Goal: Information Seeking & Learning: Check status

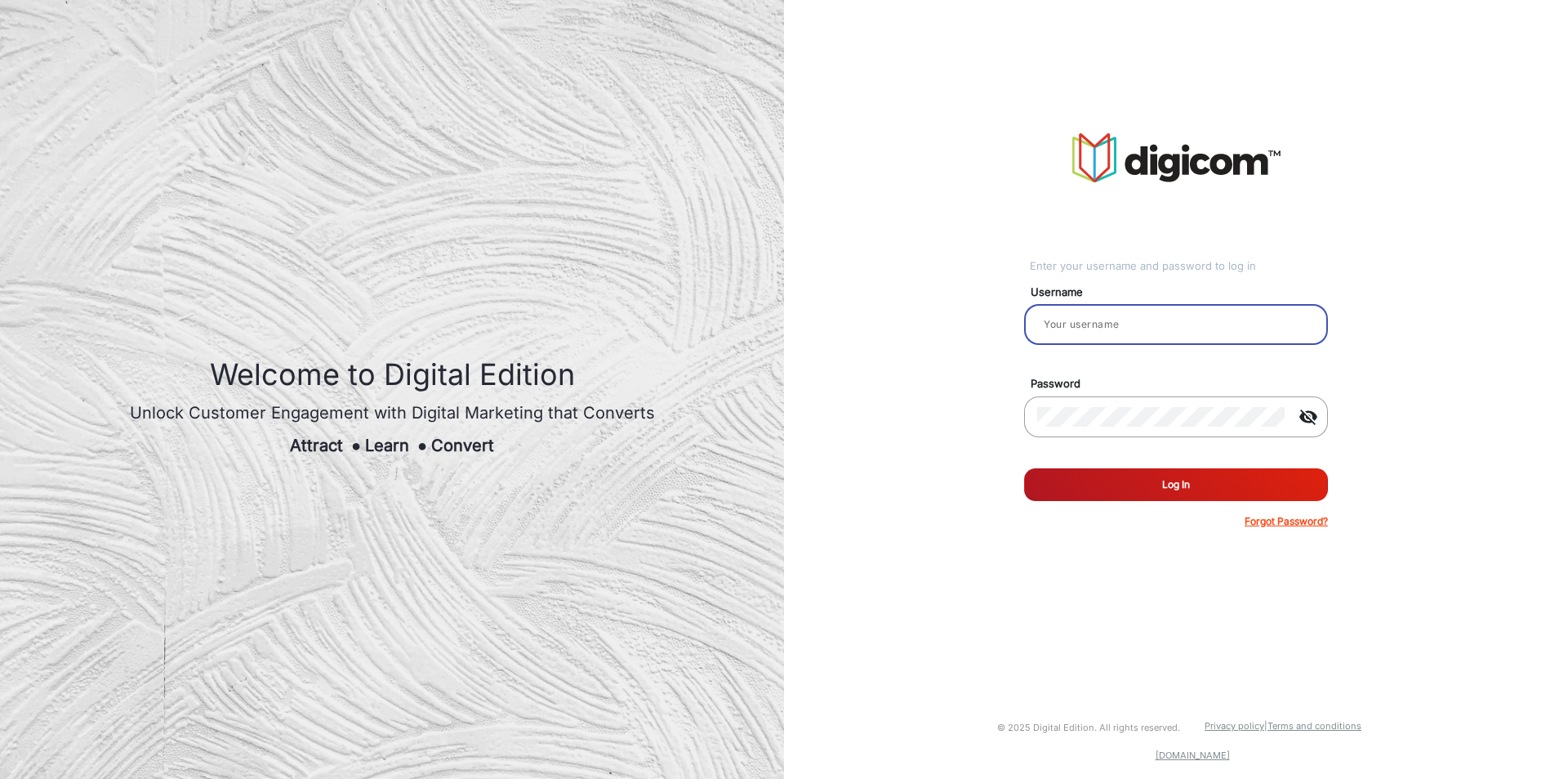
click at [1195, 317] on input "email" at bounding box center [1176, 324] width 278 height 19
type input "Saravanakumar"
click at [1097, 482] on button "Log In" at bounding box center [1176, 484] width 304 height 33
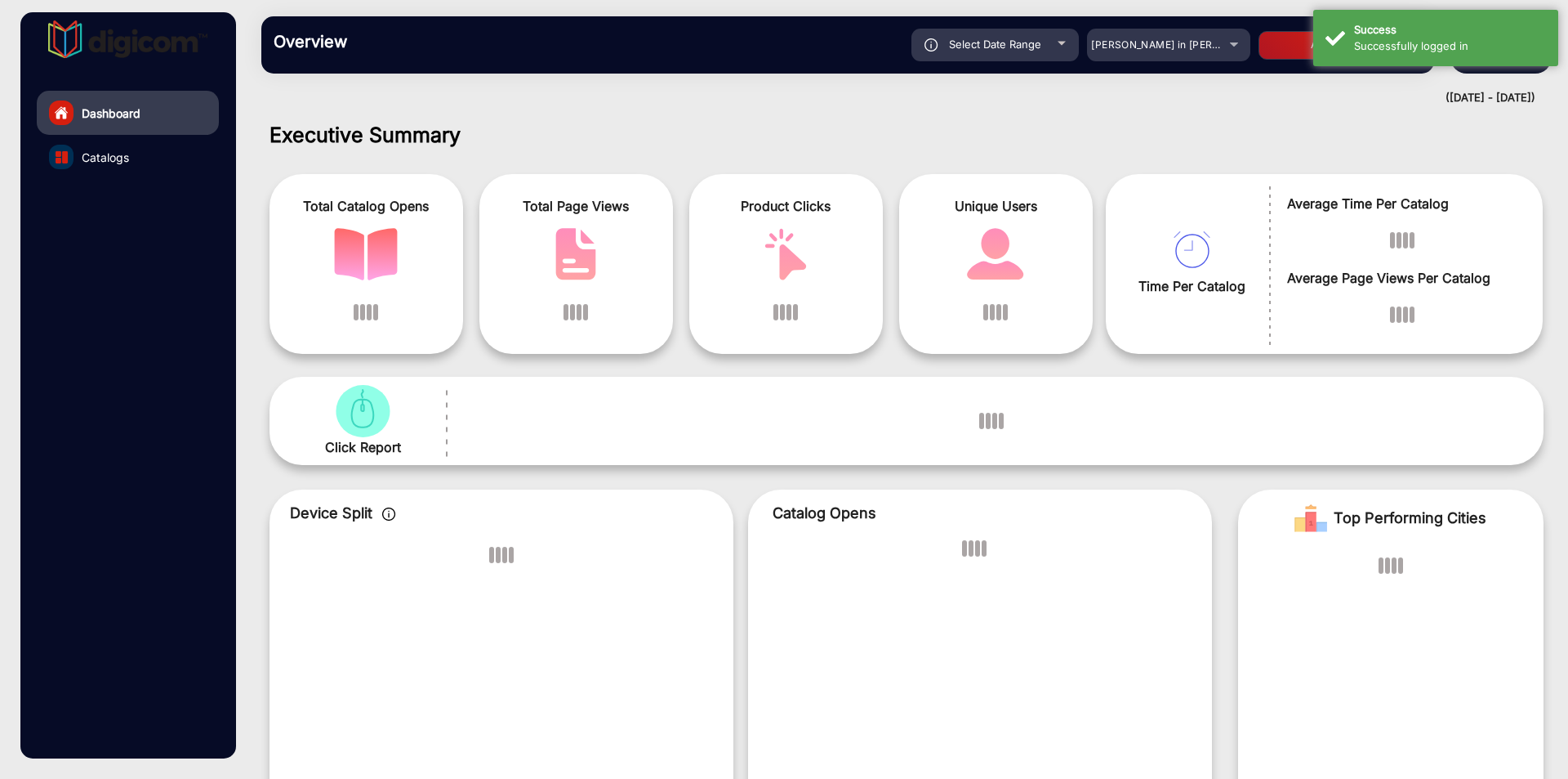
scroll to position [12, 0]
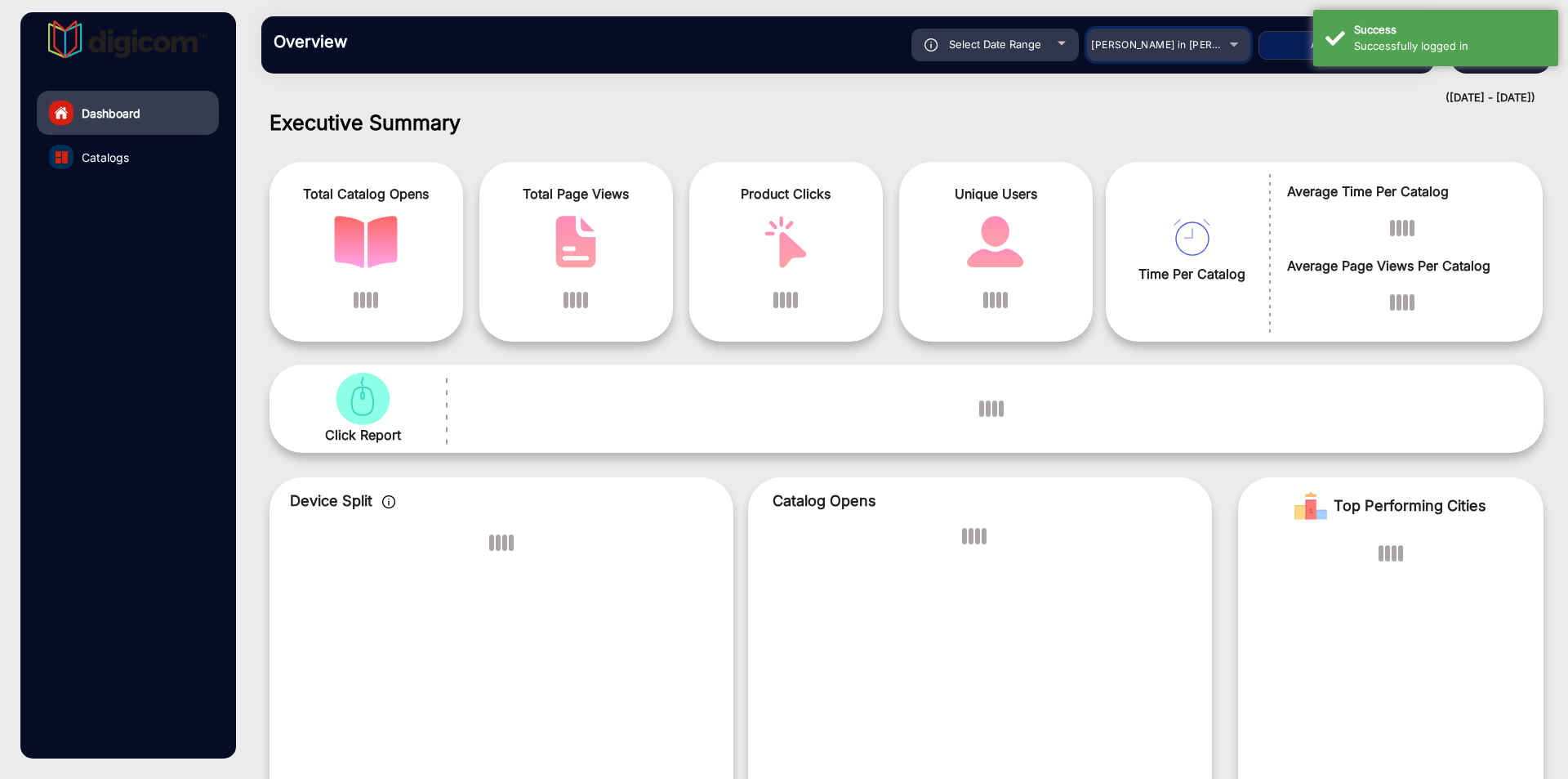
click at [1162, 51] on div "Adams in Justin Furniture" at bounding box center [1169, 45] width 164 height 19
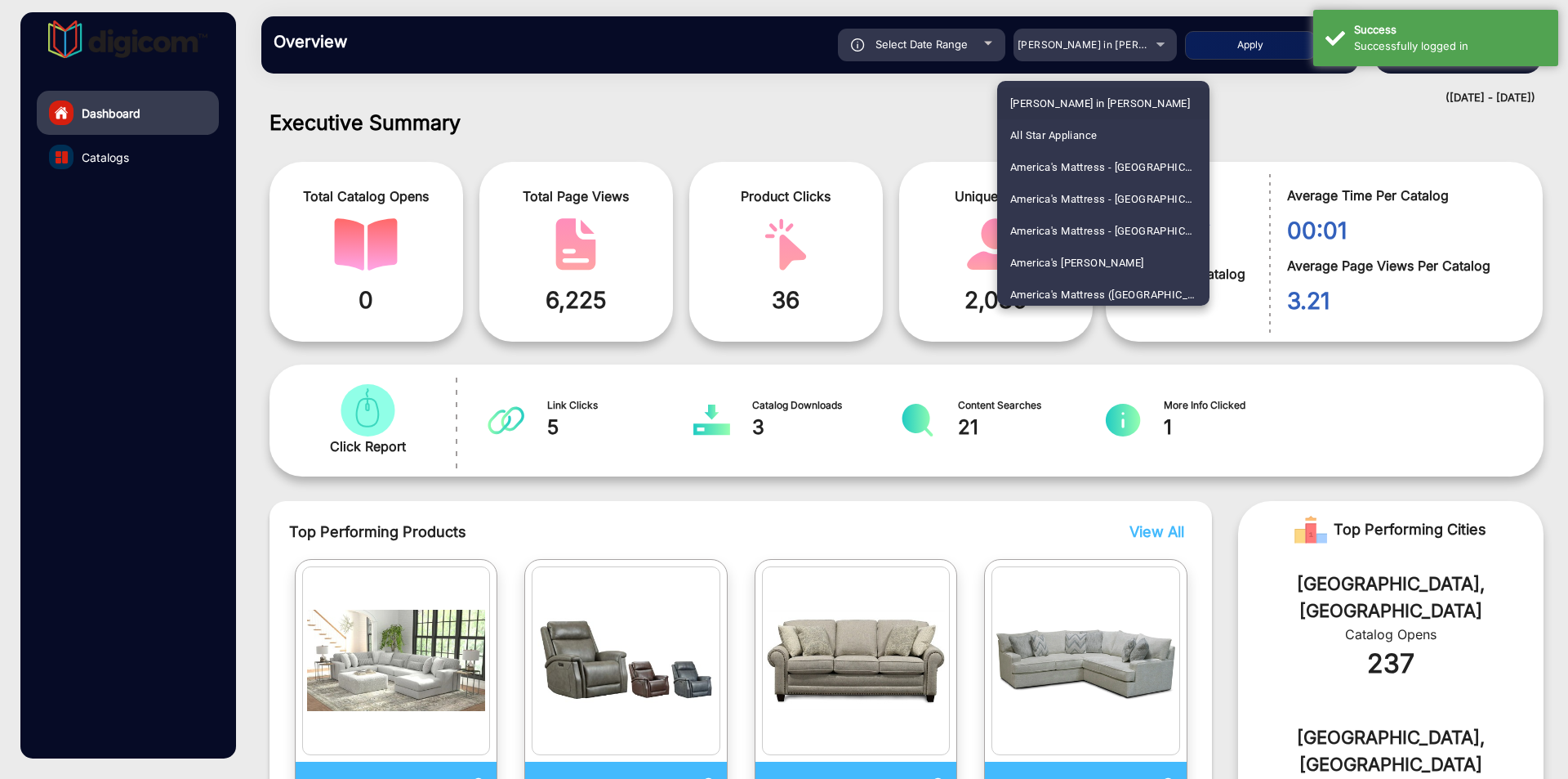
scroll to position [834, 0]
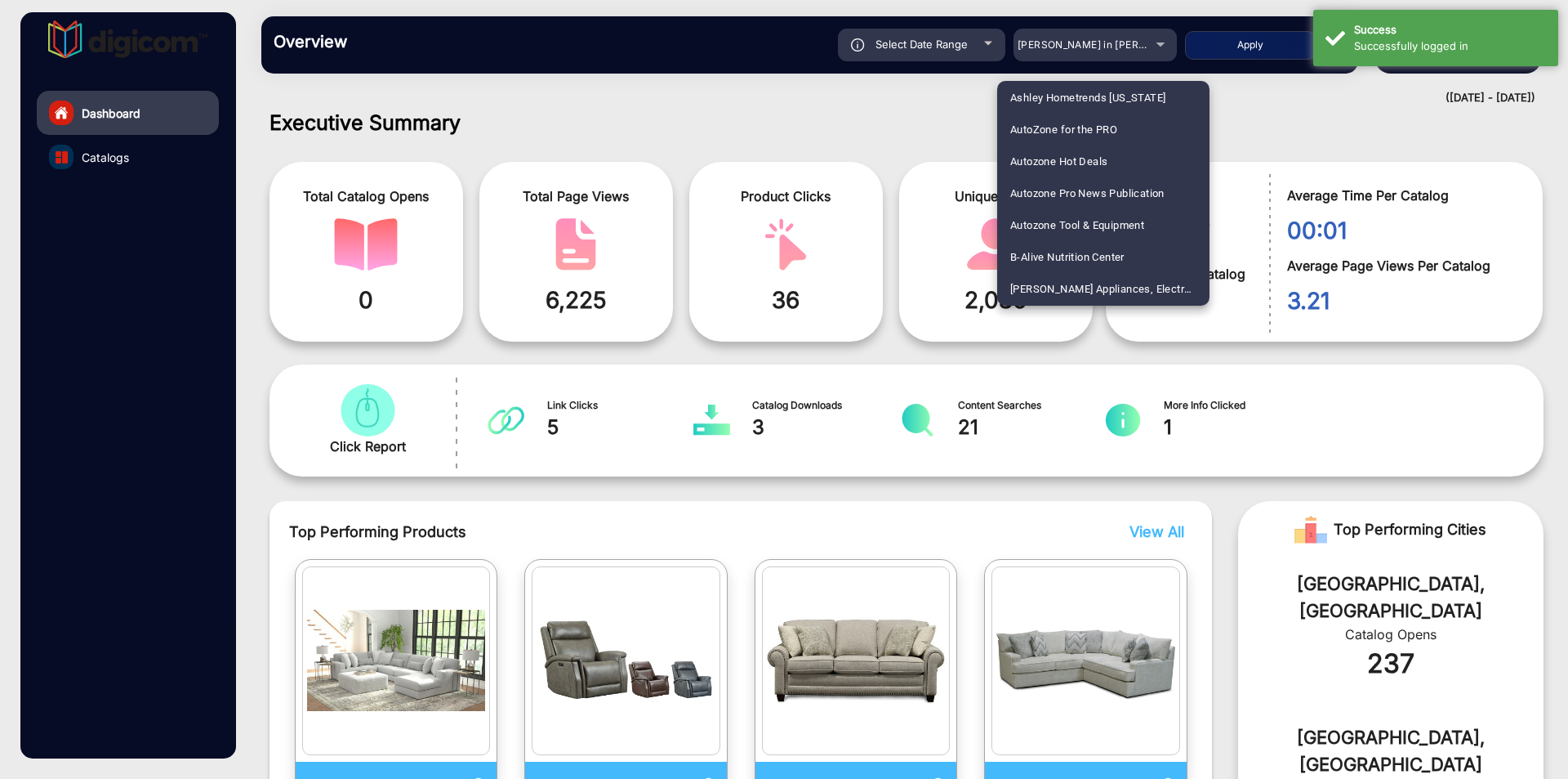
drag, startPoint x: 1075, startPoint y: 198, endPoint x: 1067, endPoint y: 189, distance: 12.0
click at [1073, 198] on span "Autozone Pro News Publication" at bounding box center [1088, 193] width 154 height 32
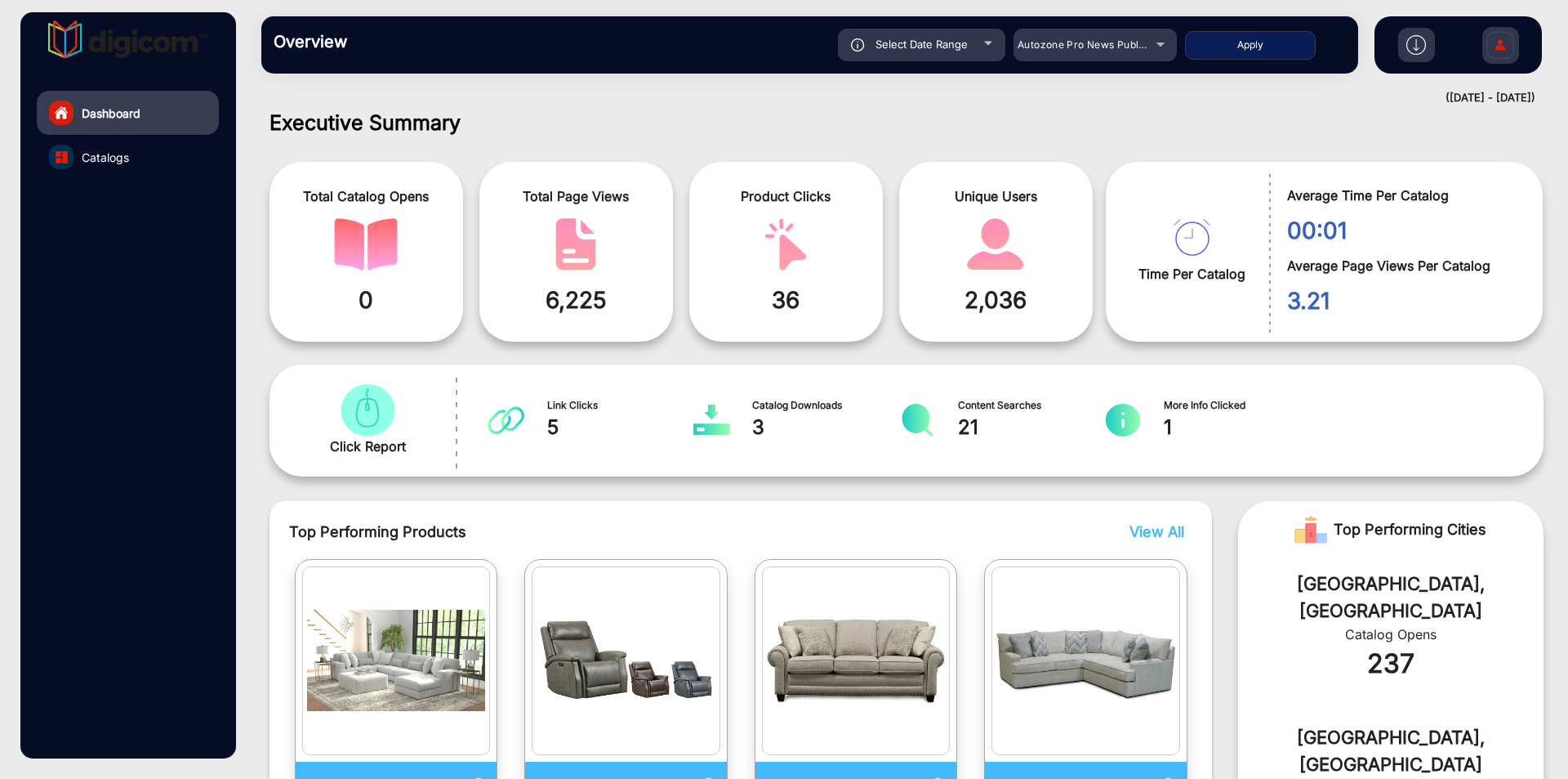
click at [1237, 42] on button "Apply" at bounding box center [1250, 45] width 131 height 28
type input "10/6/2025"
type input "[DATE]"
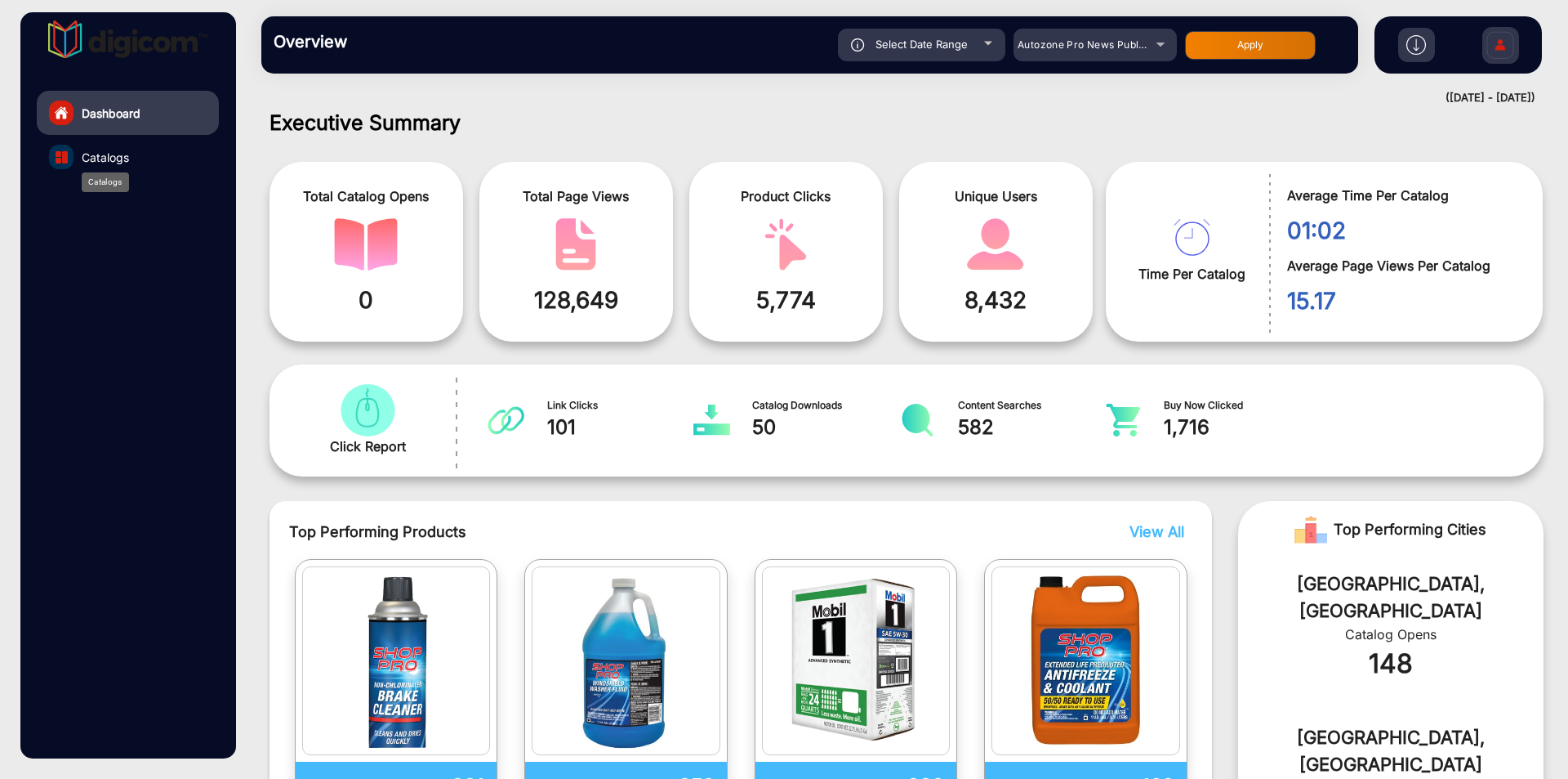
click at [102, 156] on span "Catalogs" at bounding box center [105, 157] width 48 height 17
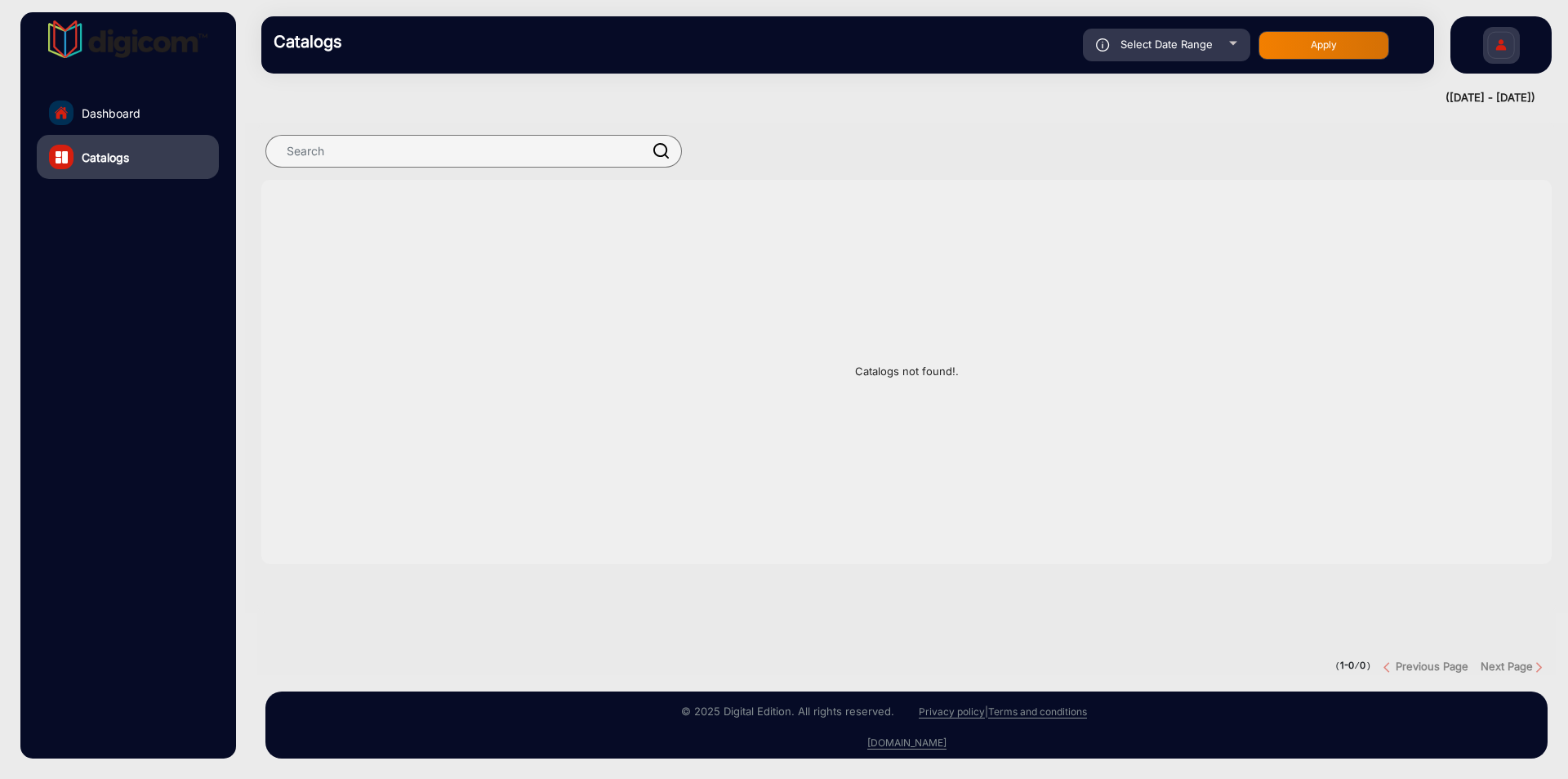
click at [111, 100] on link "Dashboard" at bounding box center [128, 112] width 182 height 44
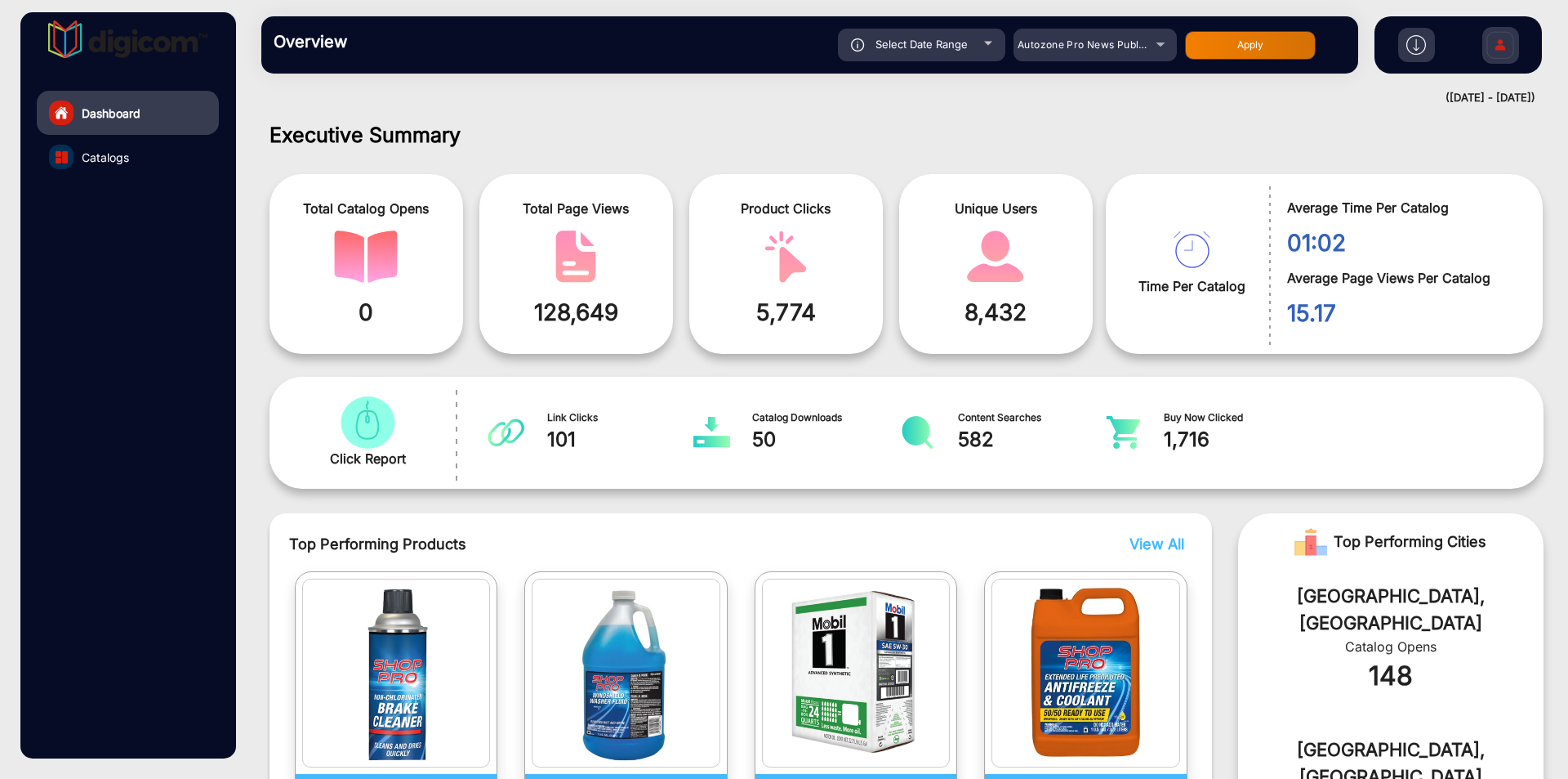
scroll to position [12, 0]
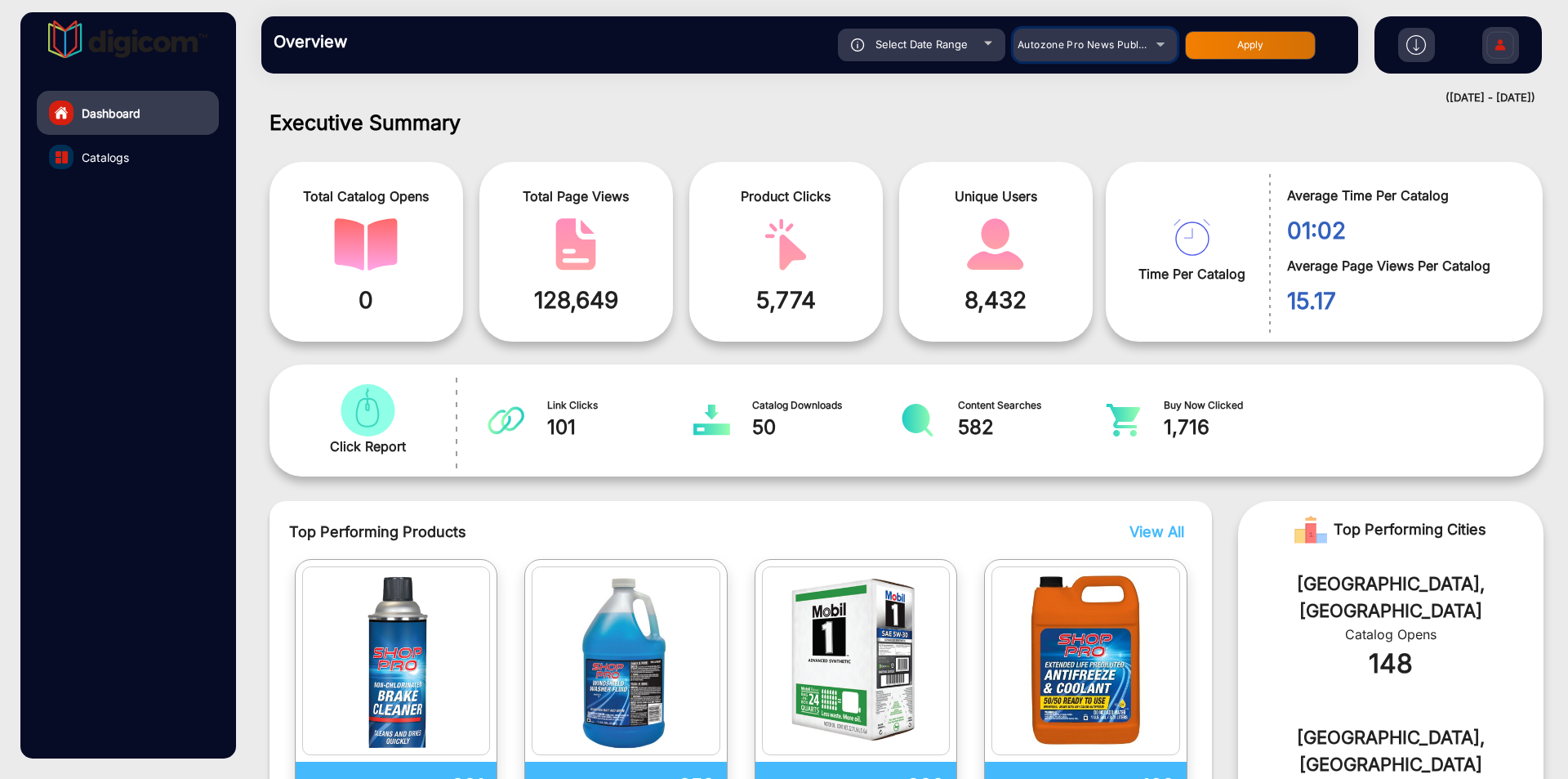
click at [1112, 35] on div "Autozone Pro News Publication" at bounding box center [1083, 45] width 131 height 19
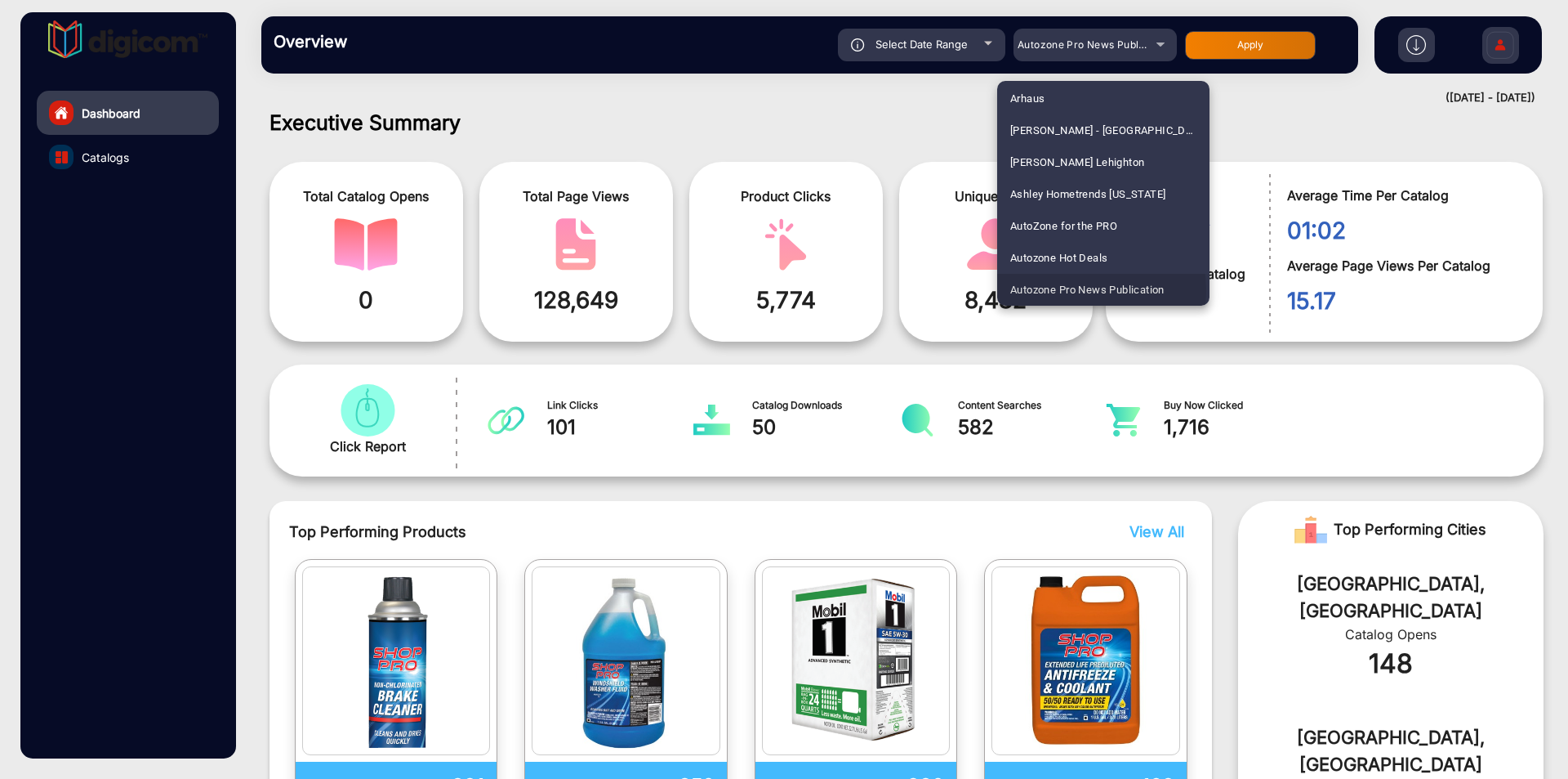
click at [1057, 291] on span "Autozone Pro News Publication" at bounding box center [1088, 289] width 154 height 32
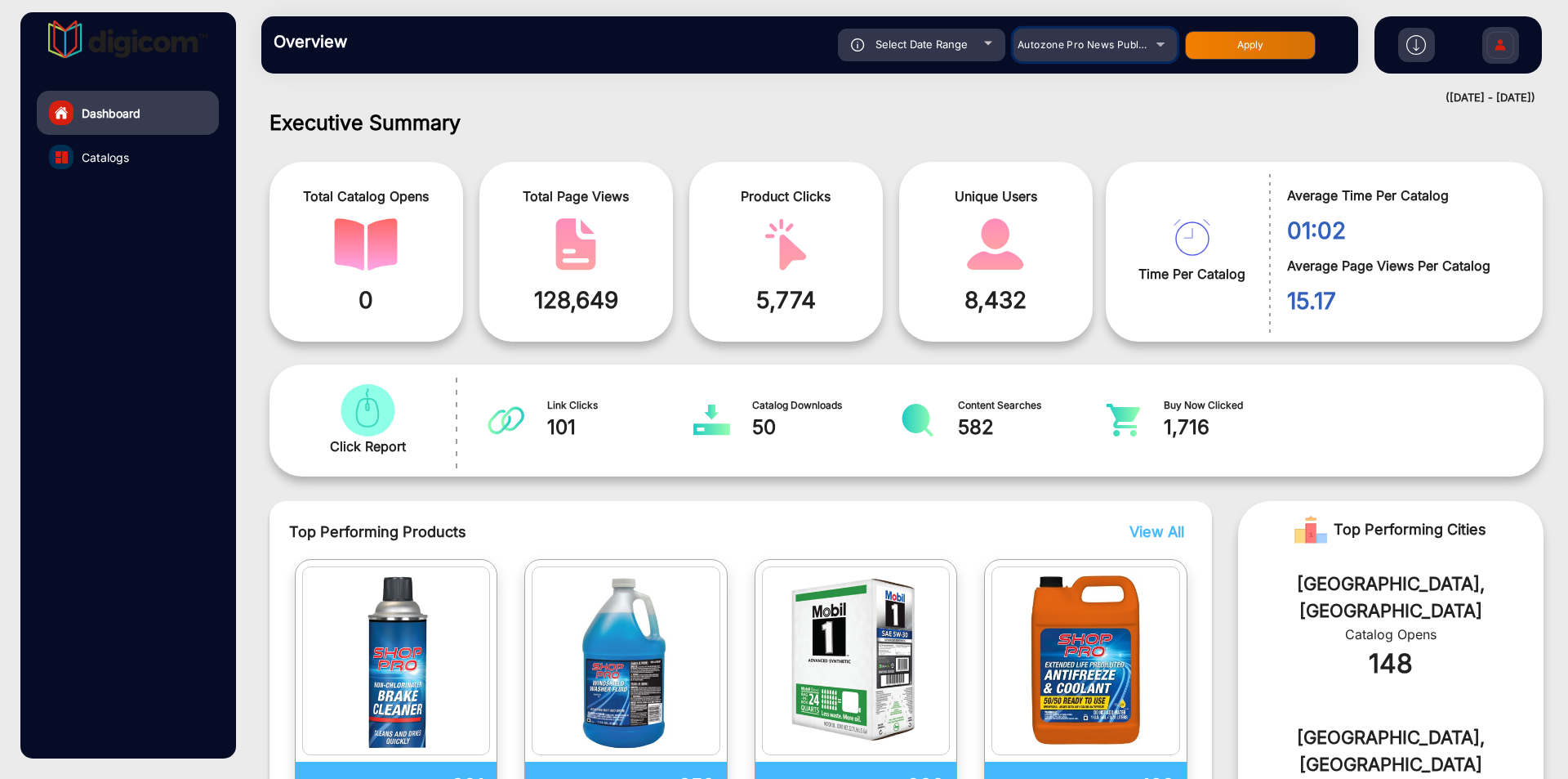
click at [1114, 55] on mat-select "Autozone Pro News Publication" at bounding box center [1095, 44] width 164 height 33
click at [1061, 37] on div "Autozone Pro News Publication" at bounding box center [1083, 45] width 131 height 19
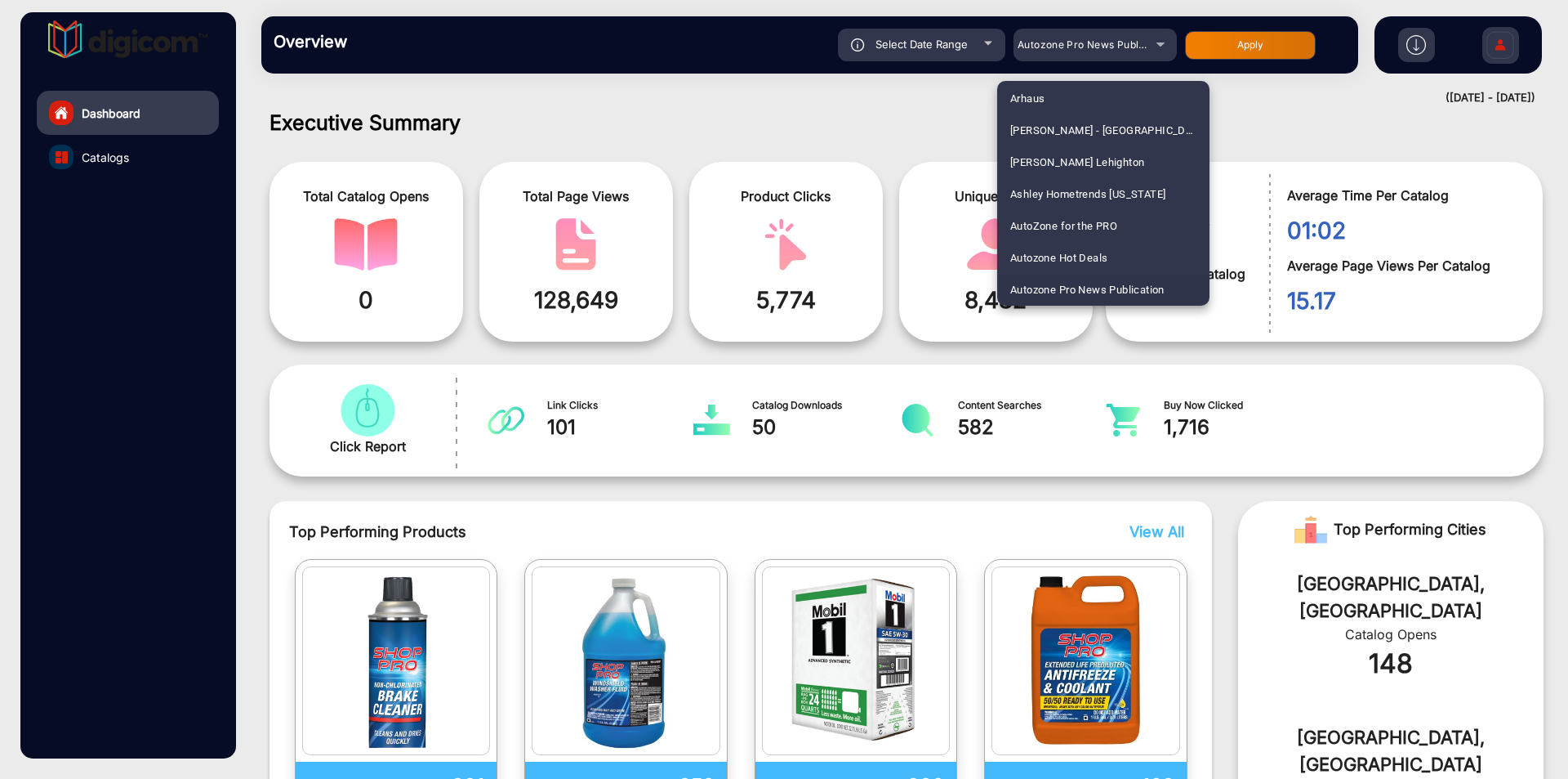
scroll to position [1408, 0]
click at [1042, 186] on span "Cost Right Freeport" at bounding box center [1057, 193] width 95 height 32
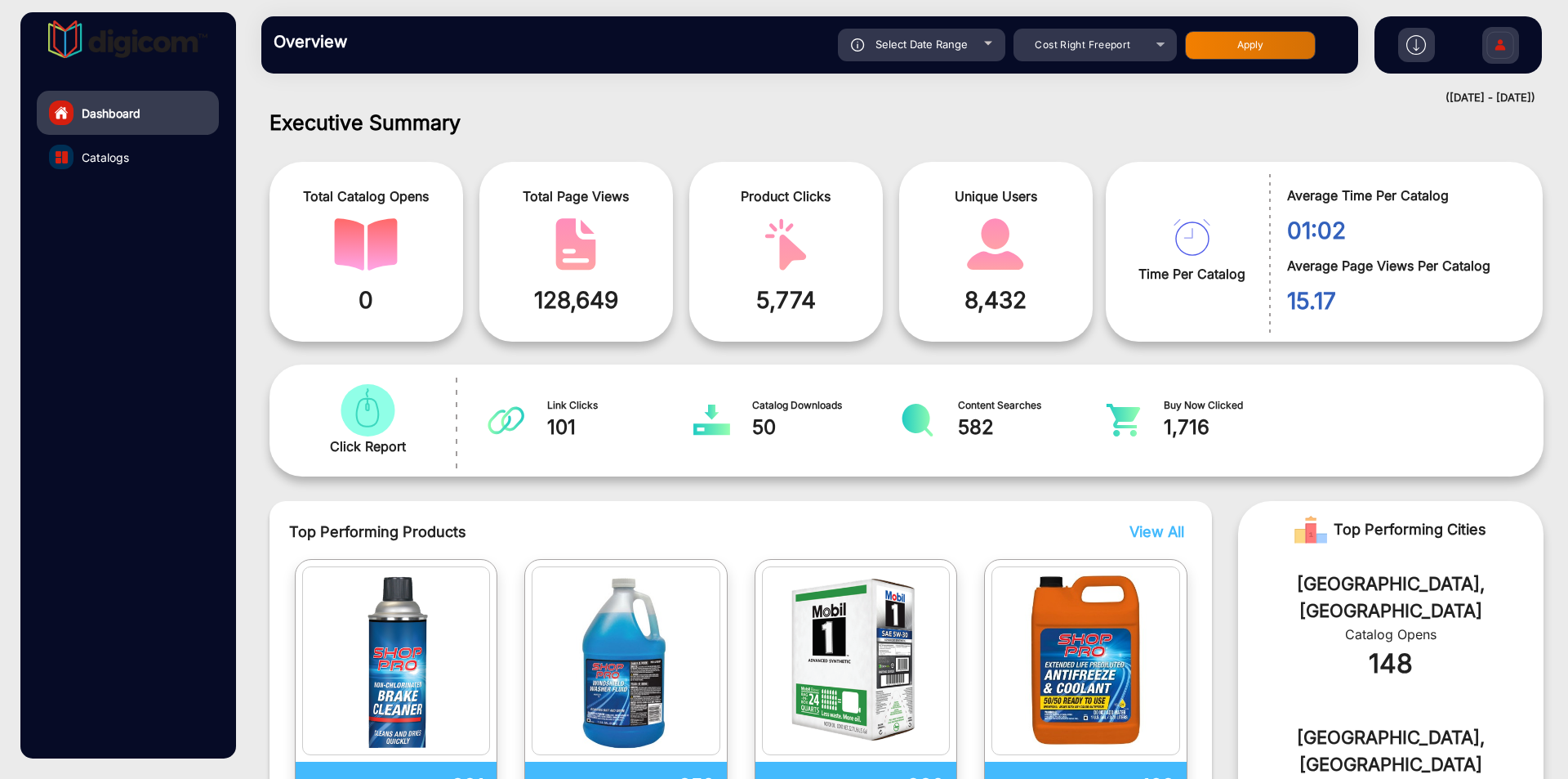
click at [944, 48] on span "Select Date Range" at bounding box center [922, 43] width 92 height 13
type input "10/6/2025"
type input "[DATE]"
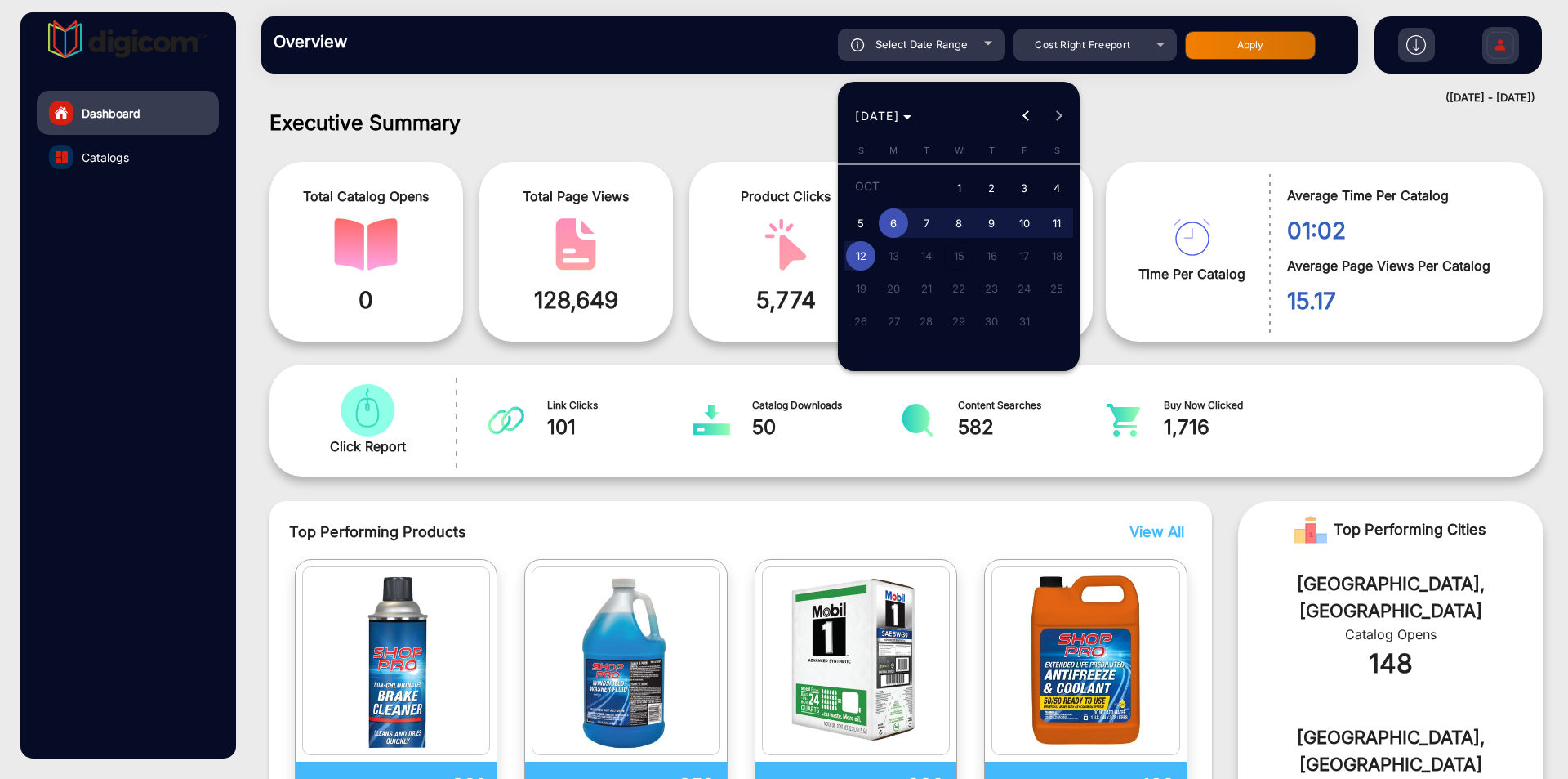
click at [950, 180] on span "1" at bounding box center [958, 189] width 29 height 34
type input "[DATE]"
click at [865, 257] on span "12" at bounding box center [860, 255] width 29 height 29
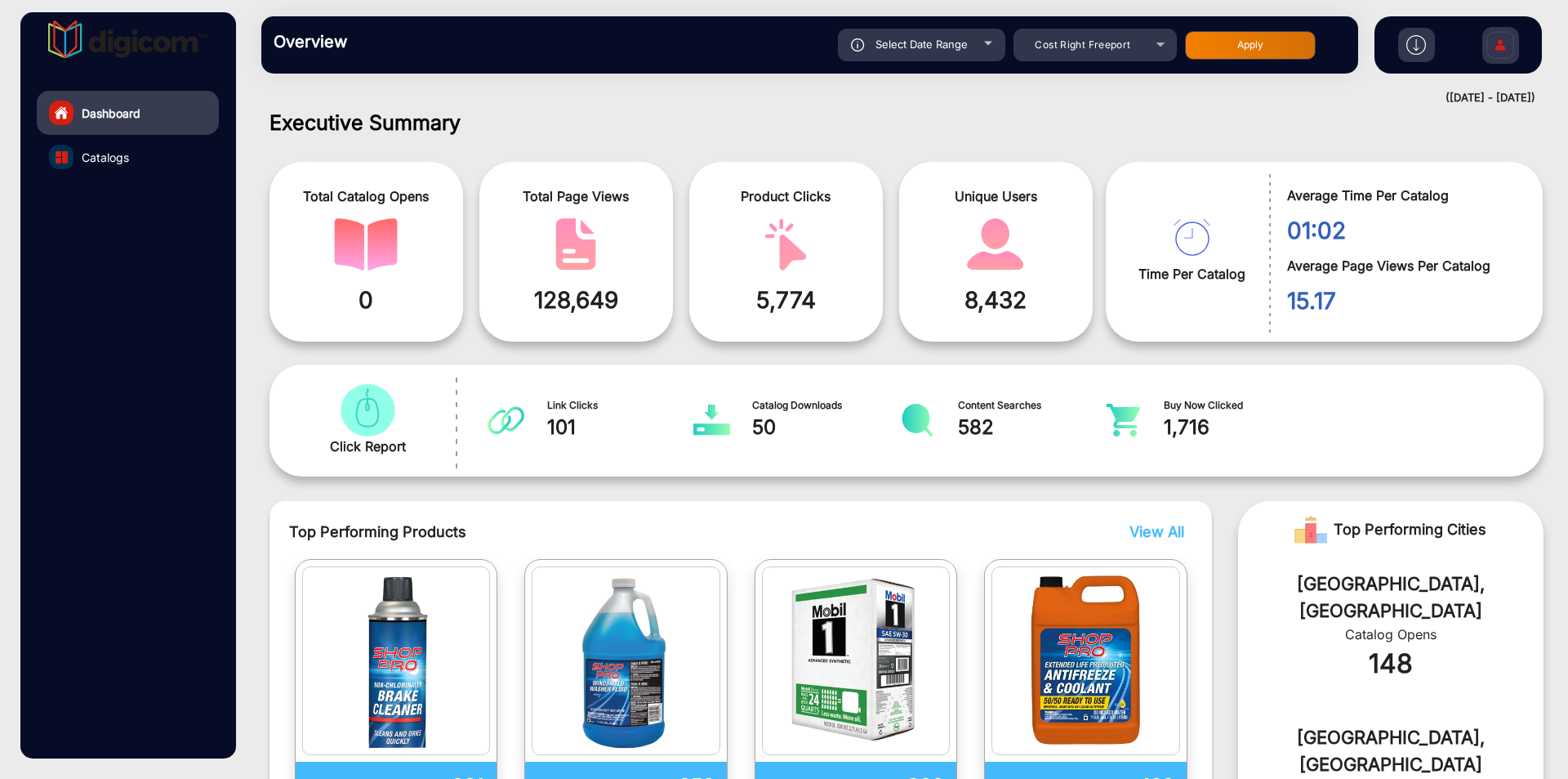
type input "[DATE]"
click at [1276, 40] on button "Apply" at bounding box center [1250, 45] width 131 height 28
type input "[DATE]"
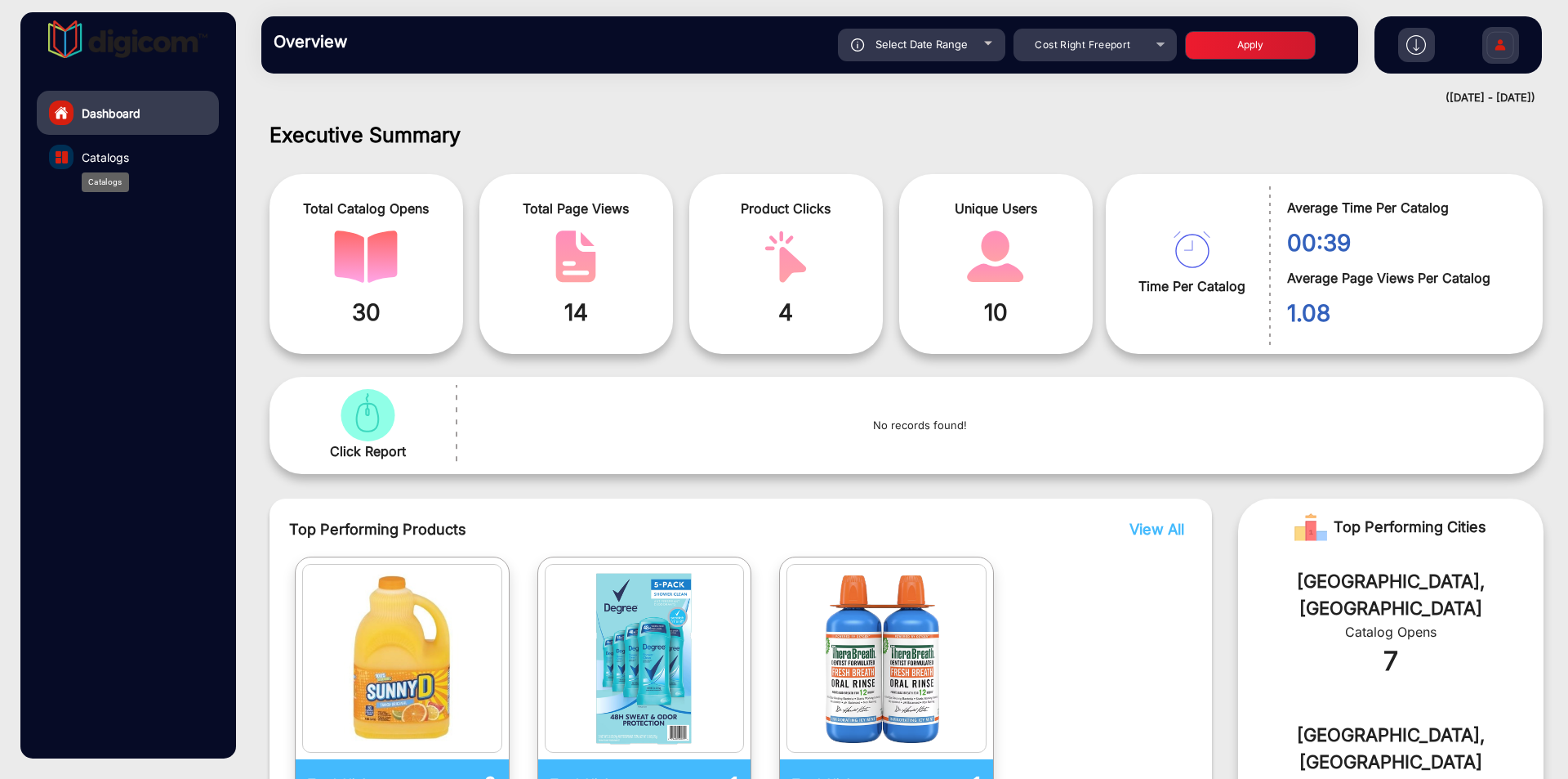
click at [94, 163] on span "Catalogs" at bounding box center [105, 157] width 48 height 17
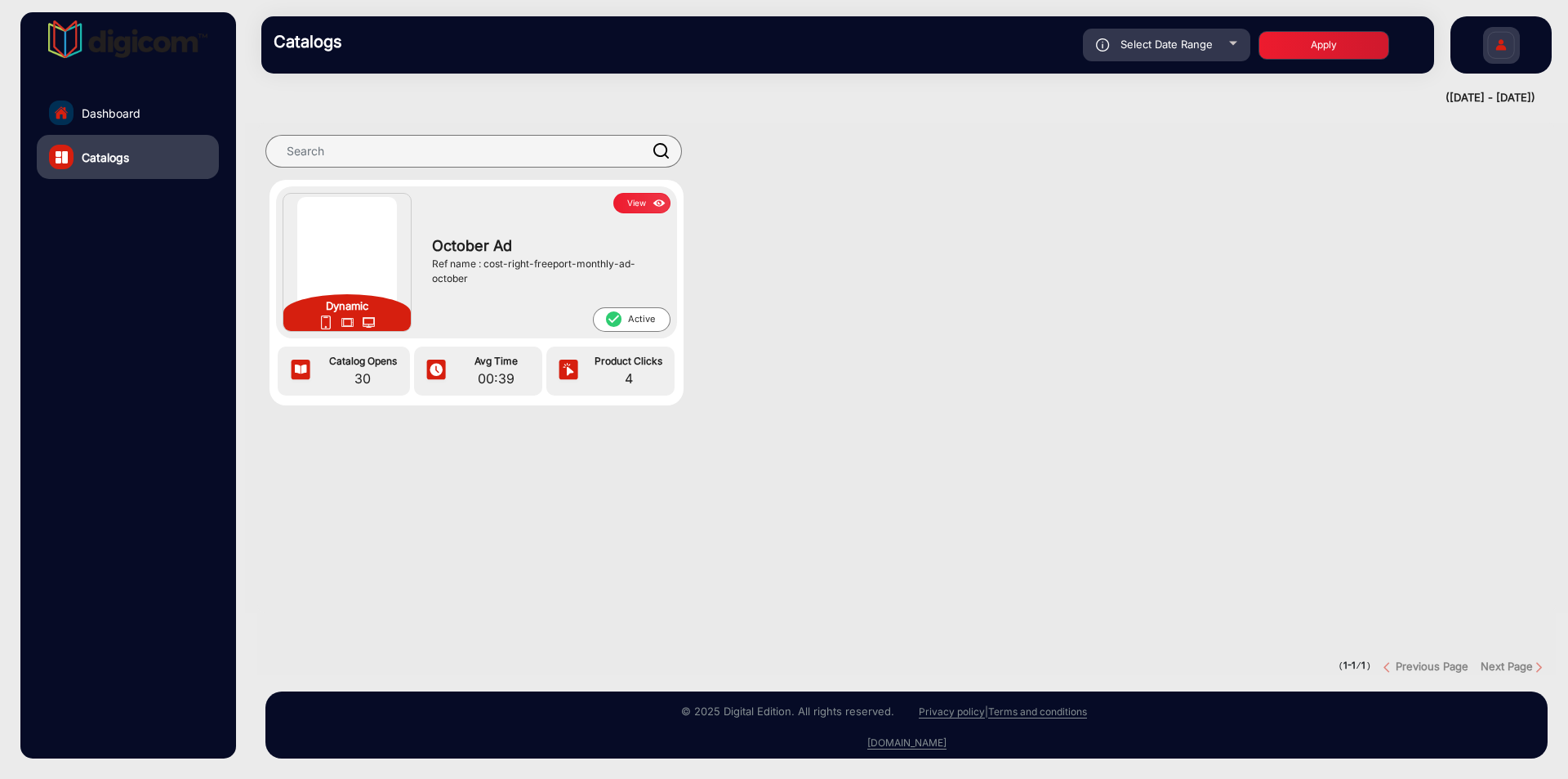
click at [71, 112] on div at bounding box center [61, 113] width 25 height 25
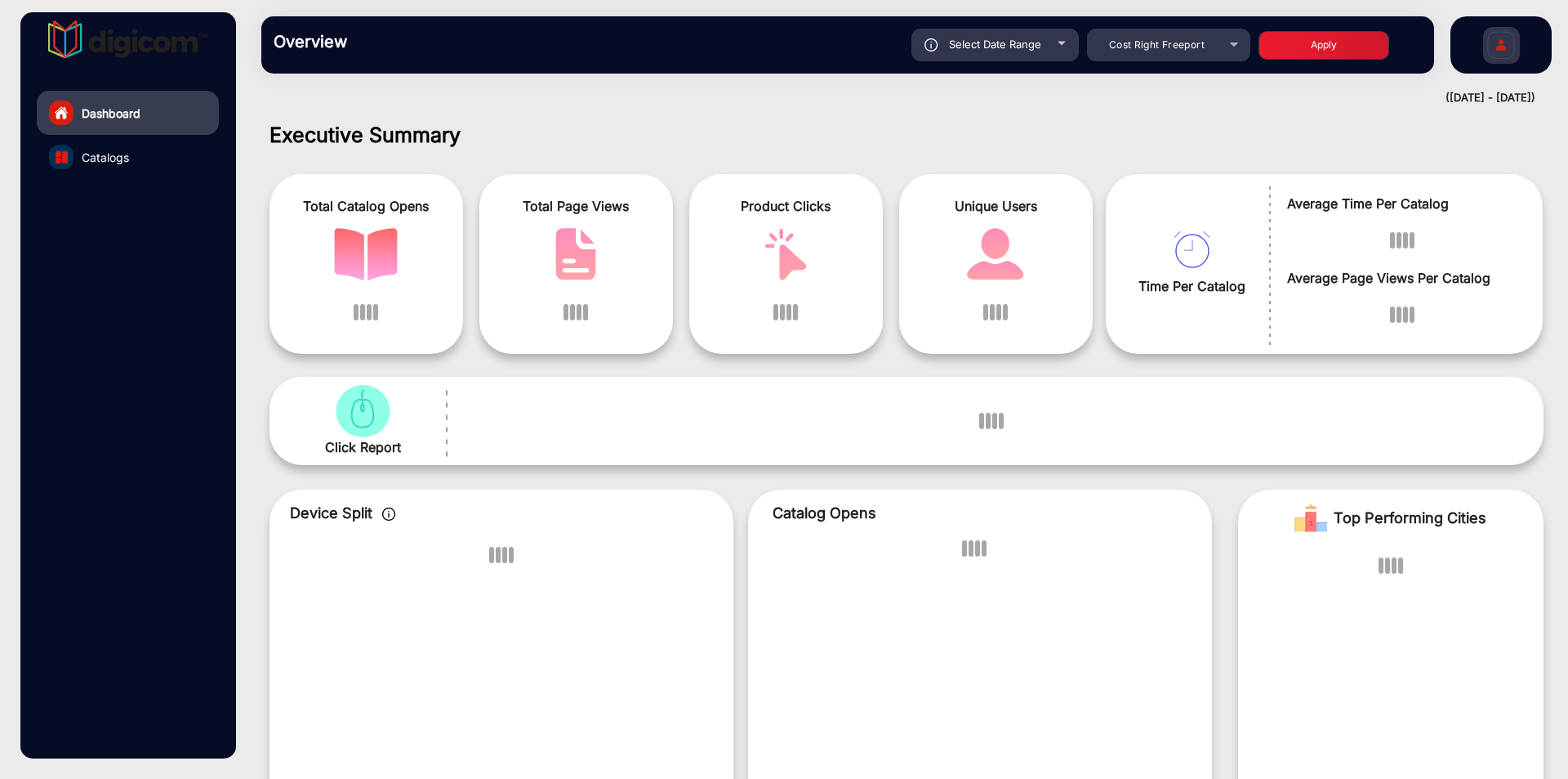
scroll to position [12, 0]
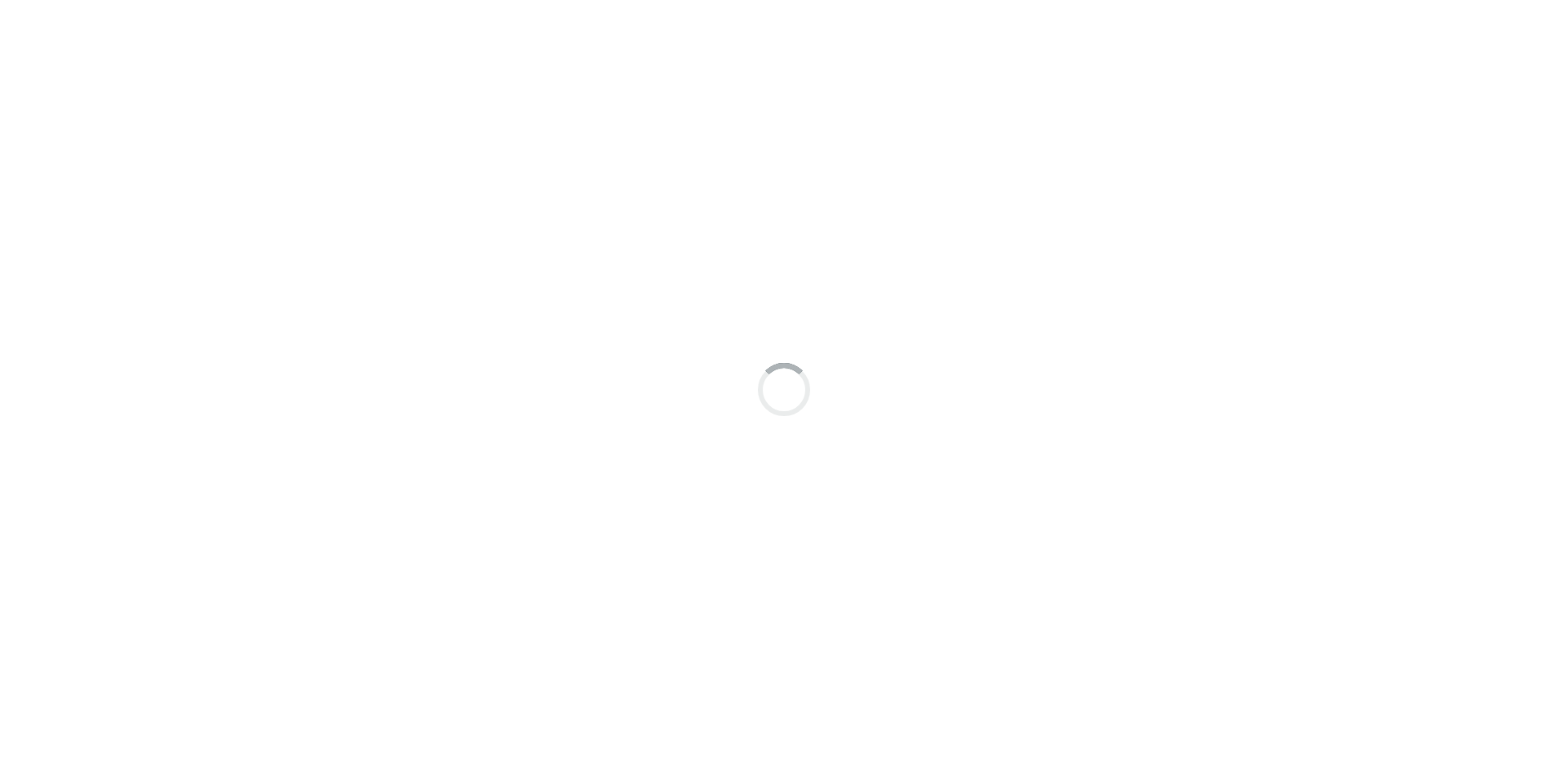
scroll to position [12, 0]
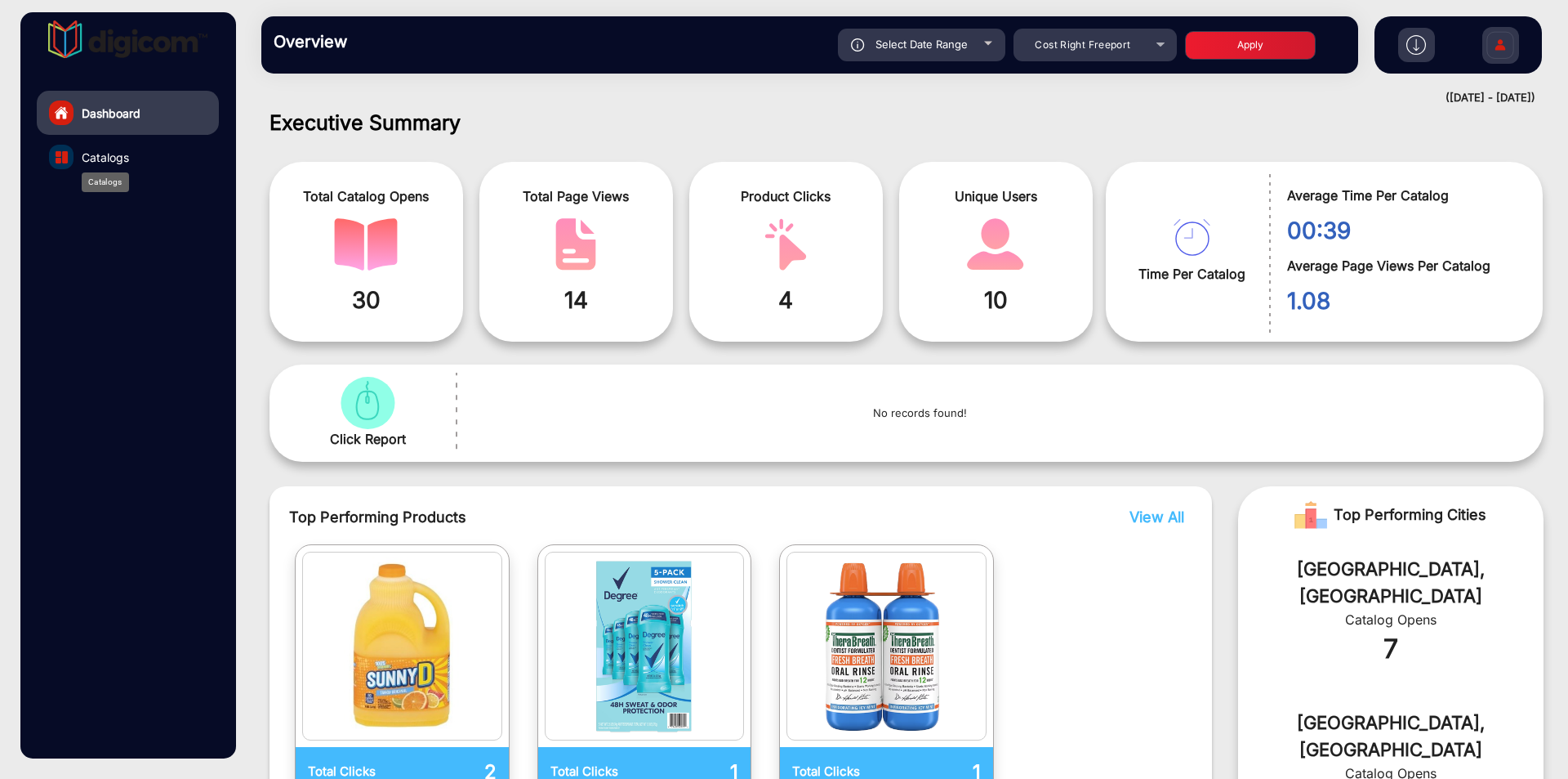
click at [91, 154] on span "Catalogs" at bounding box center [105, 157] width 48 height 17
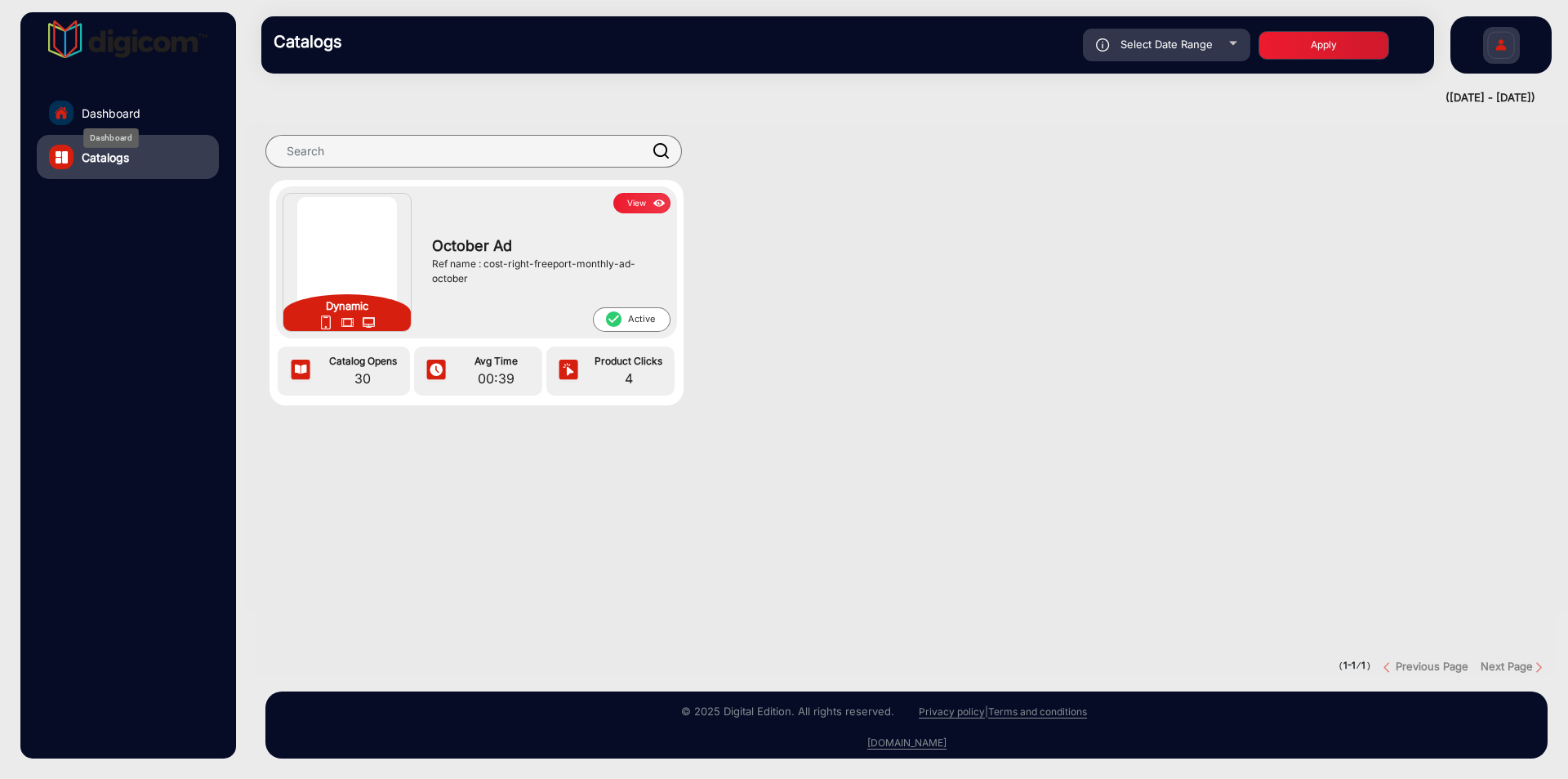
click at [123, 113] on span "Dashboard" at bounding box center [111, 112] width 58 height 17
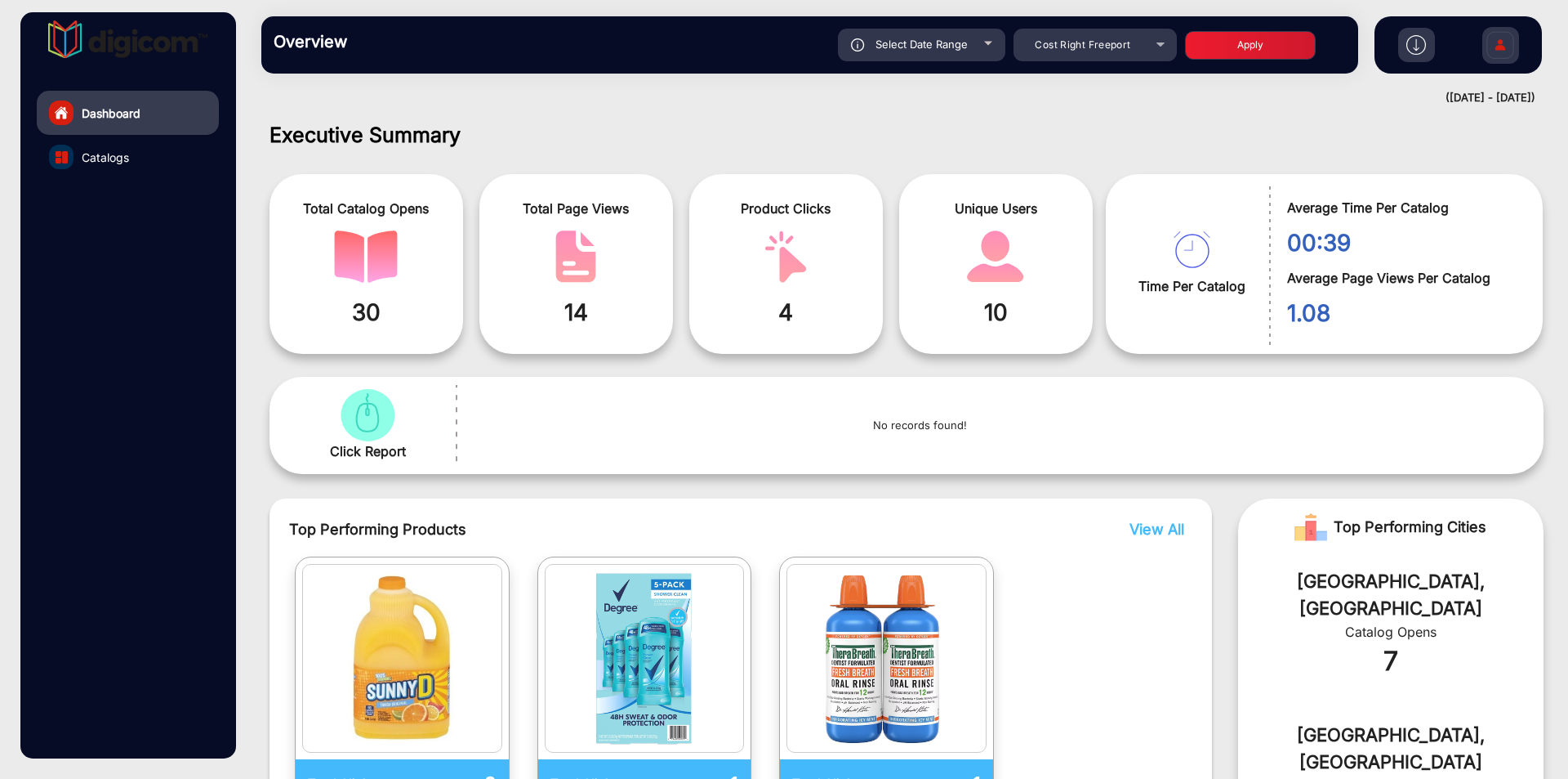
scroll to position [12, 0]
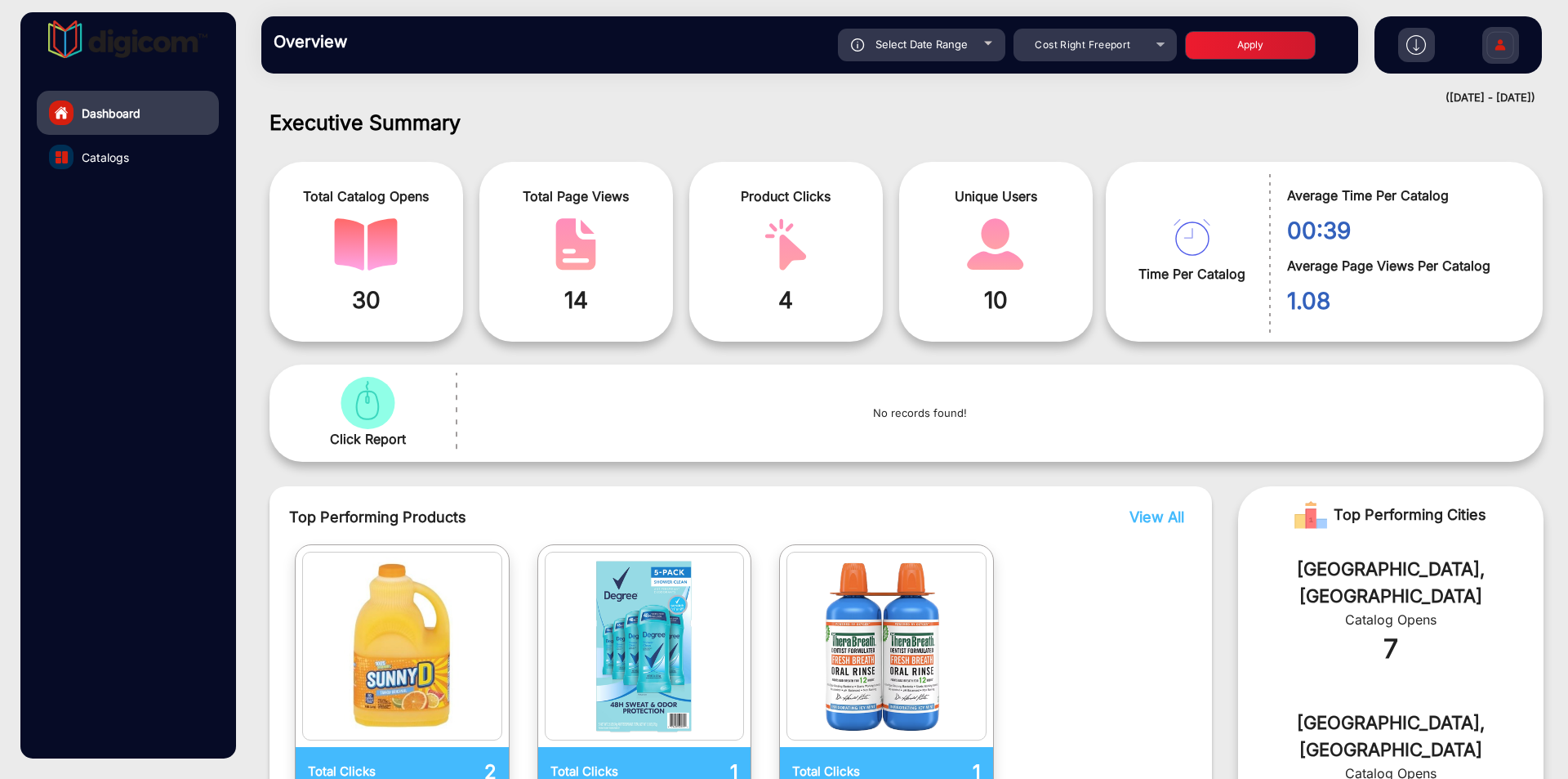
click at [34, 218] on div "Dashboard Catalogs" at bounding box center [127, 385] width 215 height 746
click at [101, 160] on span "Catalogs" at bounding box center [105, 157] width 48 height 17
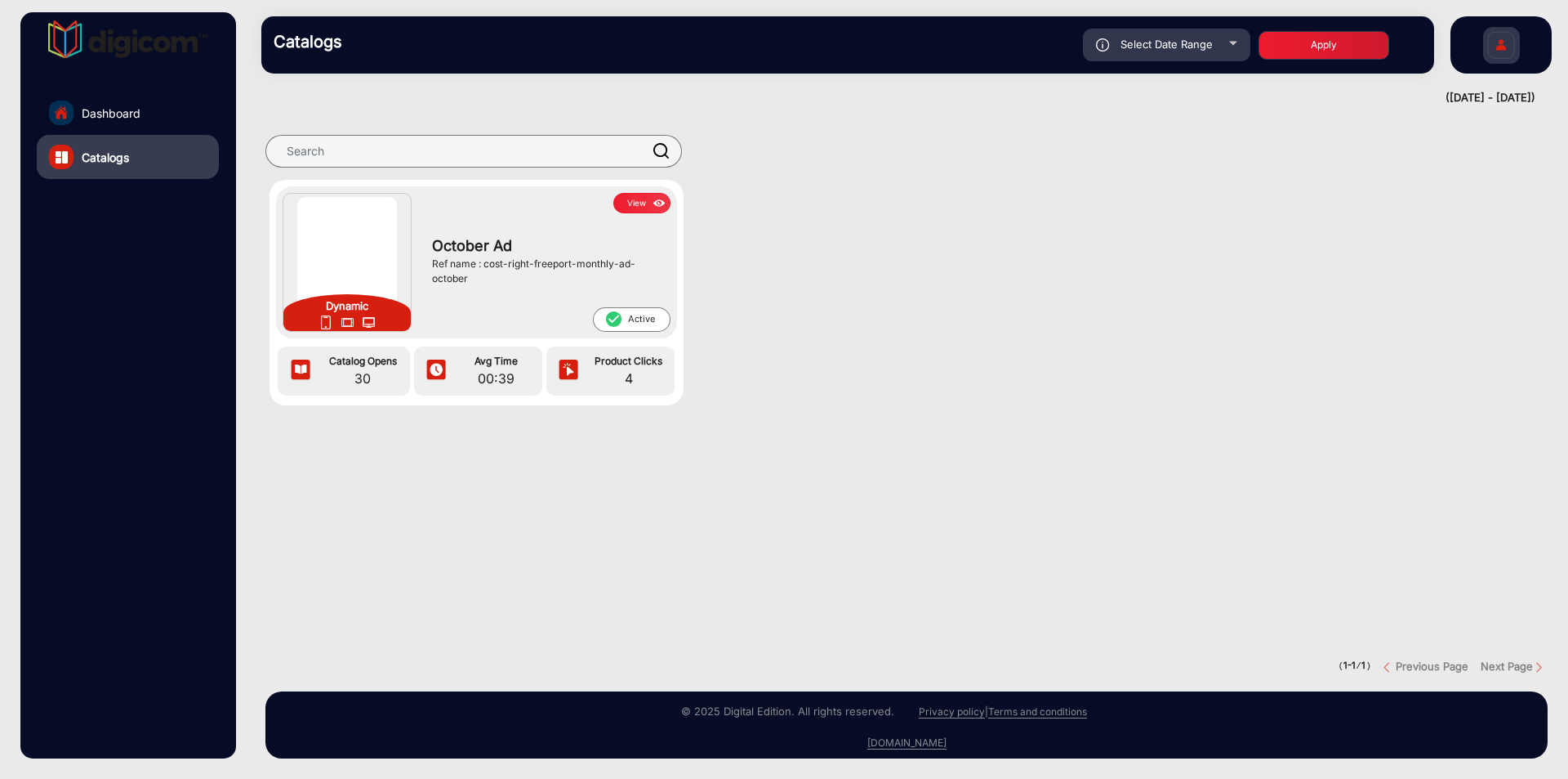
click at [643, 210] on button "View" at bounding box center [642, 203] width 58 height 20
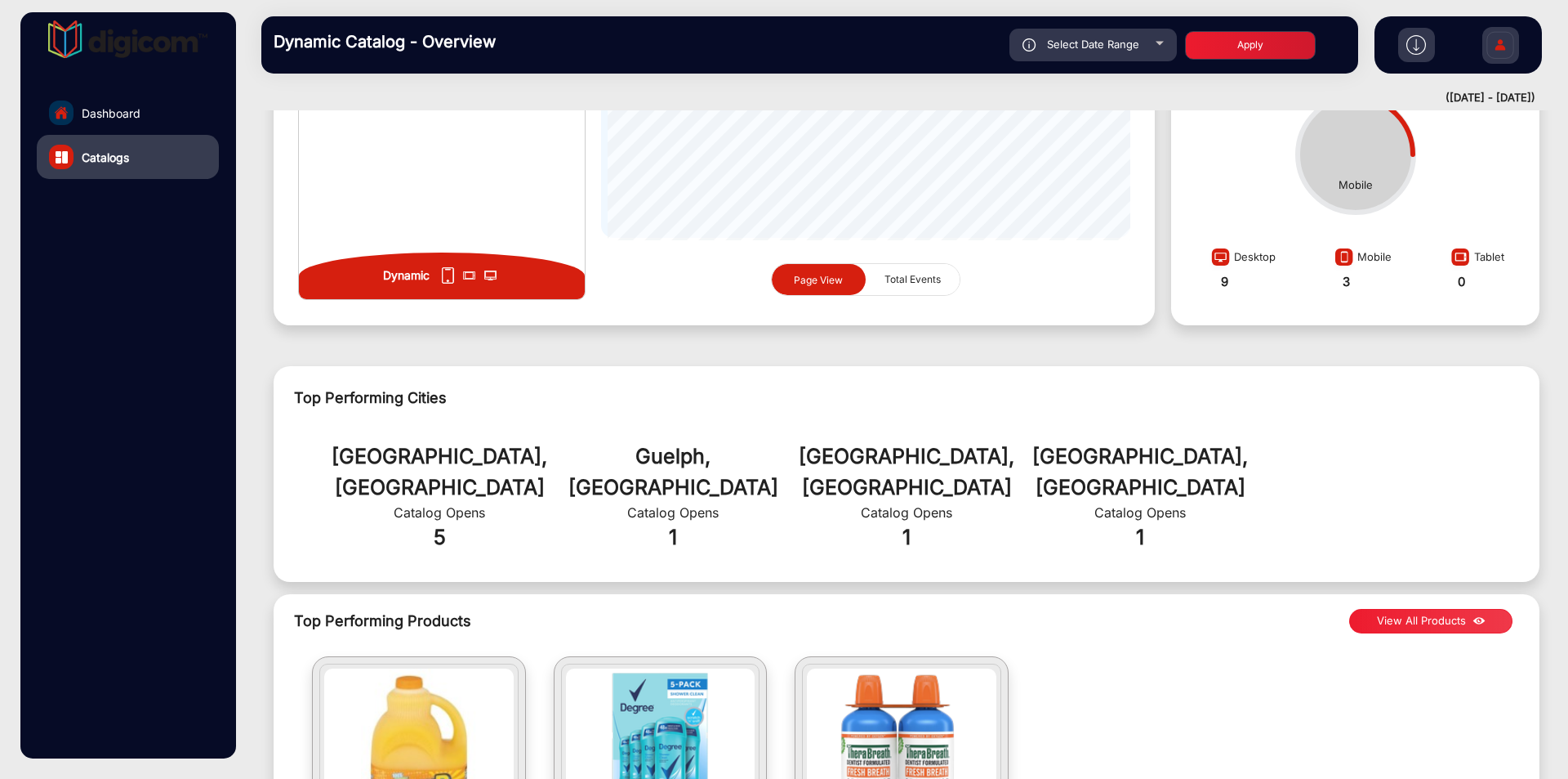
scroll to position [66, 0]
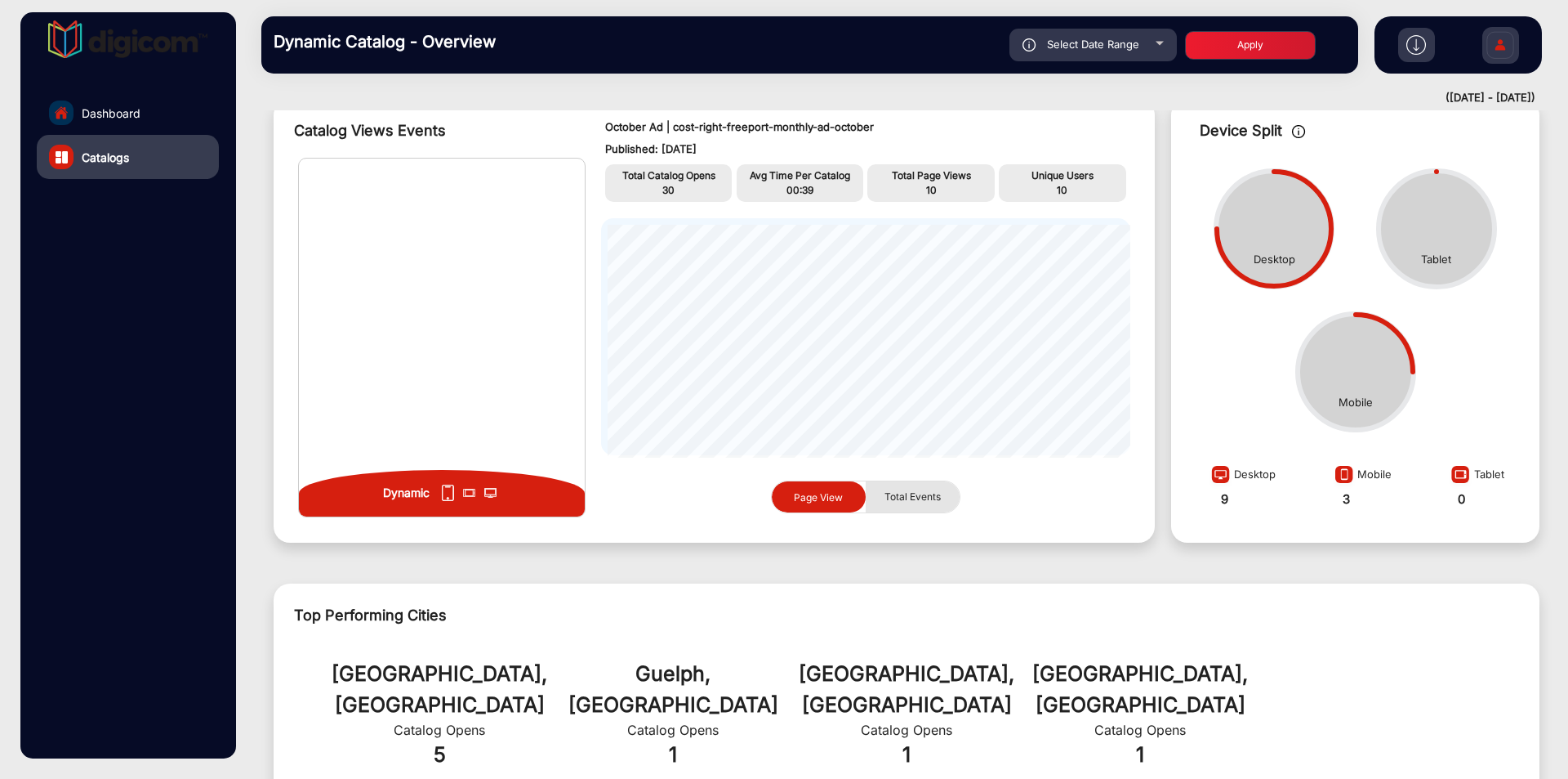
click at [919, 492] on span "Total Events" at bounding box center [913, 497] width 76 height 31
click at [794, 490] on span "Page View" at bounding box center [818, 497] width 49 height 12
click at [96, 115] on span "Dashboard" at bounding box center [111, 112] width 58 height 17
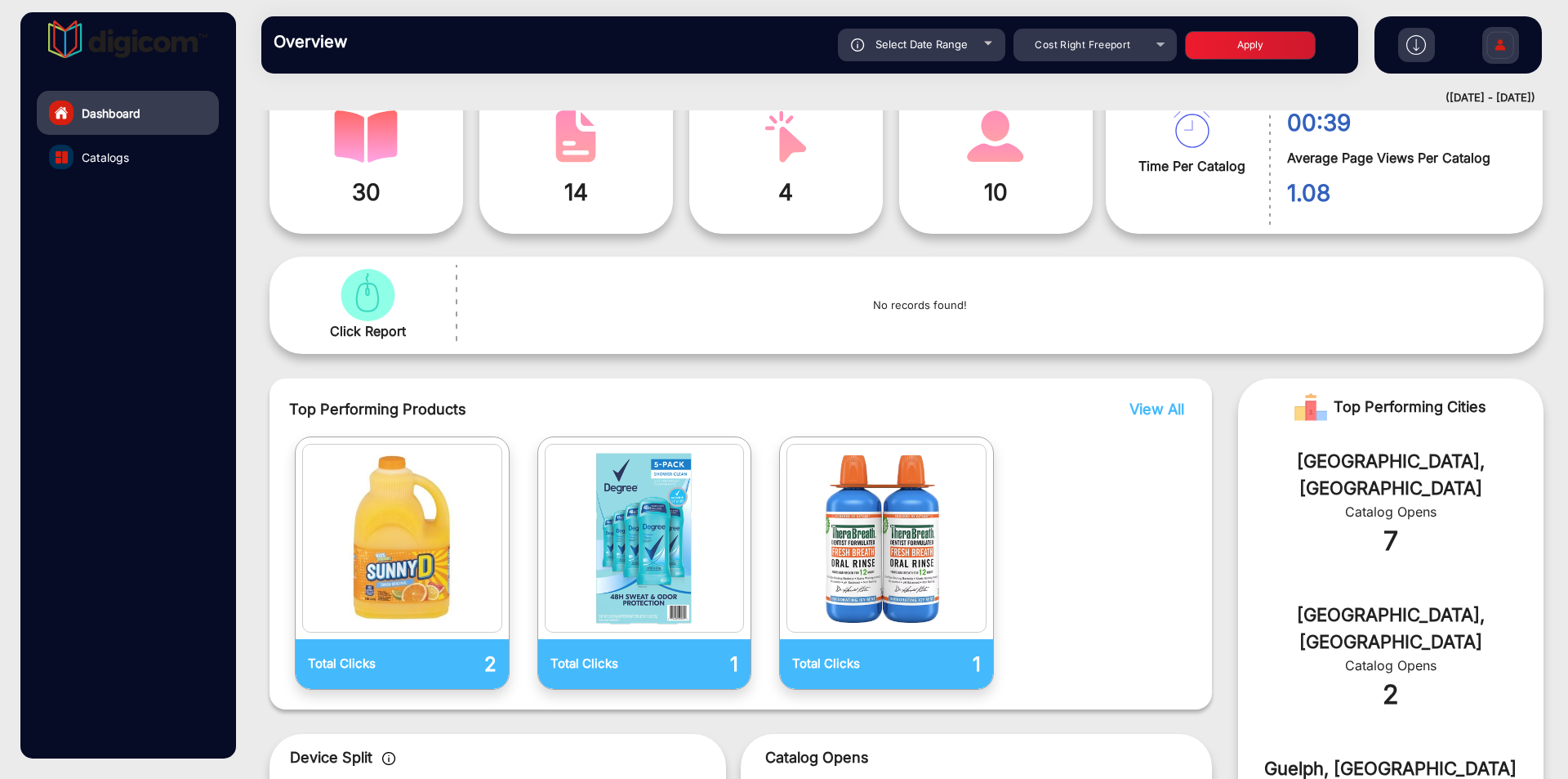
scroll to position [121, 0]
click at [127, 163] on span "Catalogs" at bounding box center [105, 157] width 48 height 17
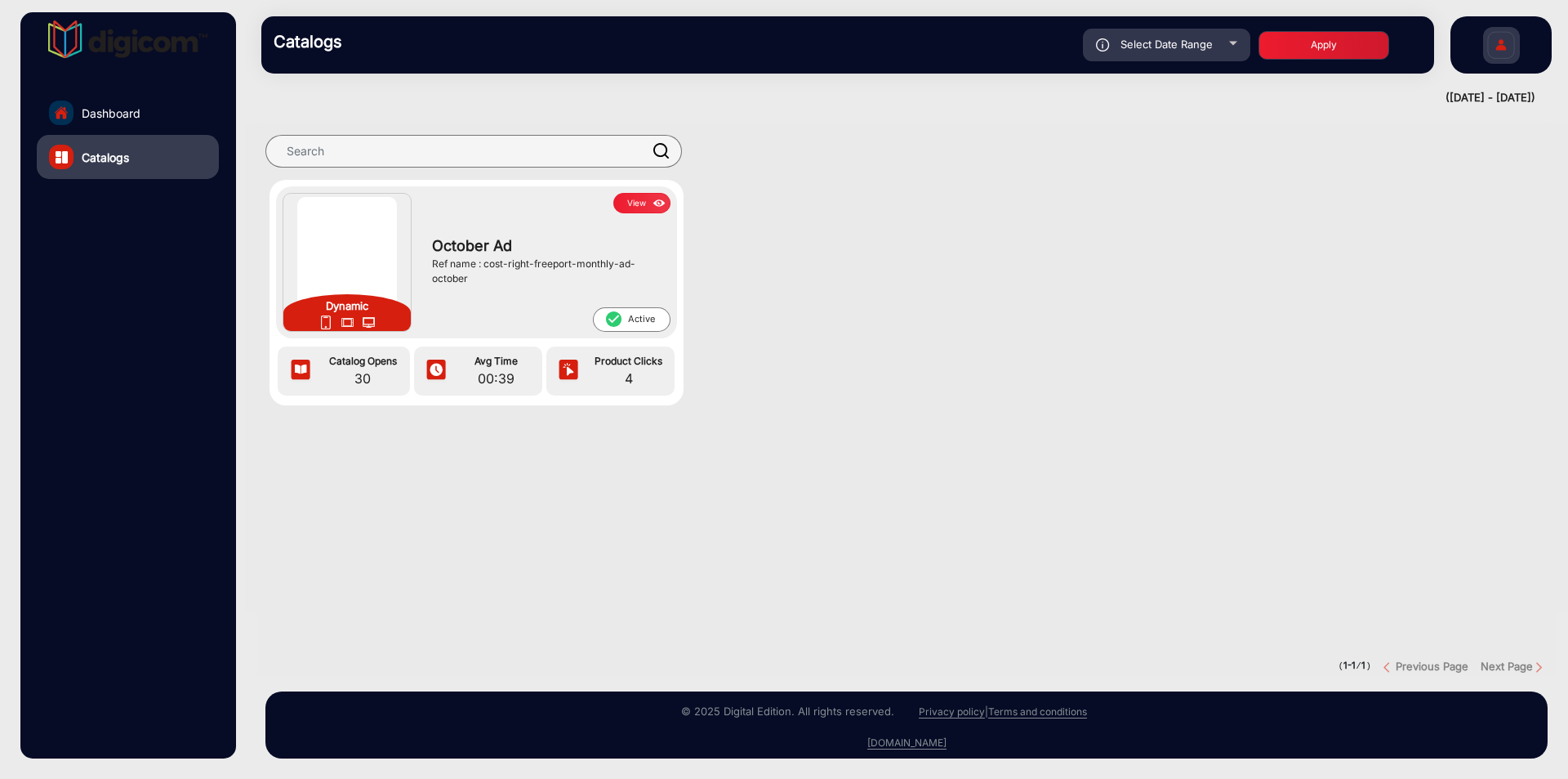
click at [621, 205] on button "View" at bounding box center [642, 203] width 58 height 20
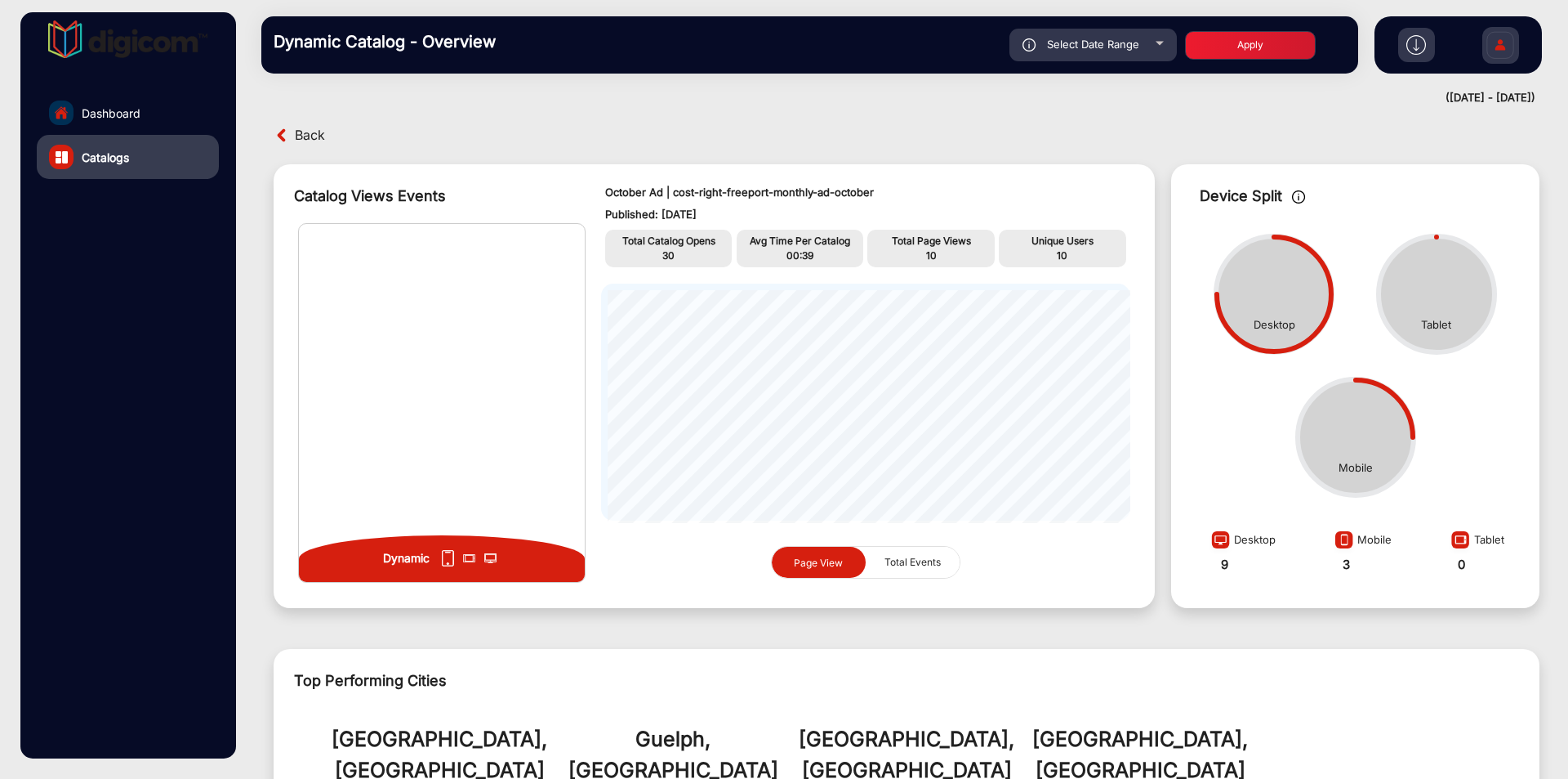
click at [123, 109] on span "Dashboard" at bounding box center [111, 112] width 58 height 17
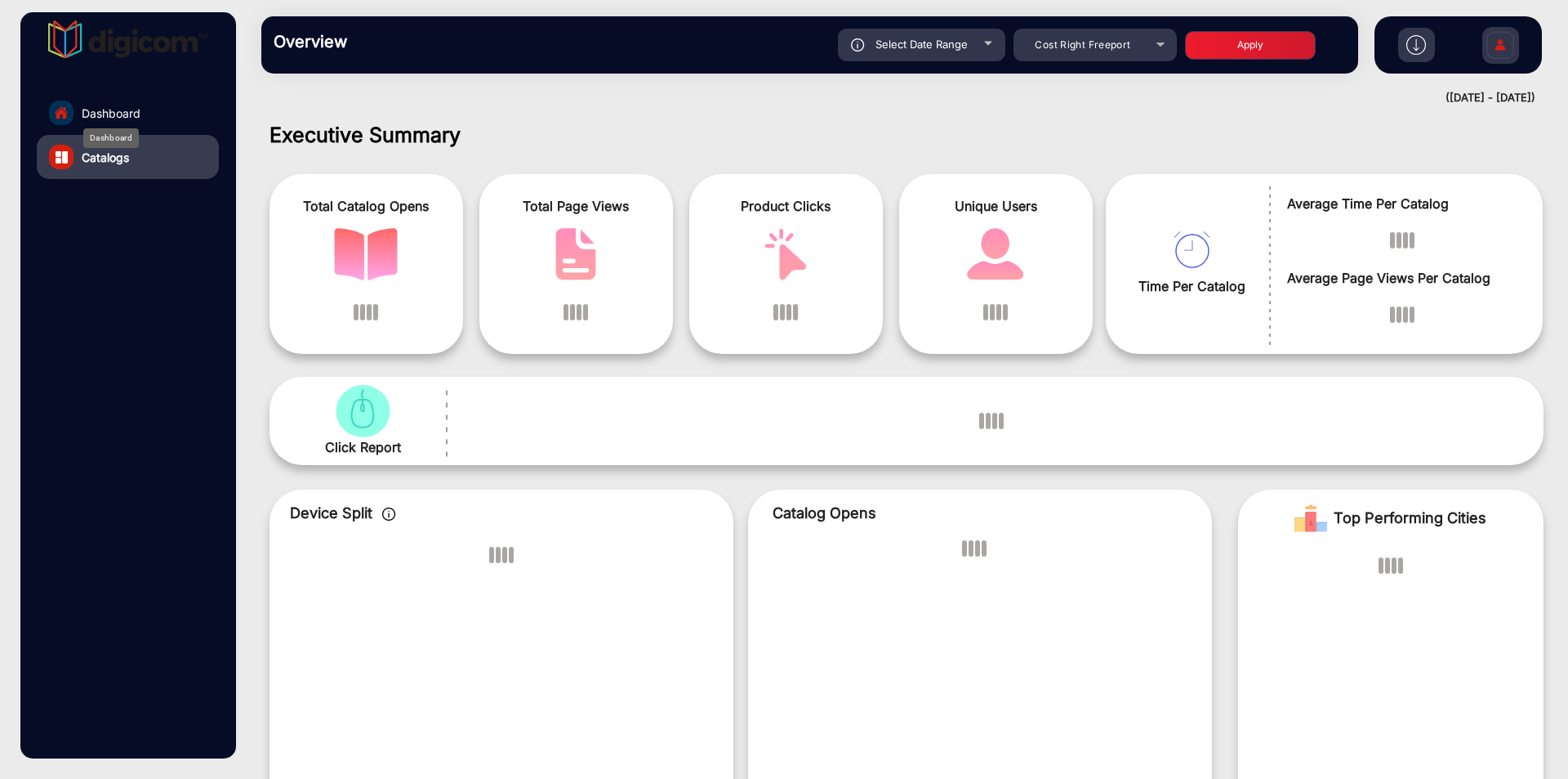
click at [123, 109] on span "Dashboard" at bounding box center [111, 112] width 58 height 17
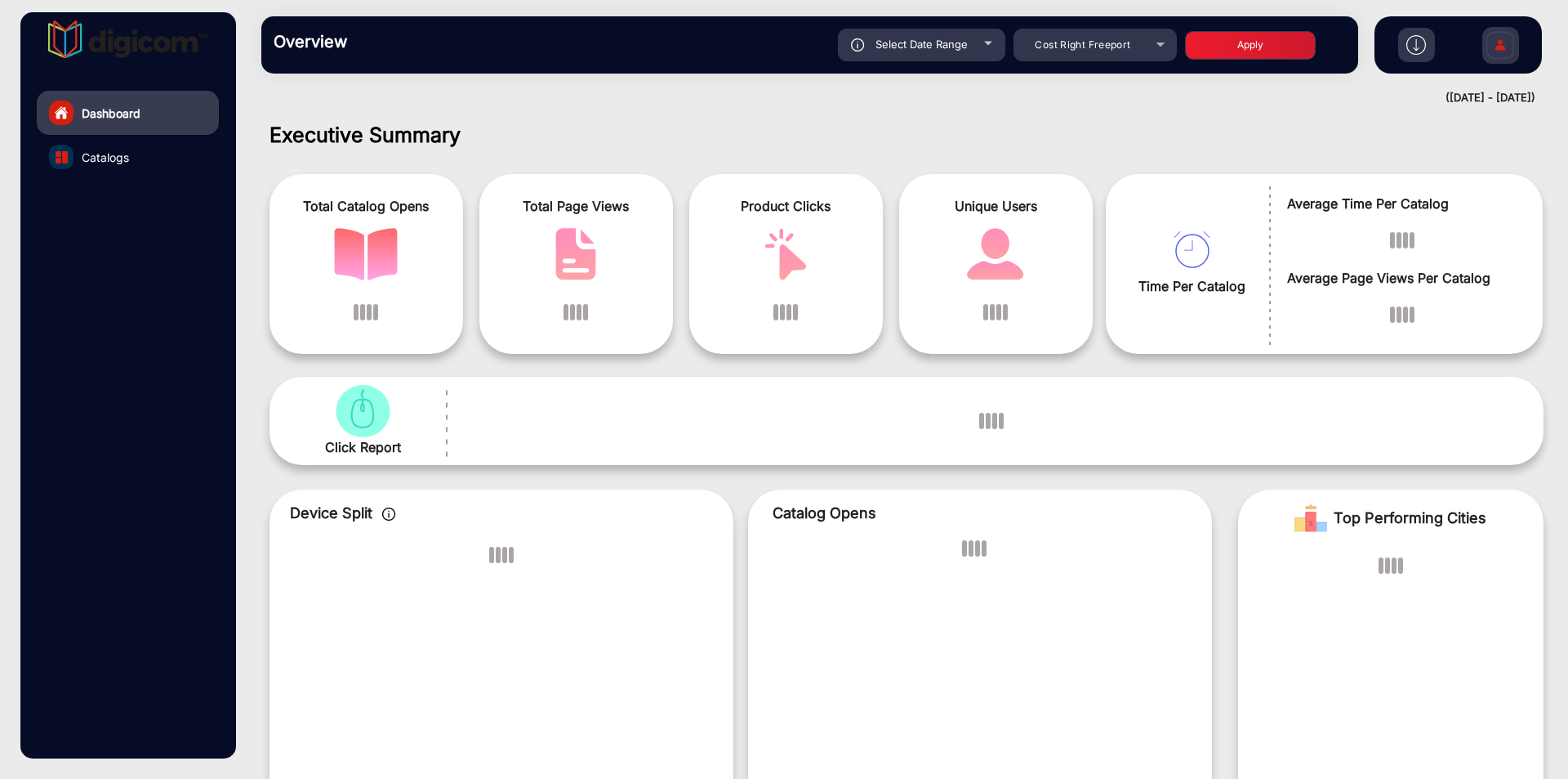
scroll to position [12, 0]
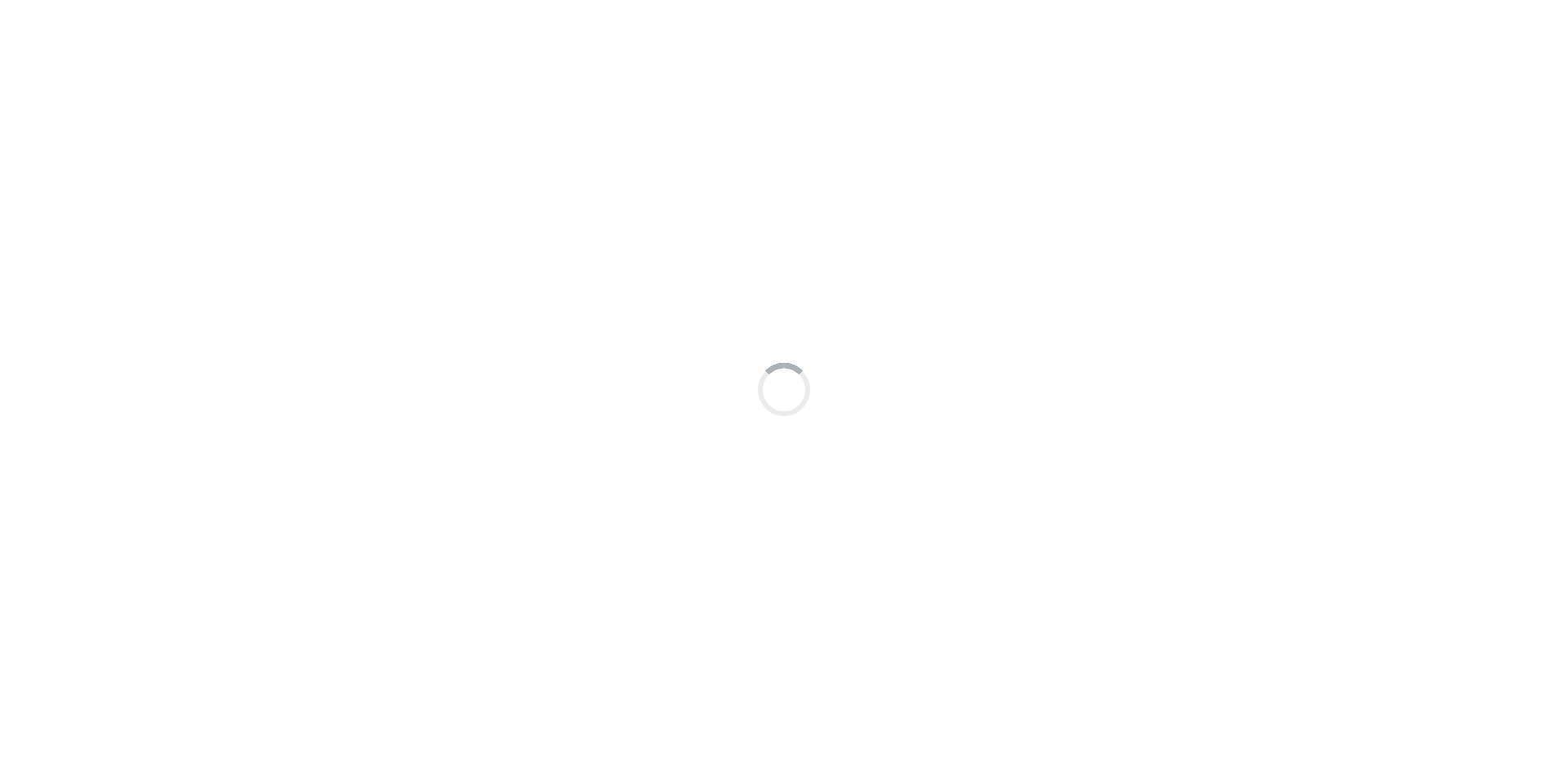
scroll to position [12, 0]
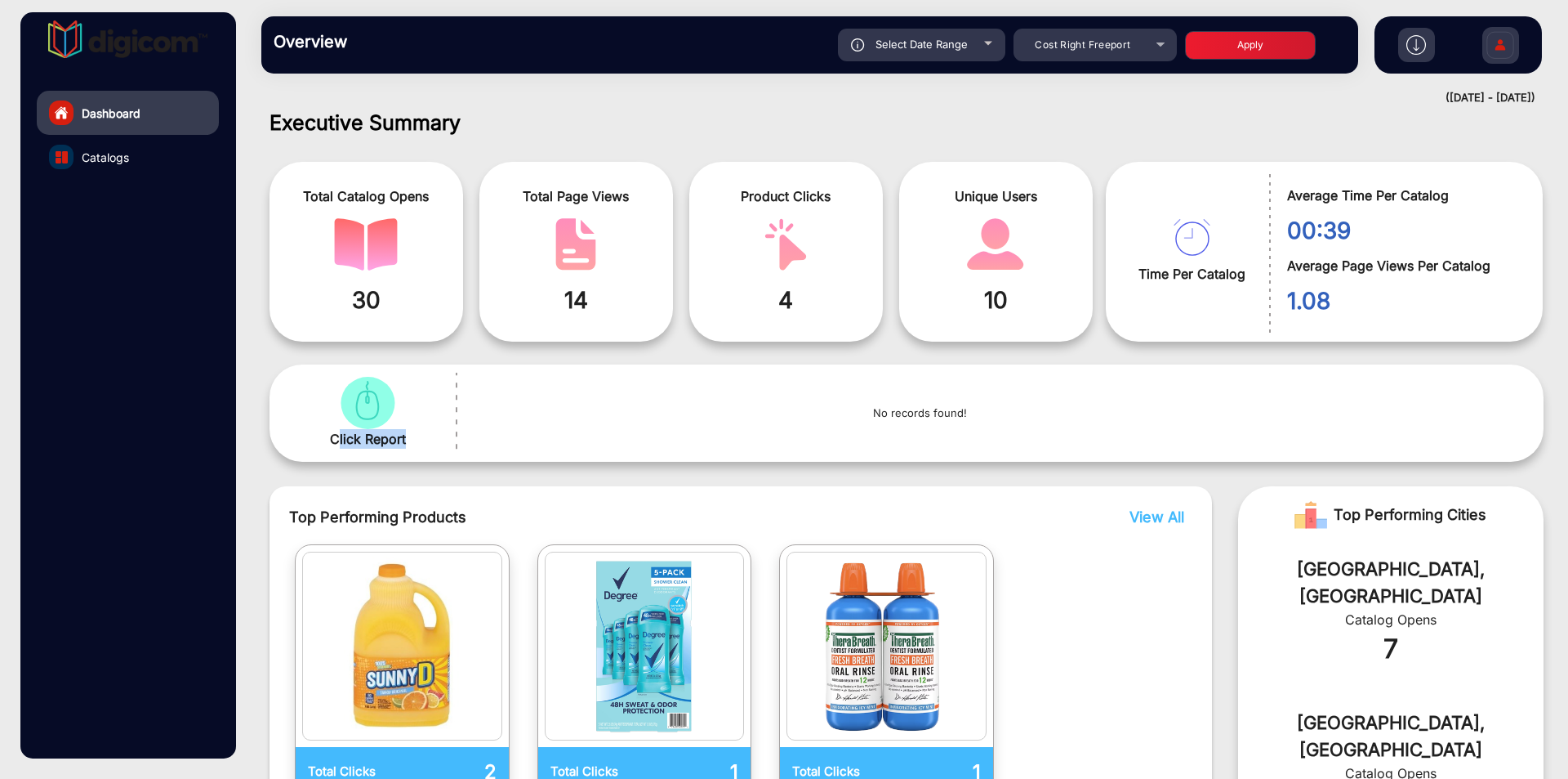
drag, startPoint x: 428, startPoint y: 443, endPoint x: 335, endPoint y: 443, distance: 93.0
click at [335, 443] on div "Click Report" at bounding box center [367, 413] width 180 height 81
click at [671, 413] on p "No records found!" at bounding box center [919, 413] width 867 height 16
click at [111, 158] on span "Catalogs" at bounding box center [105, 157] width 48 height 17
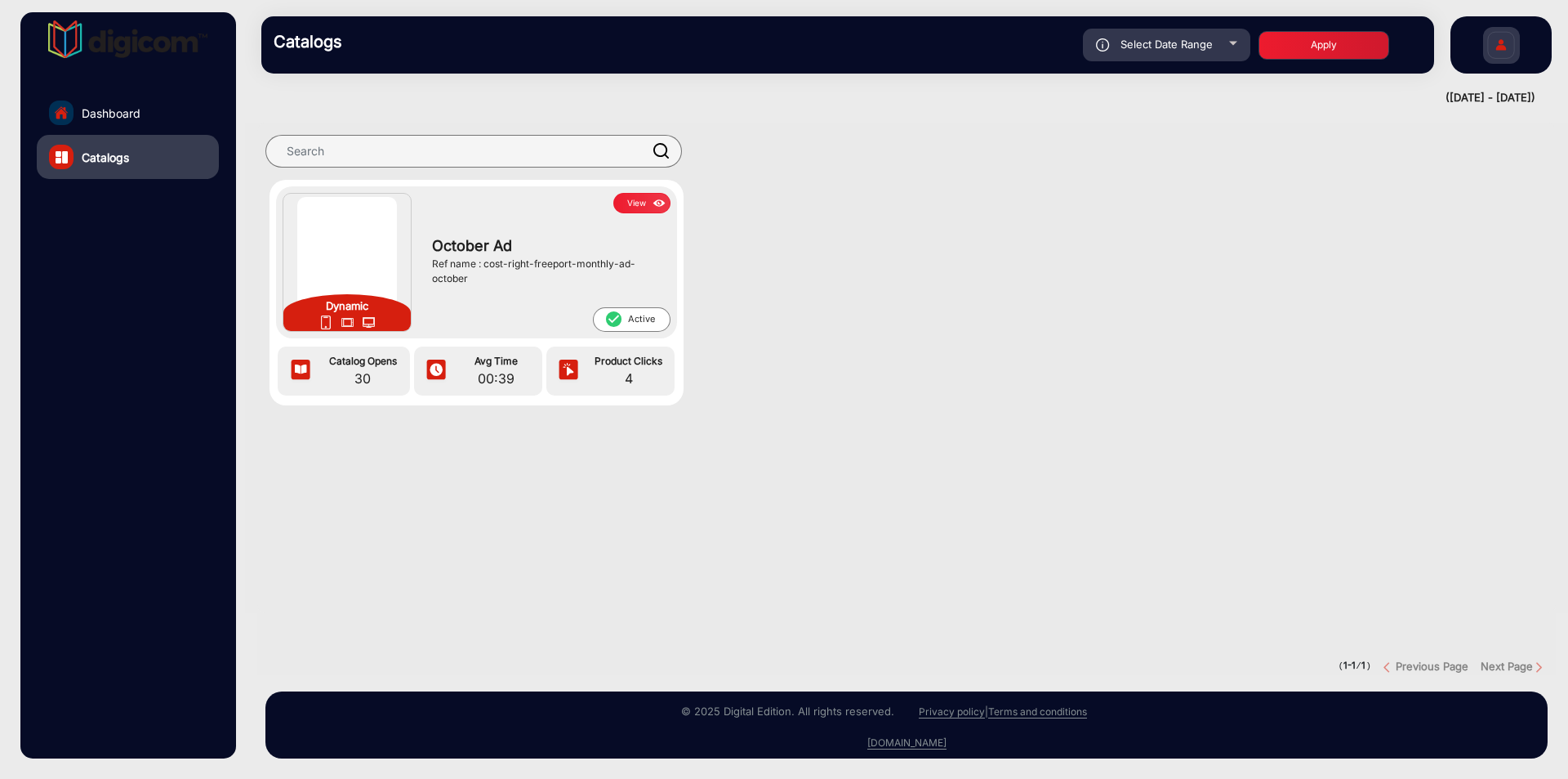
click at [627, 377] on span "4" at bounding box center [628, 378] width 84 height 19
click at [653, 199] on img at bounding box center [659, 204] width 19 height 18
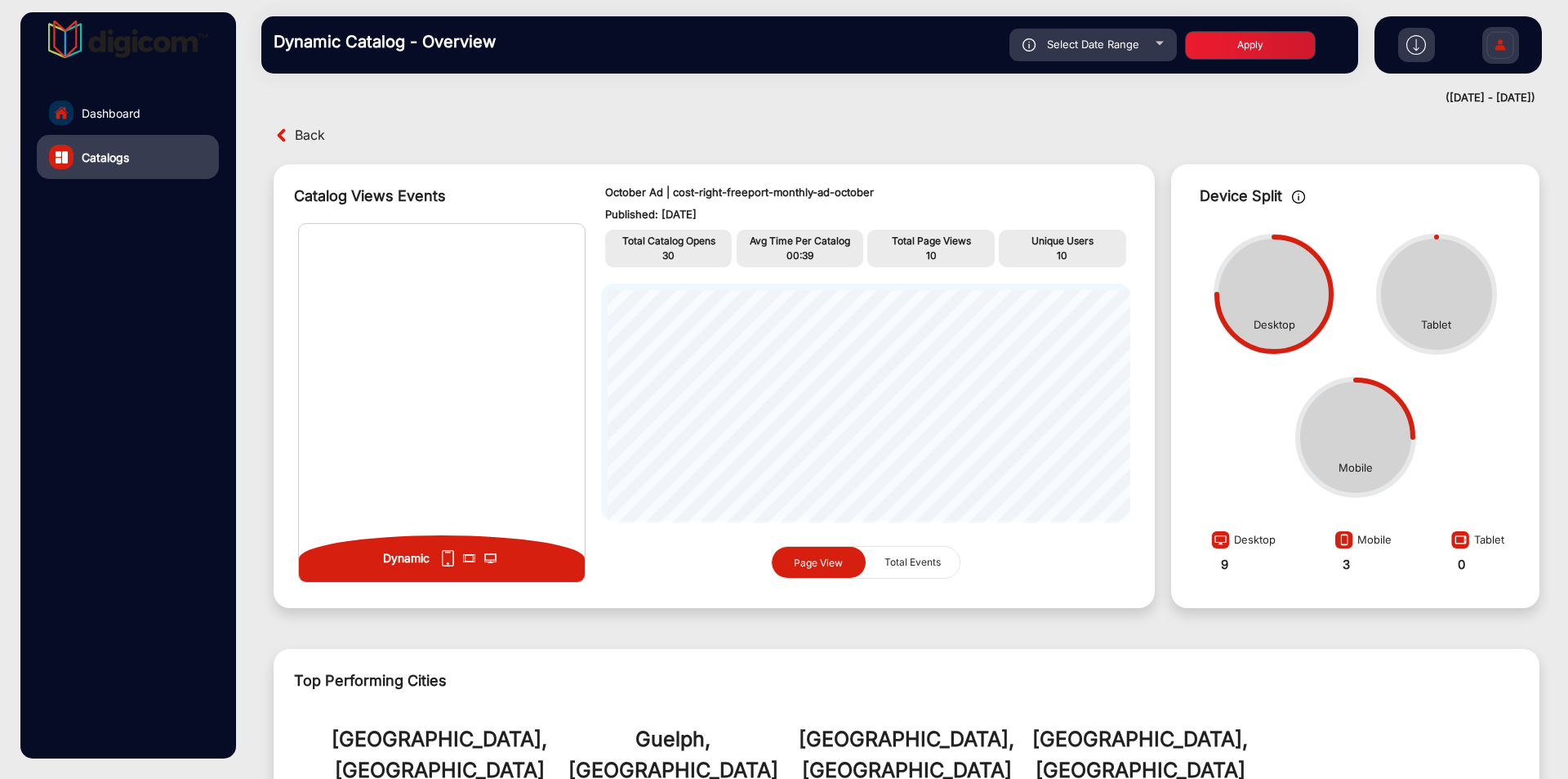
click at [80, 116] on link "Dashboard" at bounding box center [128, 112] width 182 height 44
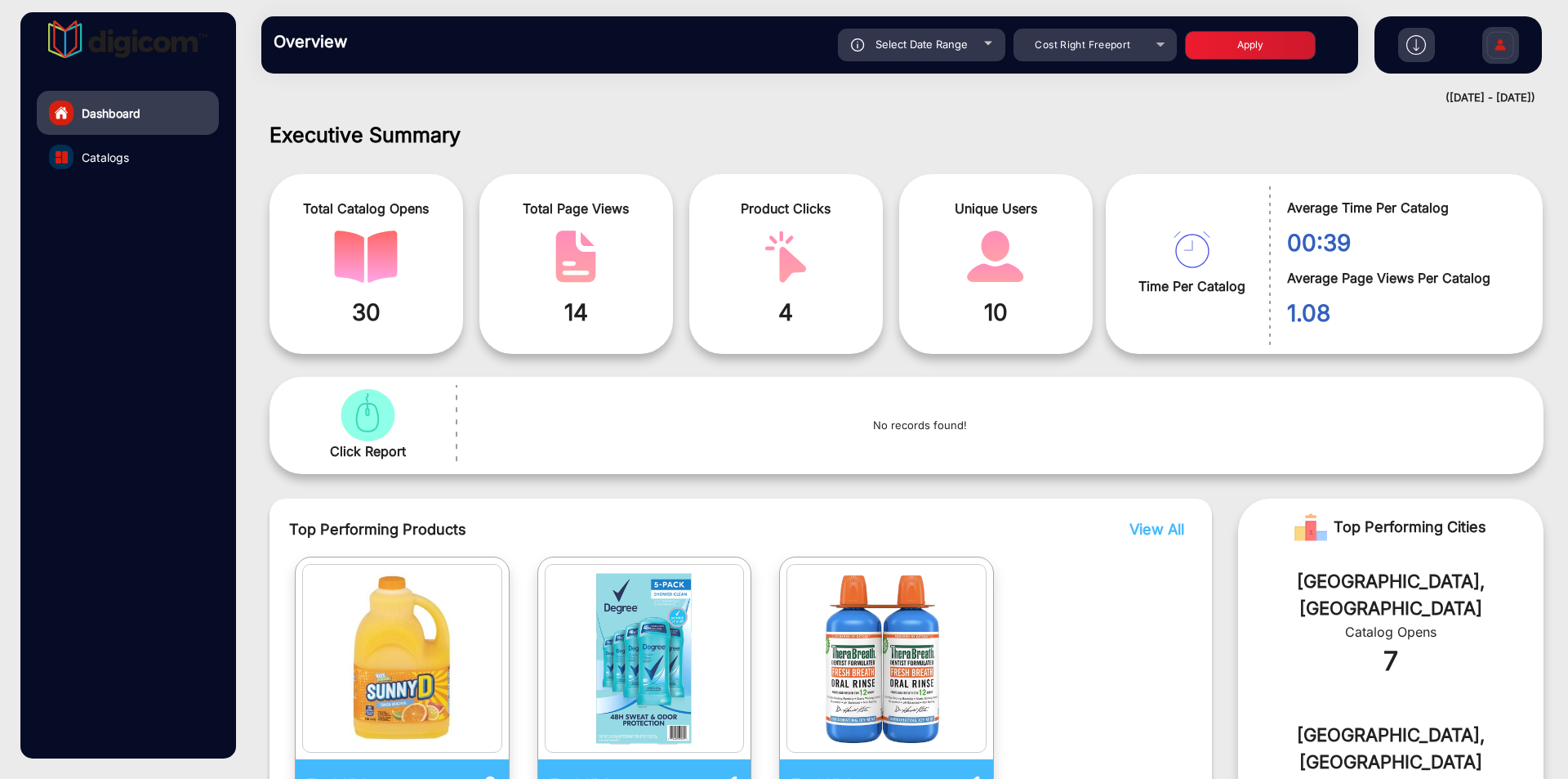
scroll to position [12, 0]
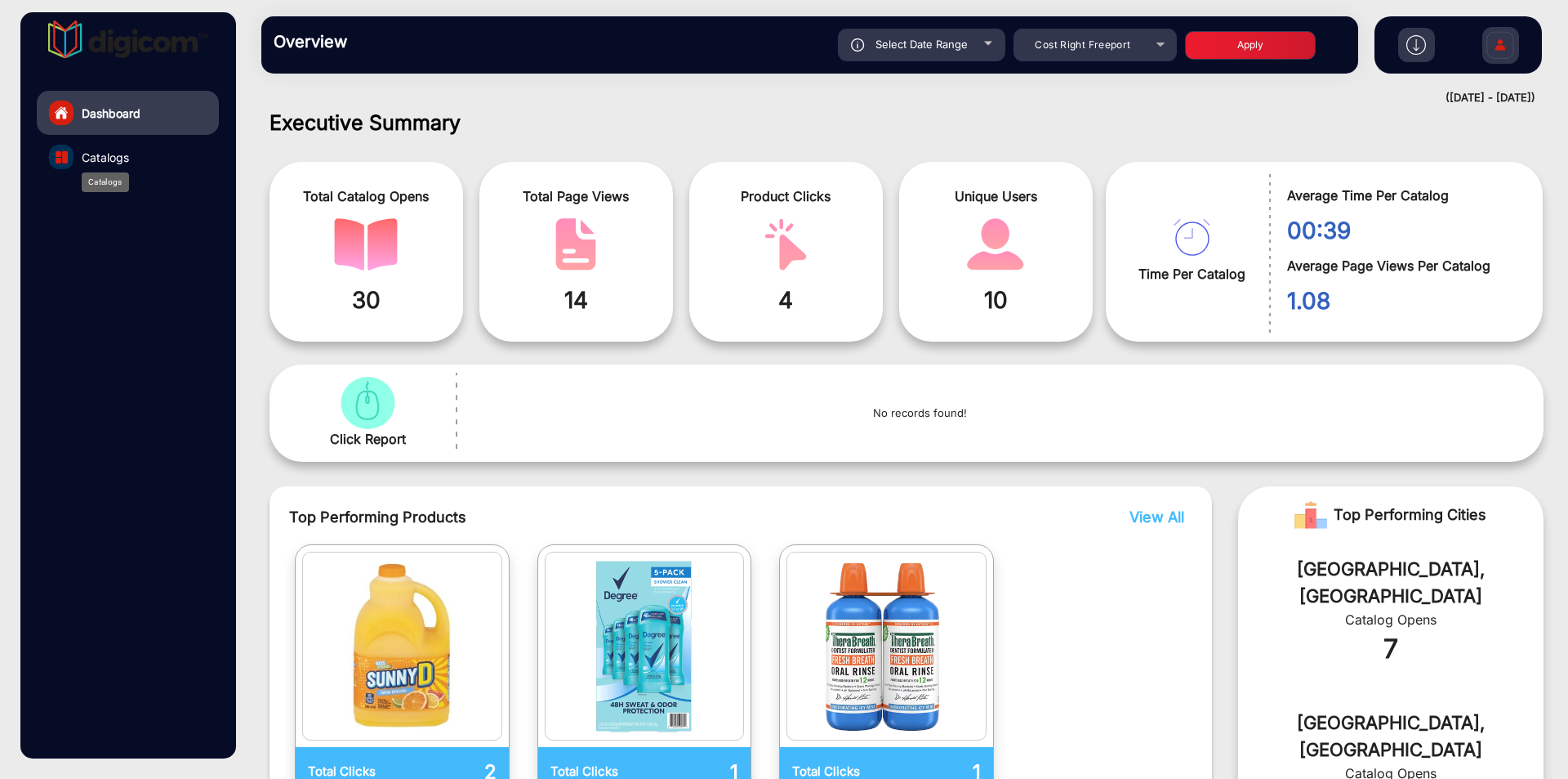
click at [94, 158] on span "Catalogs" at bounding box center [105, 157] width 48 height 17
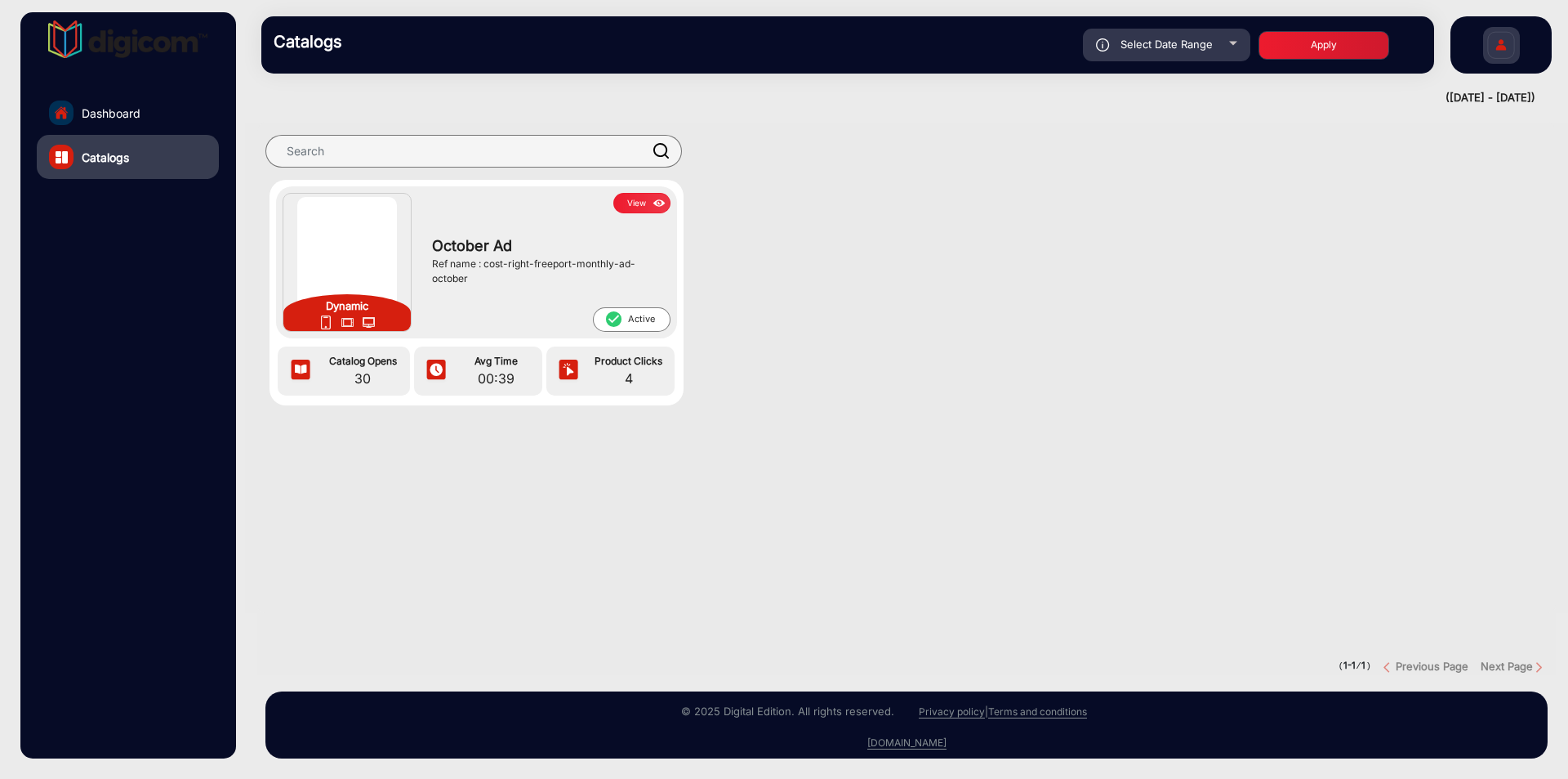
click at [647, 207] on button "View" at bounding box center [642, 203] width 58 height 20
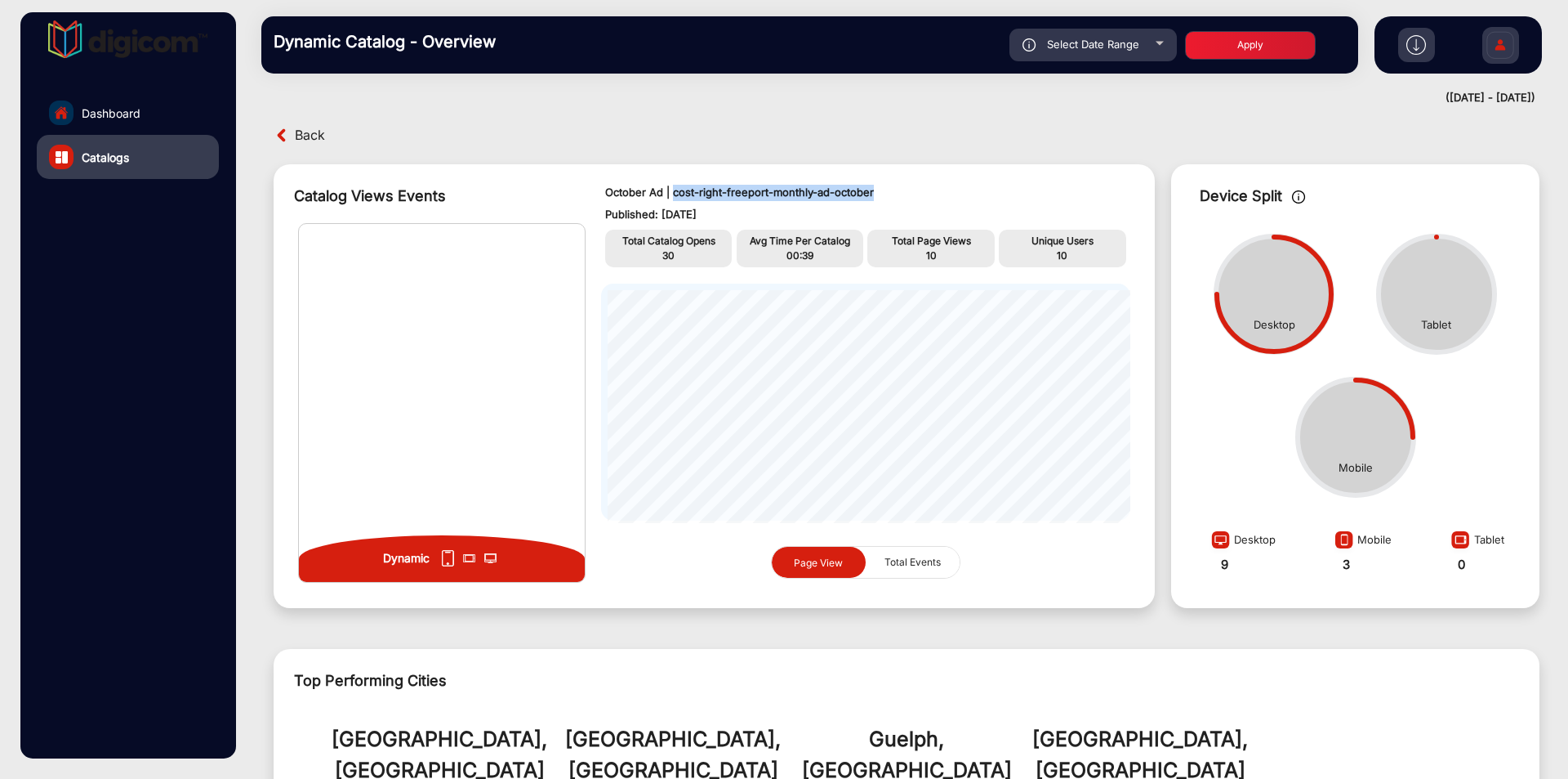
drag, startPoint x: 671, startPoint y: 191, endPoint x: 890, endPoint y: 191, distance: 219.0
click at [890, 191] on p "October Ad | cost-right-freeport-monthly-ad-october" at bounding box center [865, 193] width 521 height 16
copy p "cost-right-freeport-monthly-ad-october"
click at [118, 108] on span "Dashboard" at bounding box center [111, 112] width 58 height 17
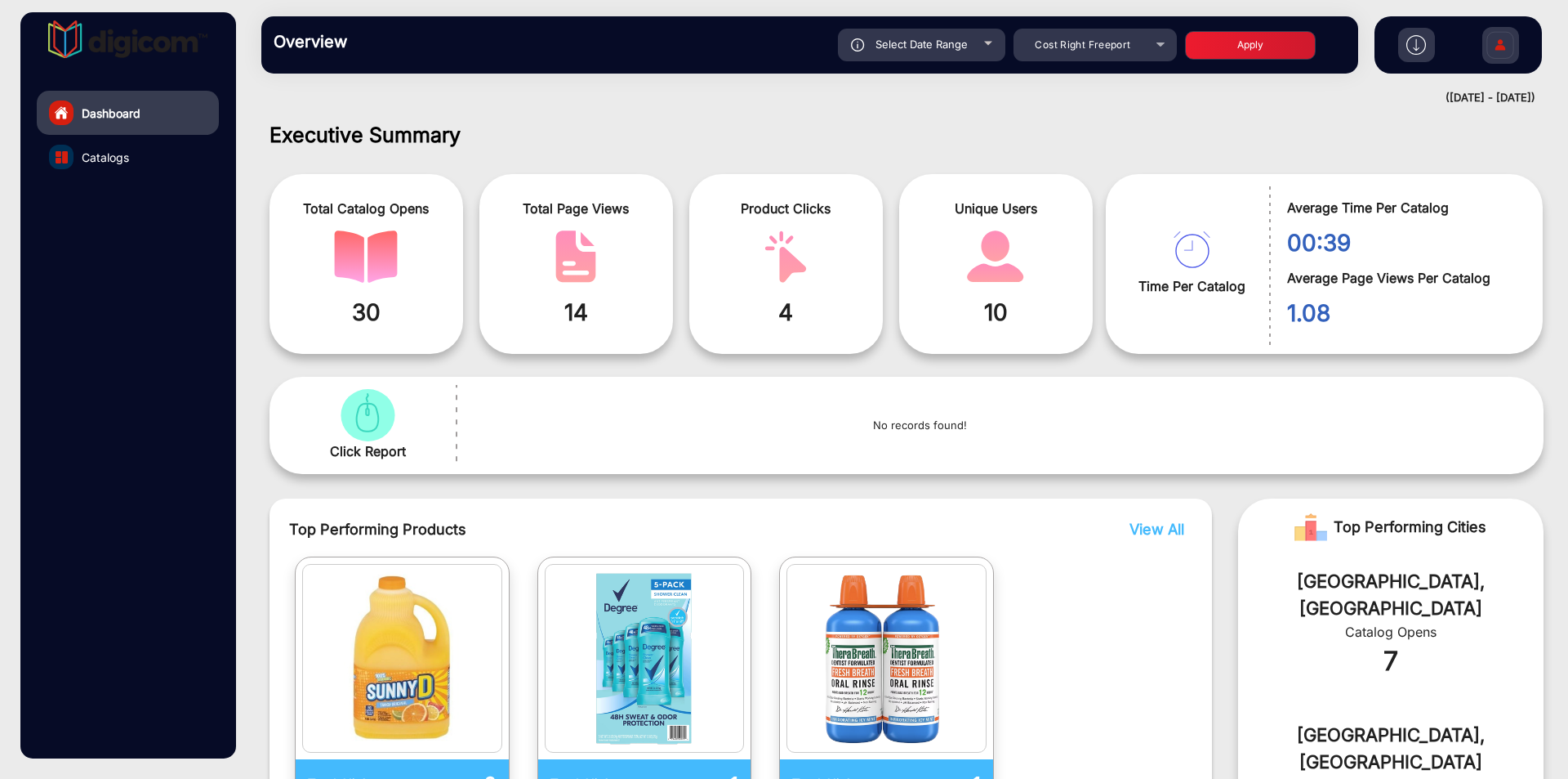
scroll to position [12, 0]
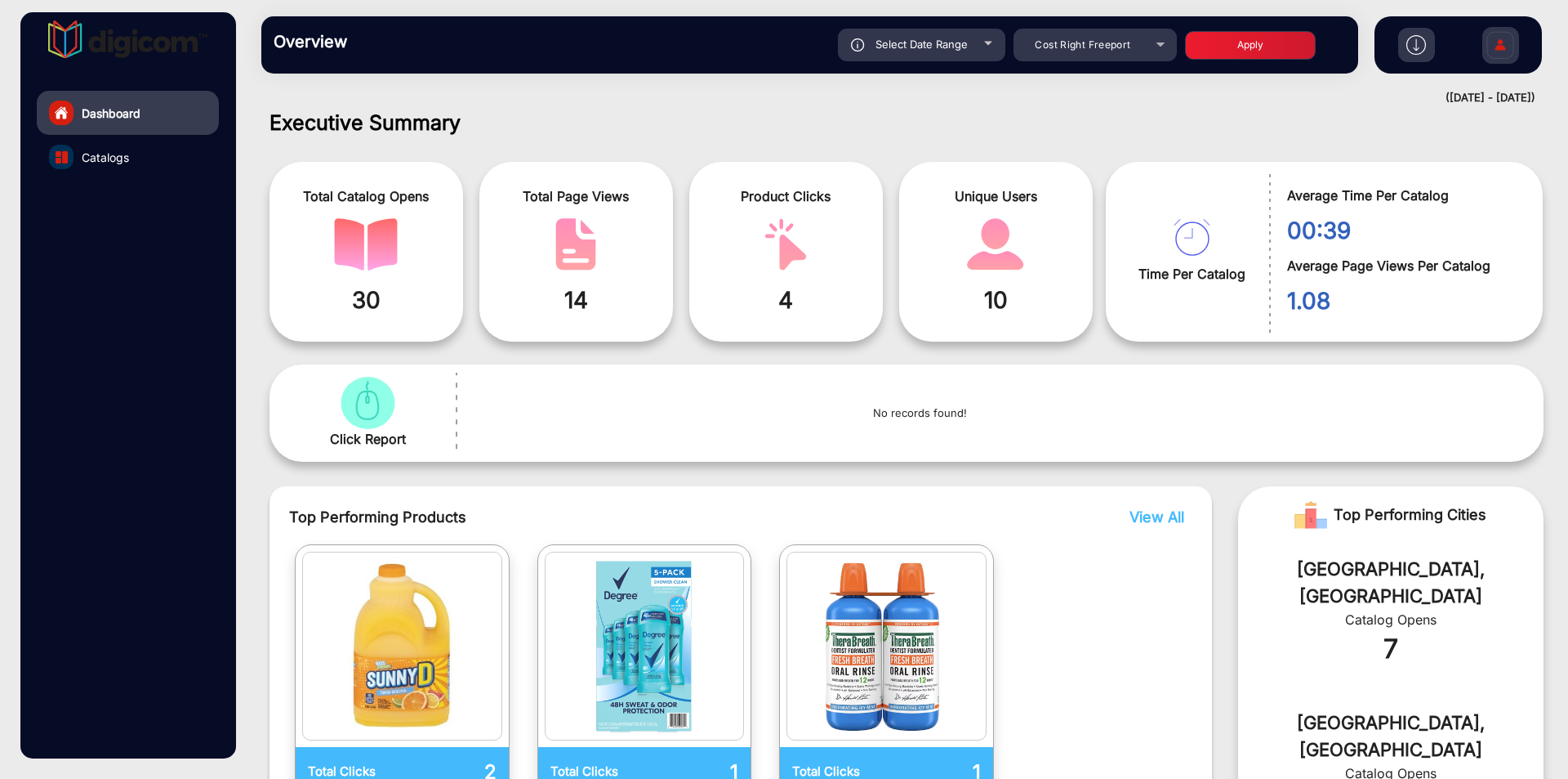
click at [98, 147] on link "Catalogs" at bounding box center [128, 157] width 182 height 44
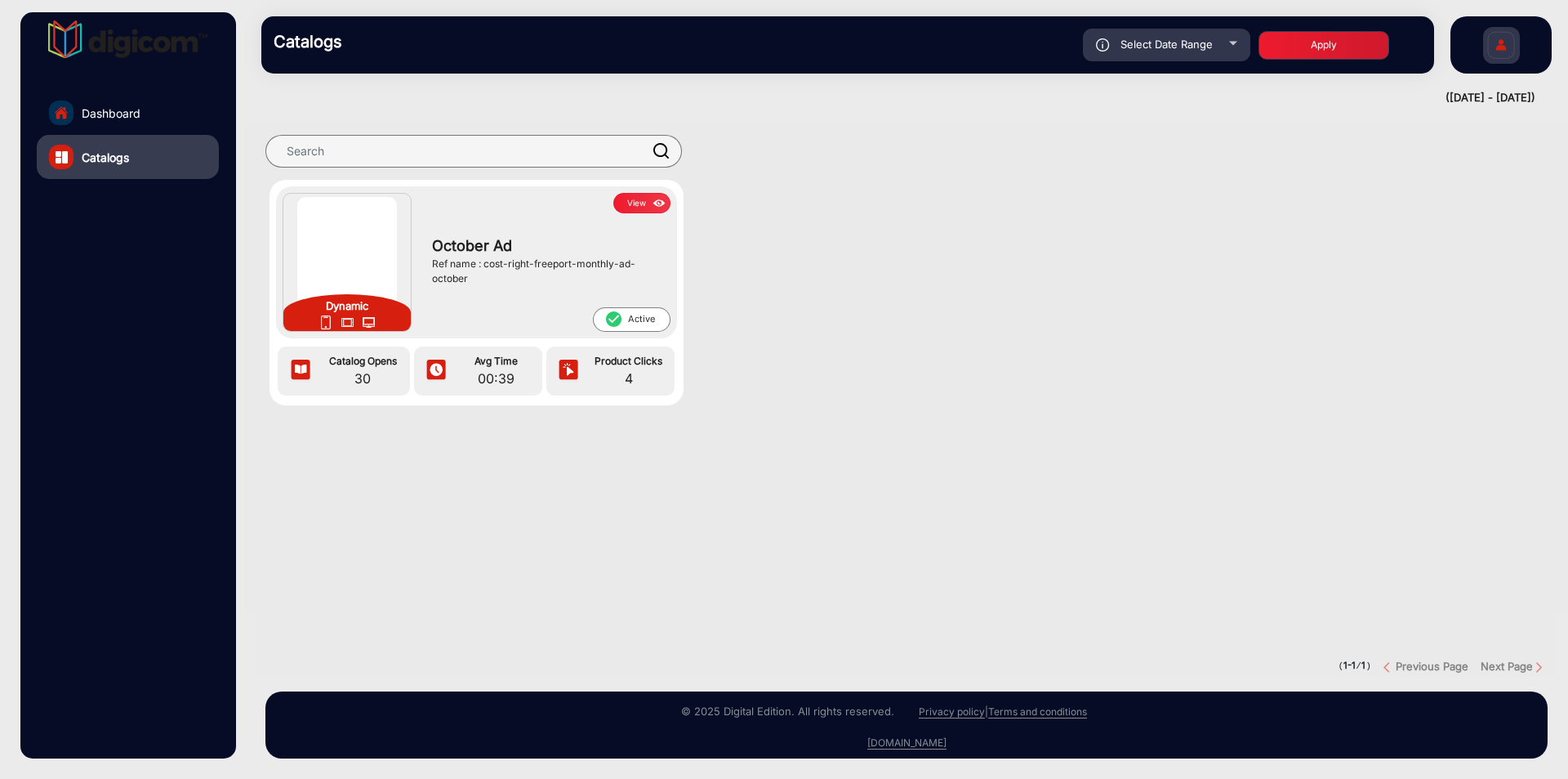
click at [650, 193] on button "View" at bounding box center [642, 203] width 58 height 20
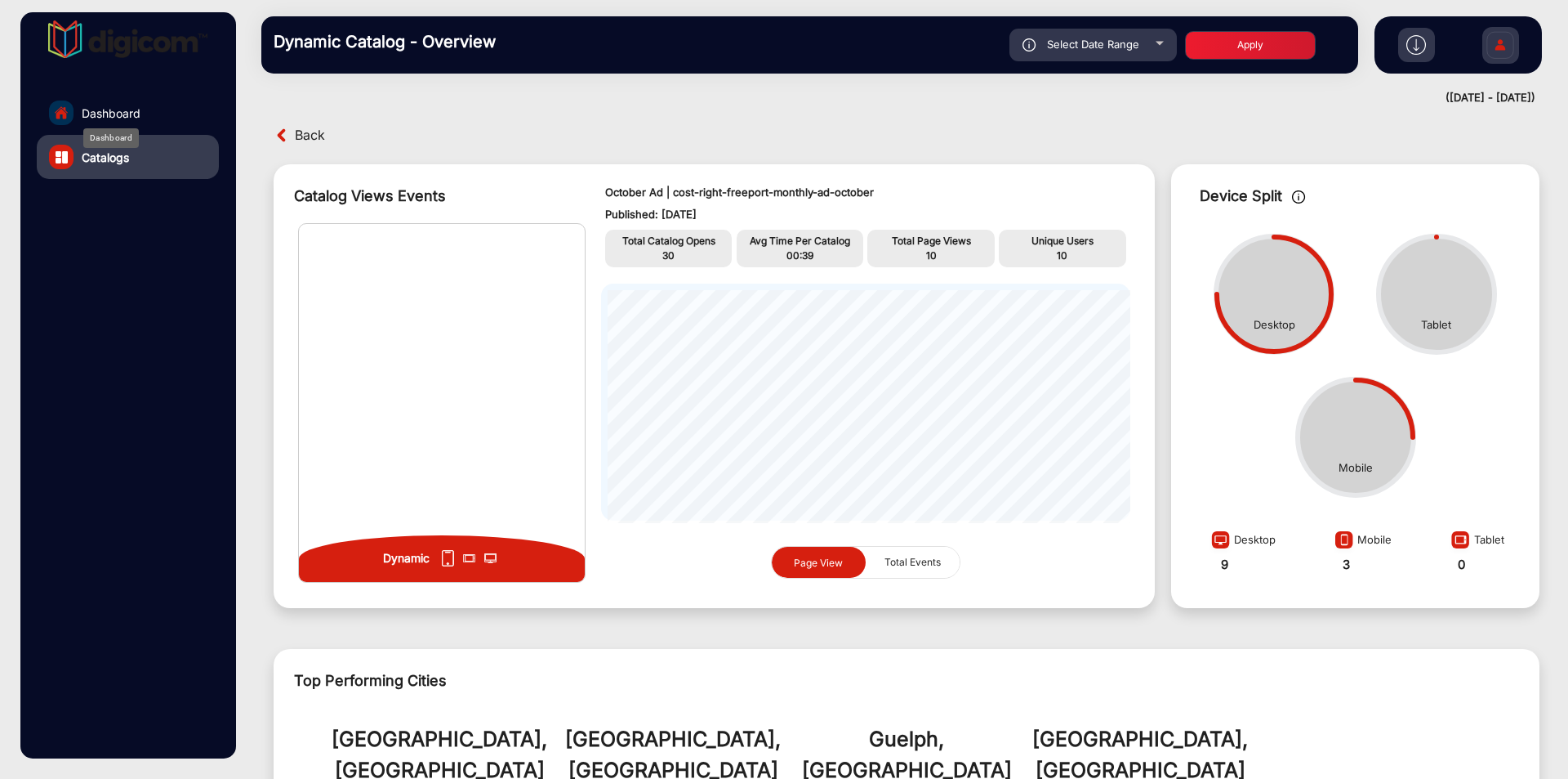
click at [119, 107] on span "Dashboard" at bounding box center [111, 112] width 58 height 17
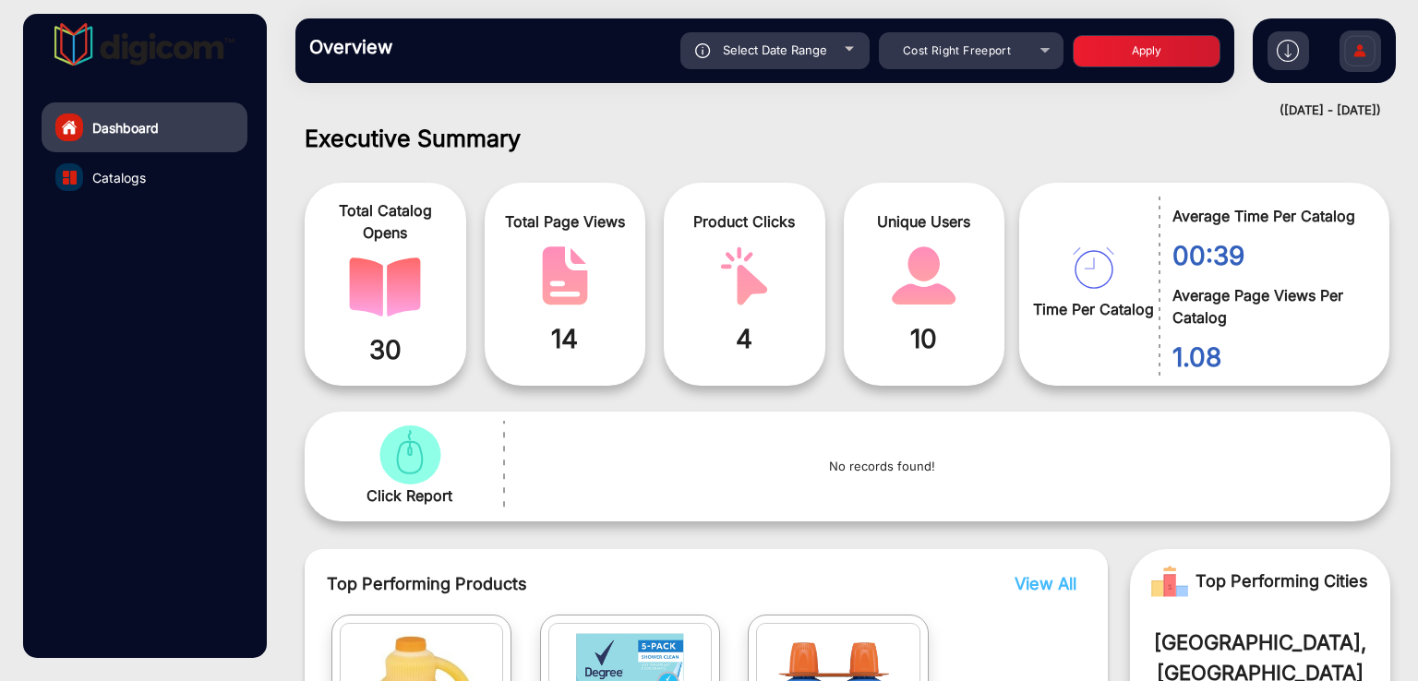
scroll to position [14, 0]
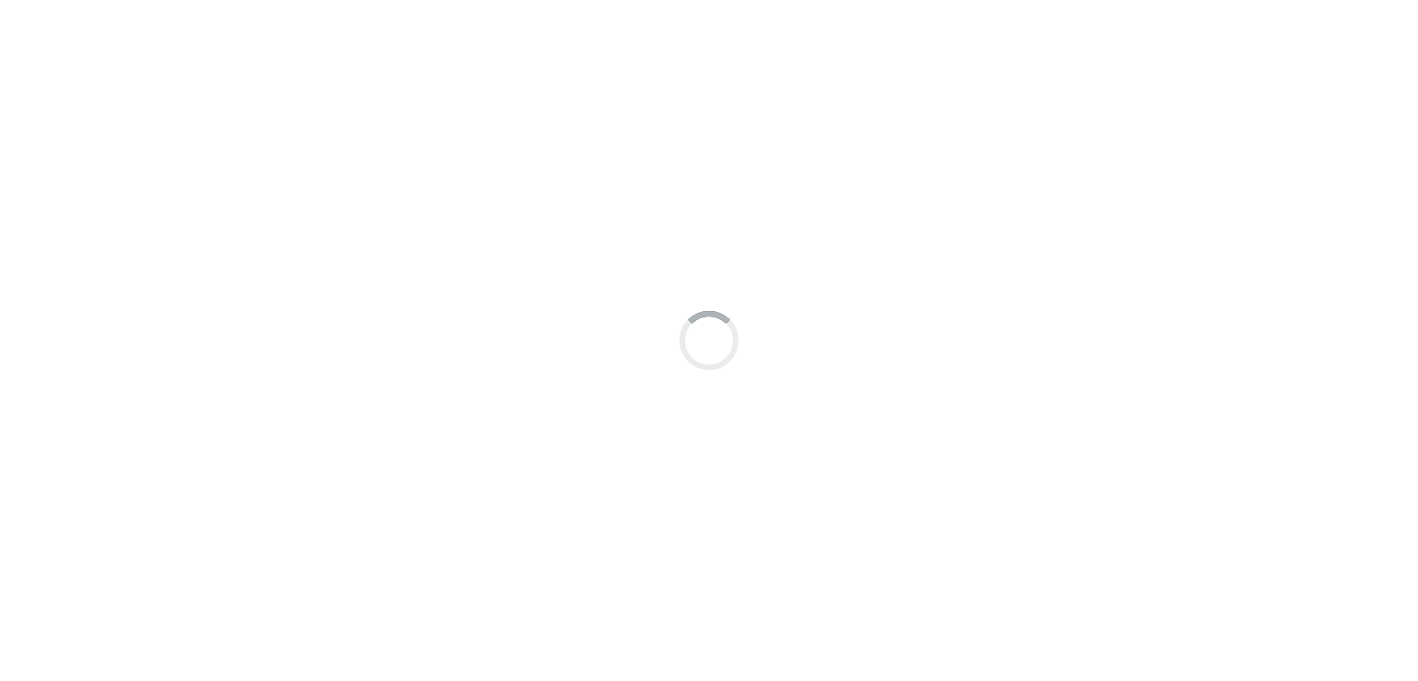
scroll to position [14, 0]
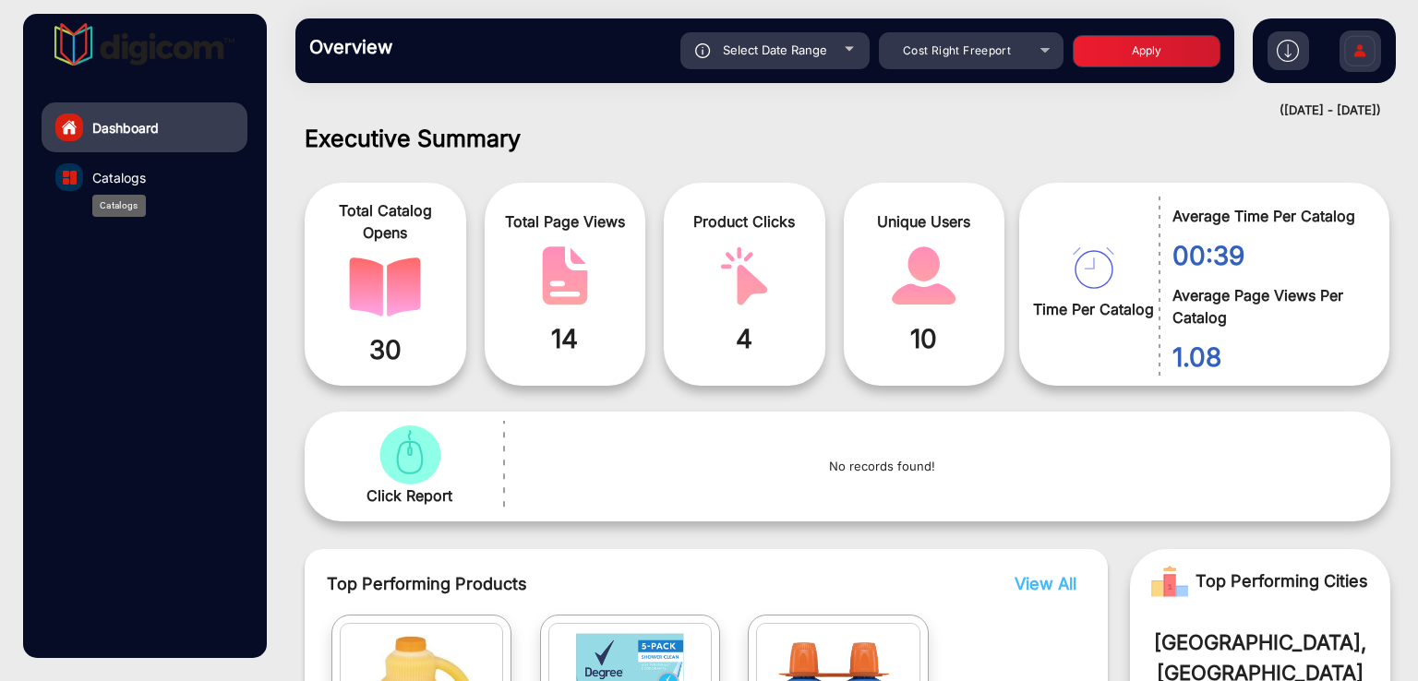
click at [111, 179] on span "Catalogs" at bounding box center [119, 177] width 54 height 19
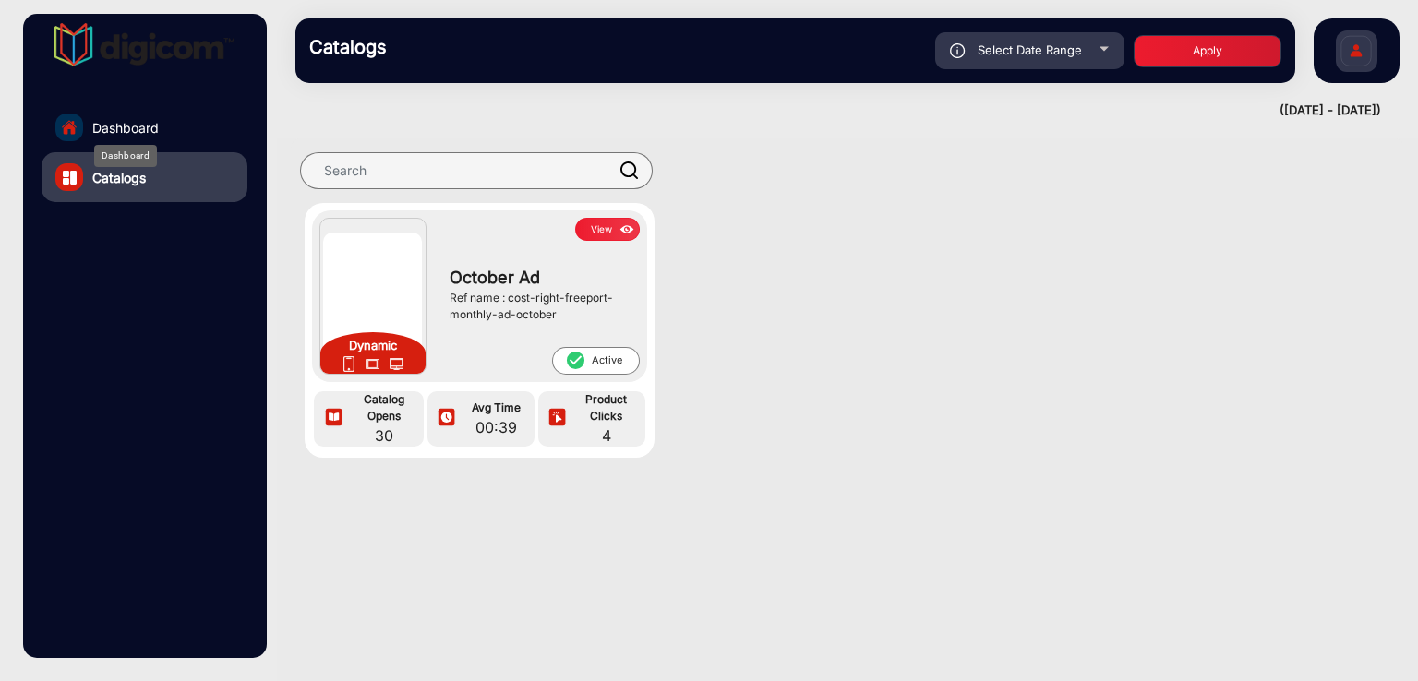
click at [136, 130] on span "Dashboard" at bounding box center [125, 127] width 66 height 19
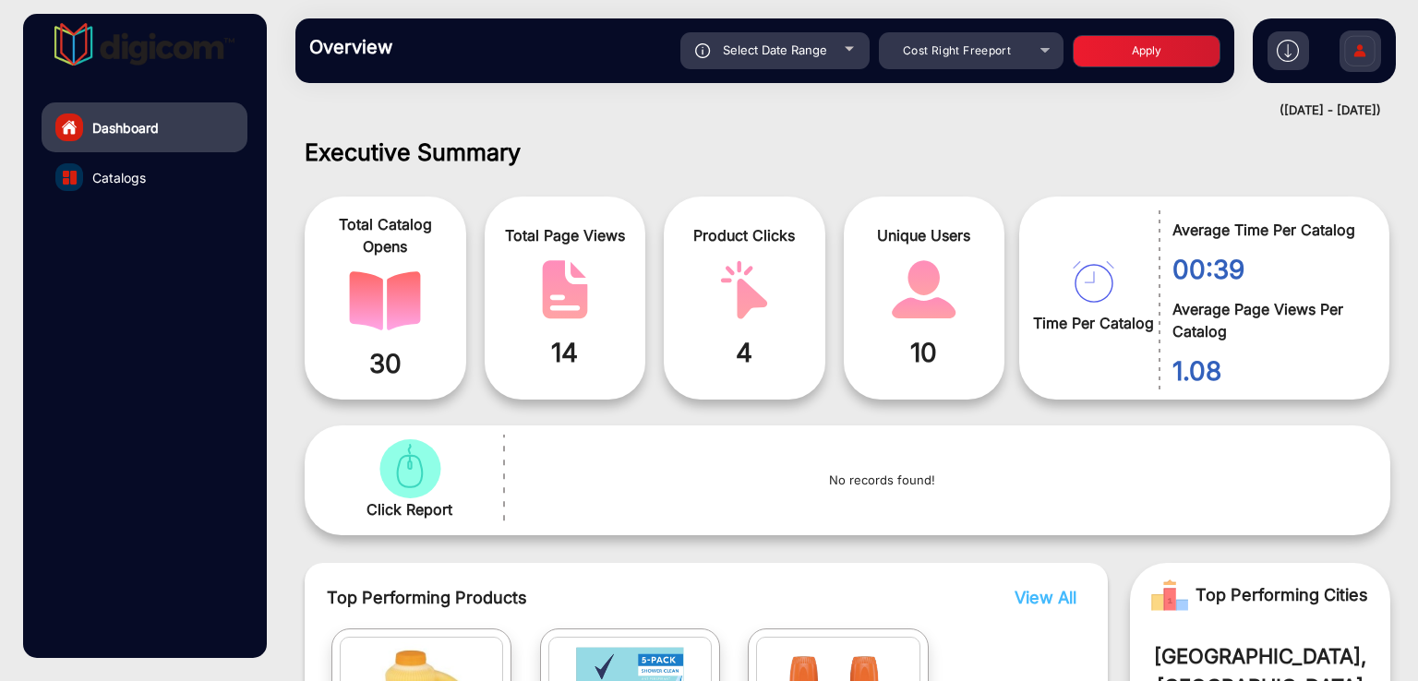
scroll to position [14, 0]
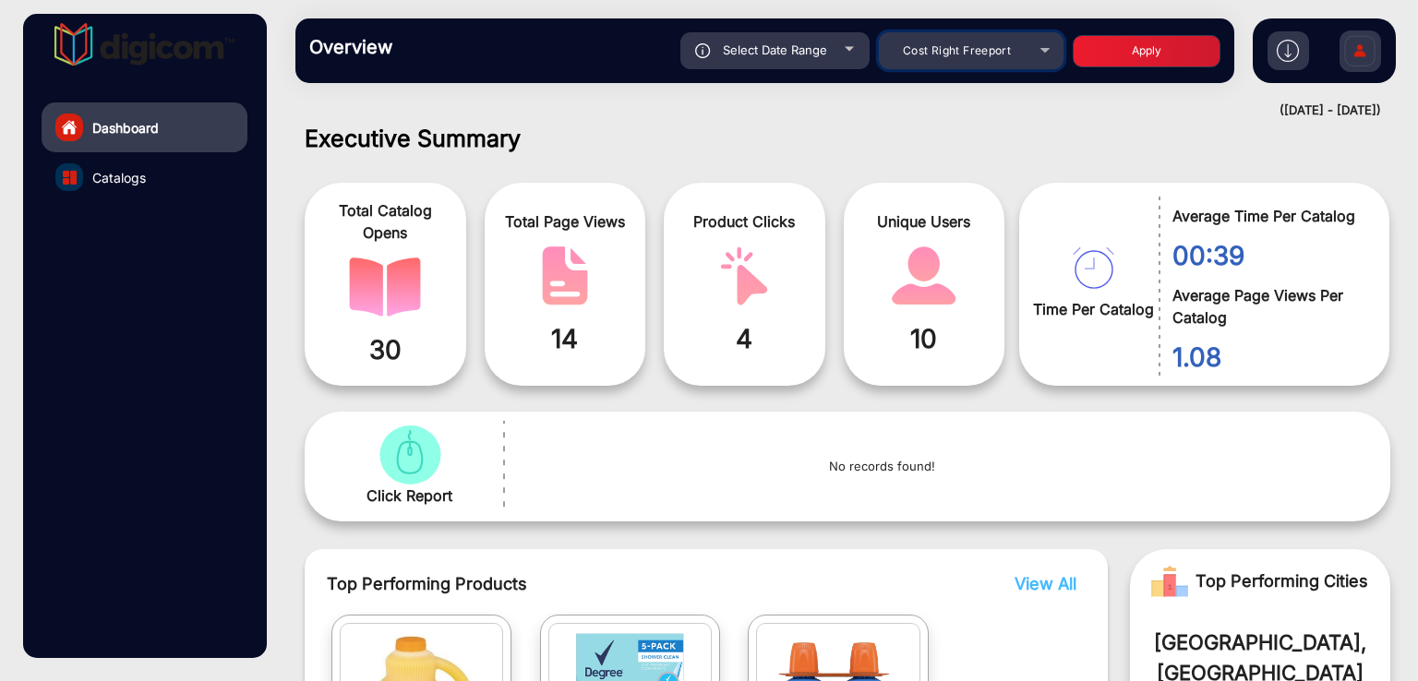
click at [967, 51] on span "Cost Right Freeport" at bounding box center [957, 50] width 108 height 14
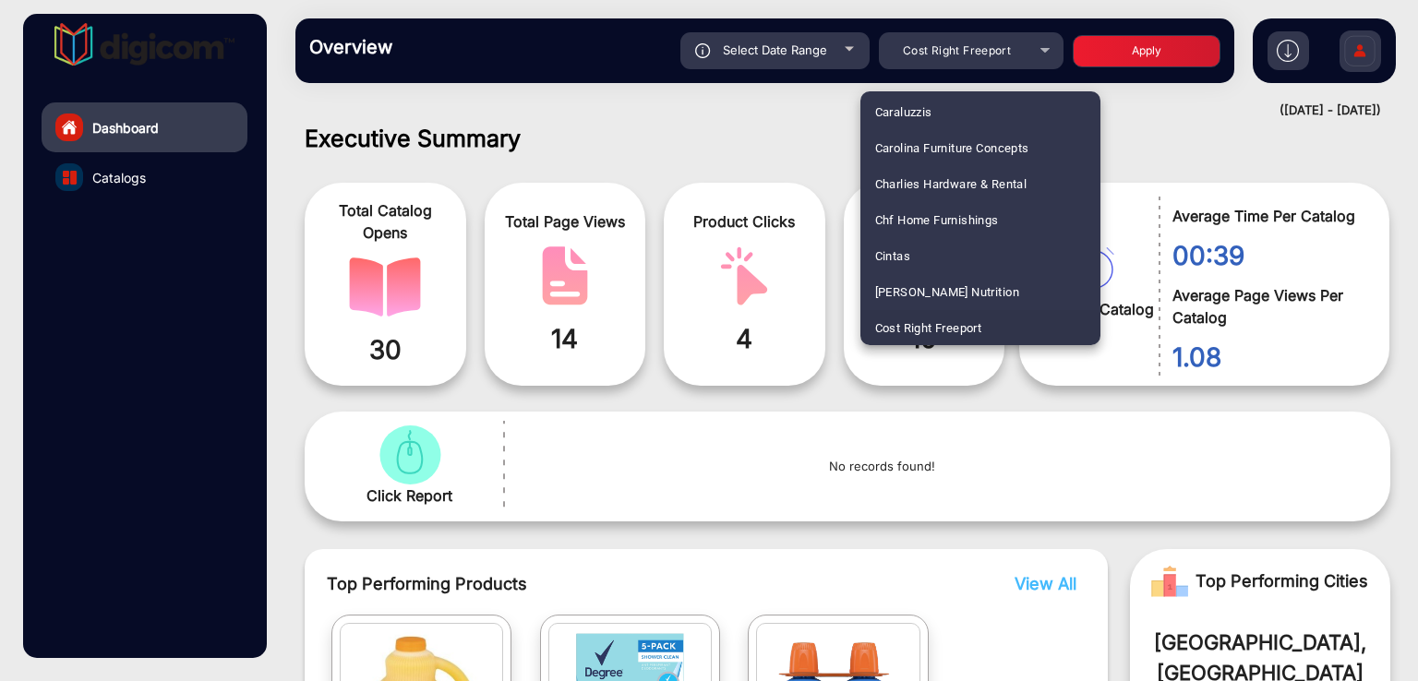
scroll to position [870, 0]
drag, startPoint x: 927, startPoint y: 290, endPoint x: 867, endPoint y: 108, distance: 191.5
click at [927, 289] on span "Autozone Pro News Publication" at bounding box center [962, 291] width 174 height 36
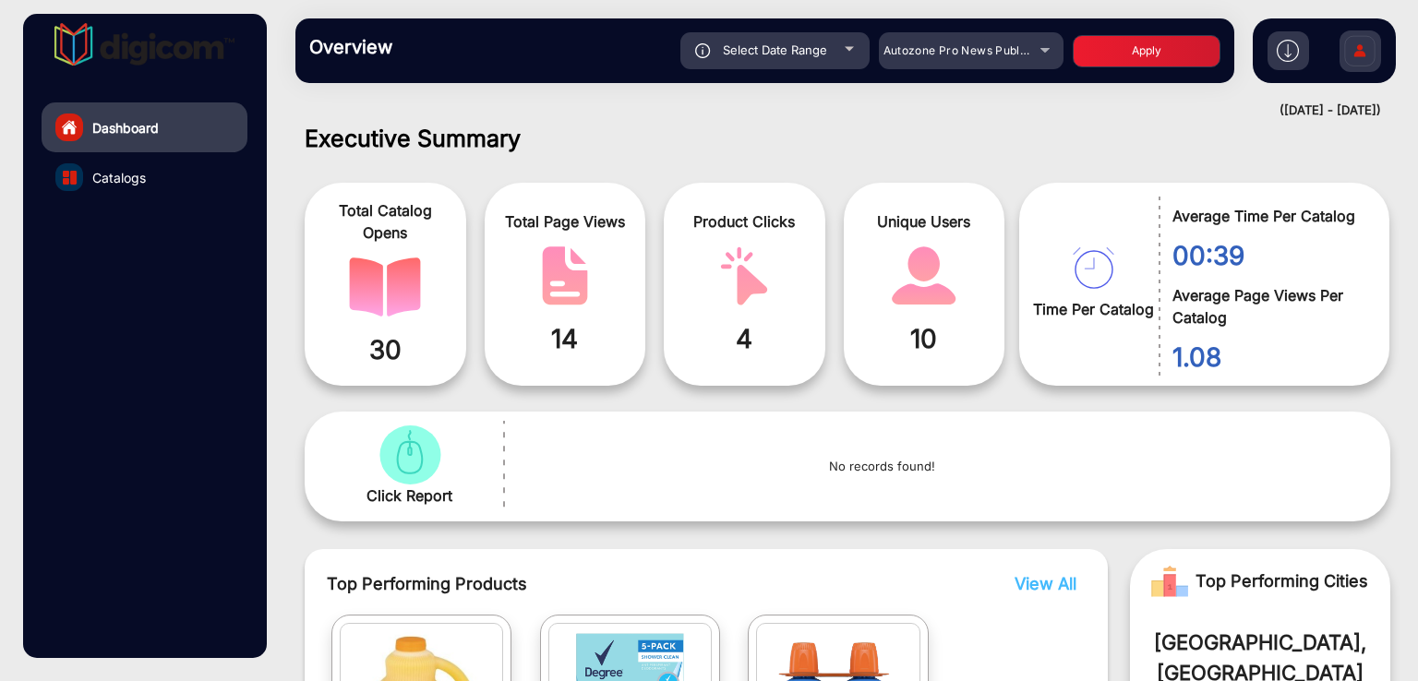
click at [1163, 64] on button "Apply" at bounding box center [1147, 51] width 148 height 32
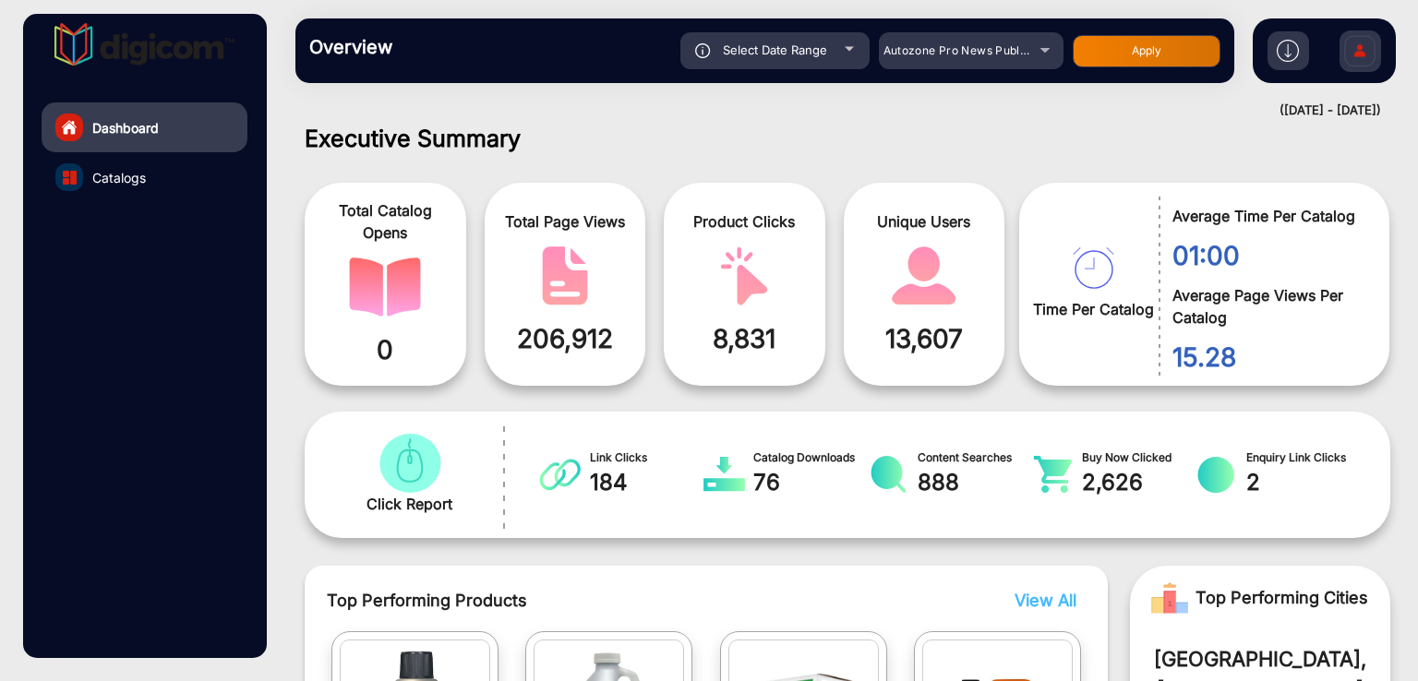
click at [758, 53] on span "Select Date Range" at bounding box center [775, 49] width 104 height 15
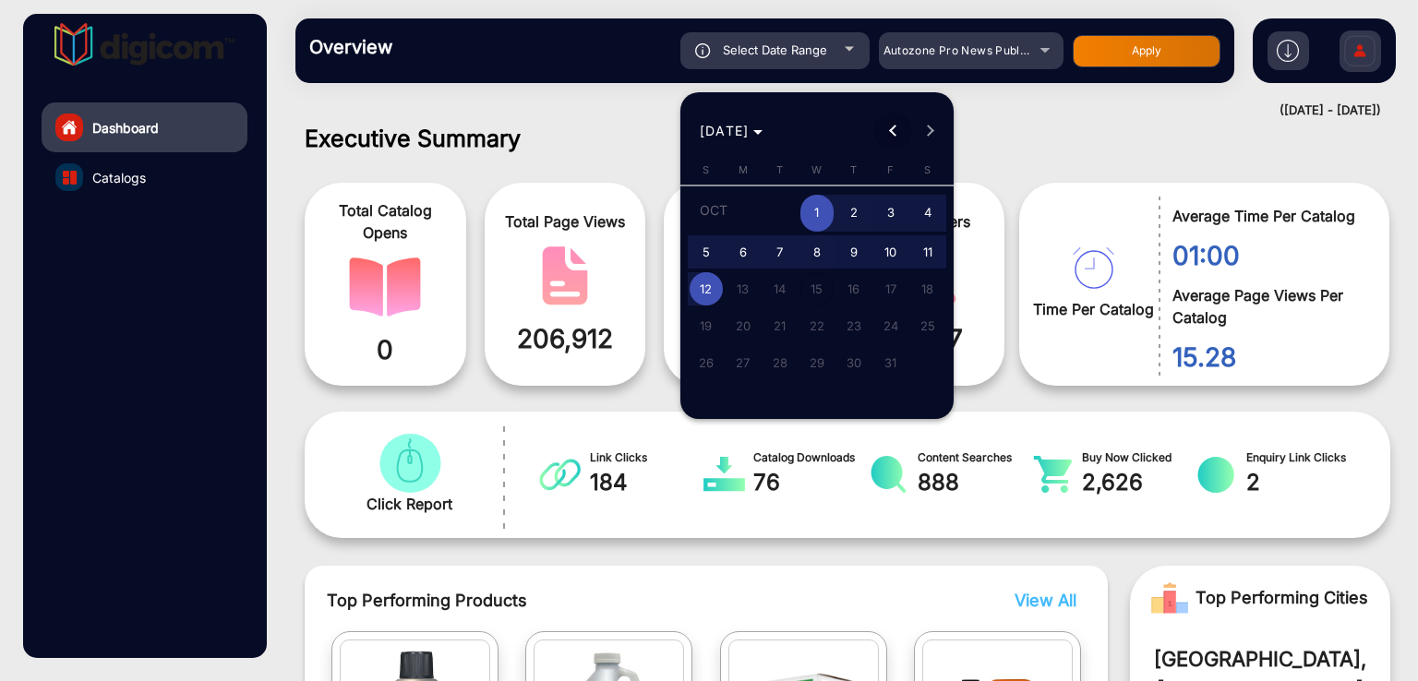
click at [892, 123] on span "Previous month" at bounding box center [892, 131] width 37 height 37
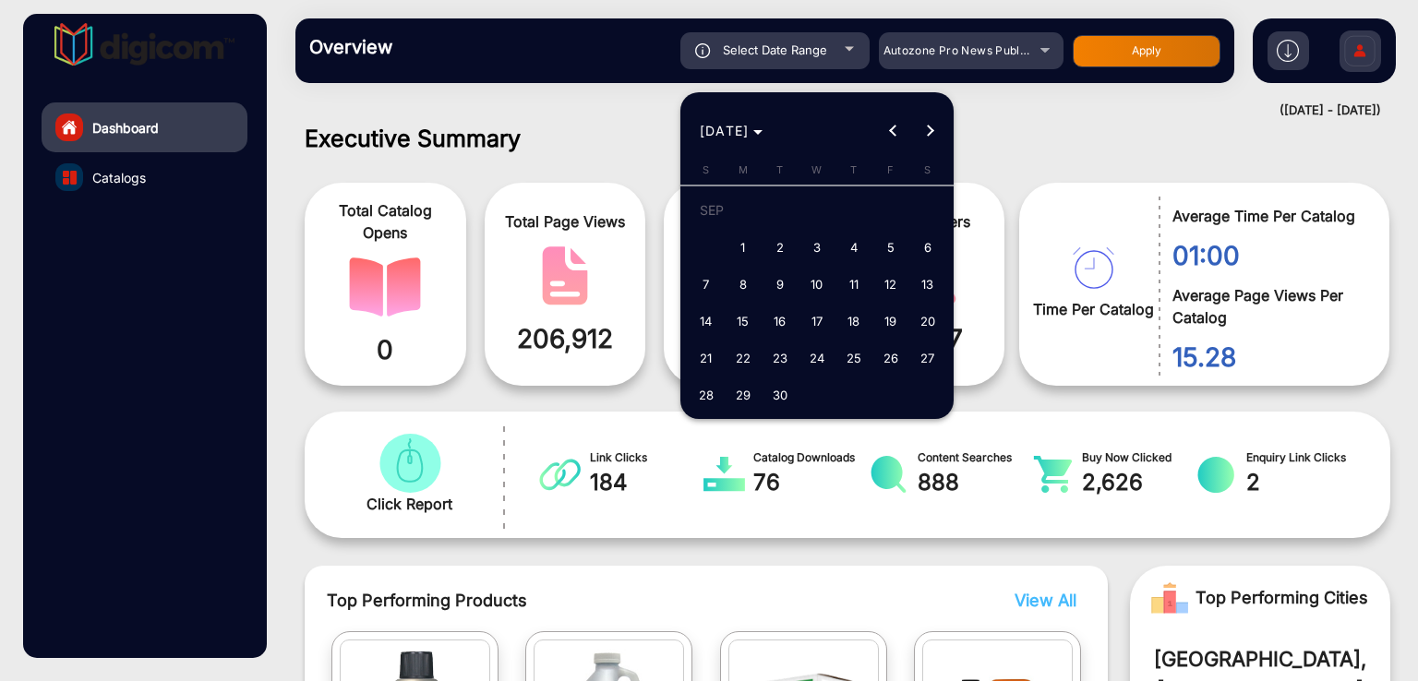
click at [742, 234] on span "1" at bounding box center [742, 247] width 33 height 33
type input "9/1/2025"
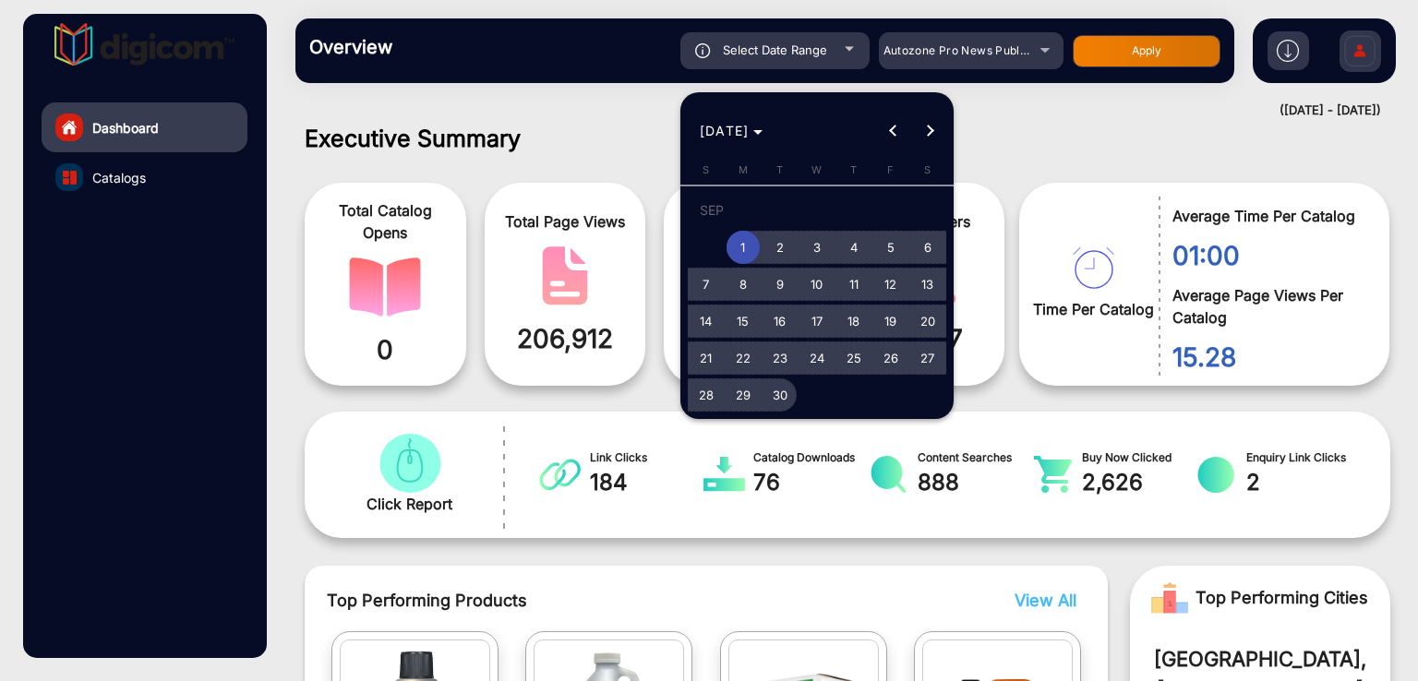
click at [779, 395] on span "30" at bounding box center [779, 394] width 33 height 33
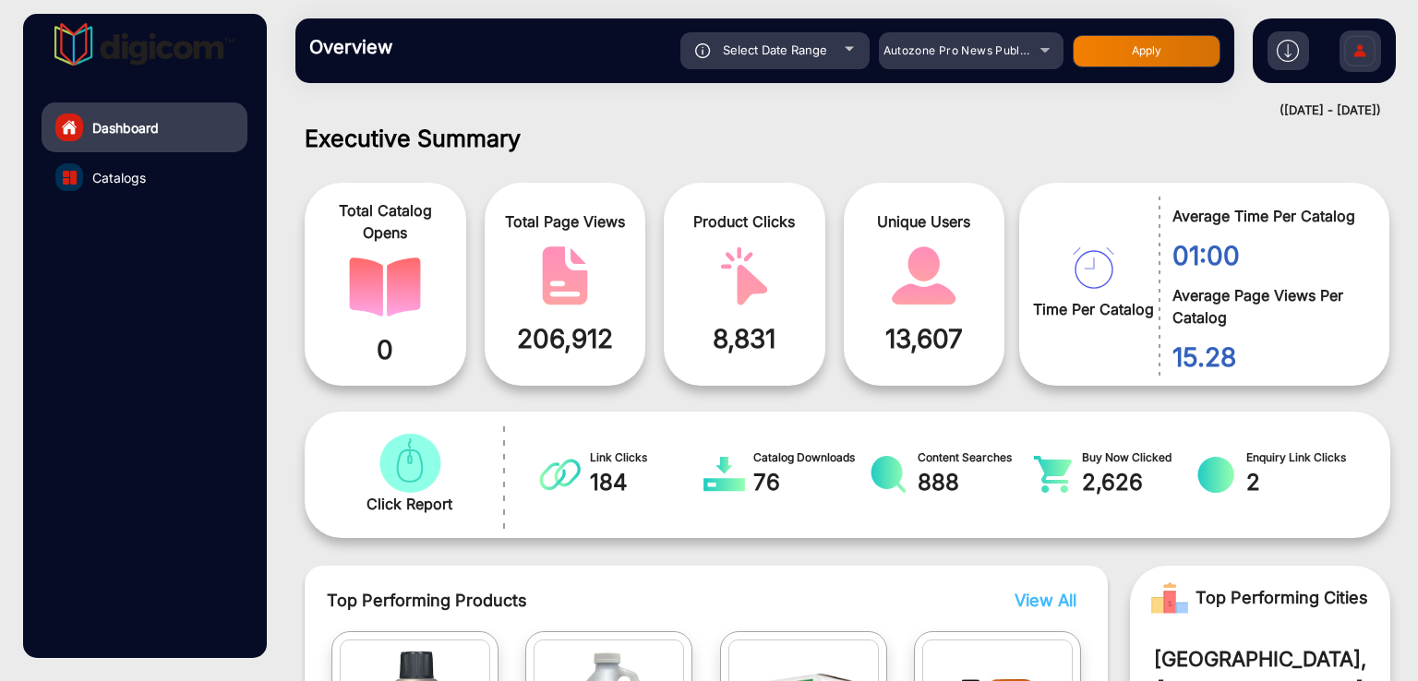
type input "9/30/2025"
click at [1102, 46] on button "Apply" at bounding box center [1147, 51] width 148 height 32
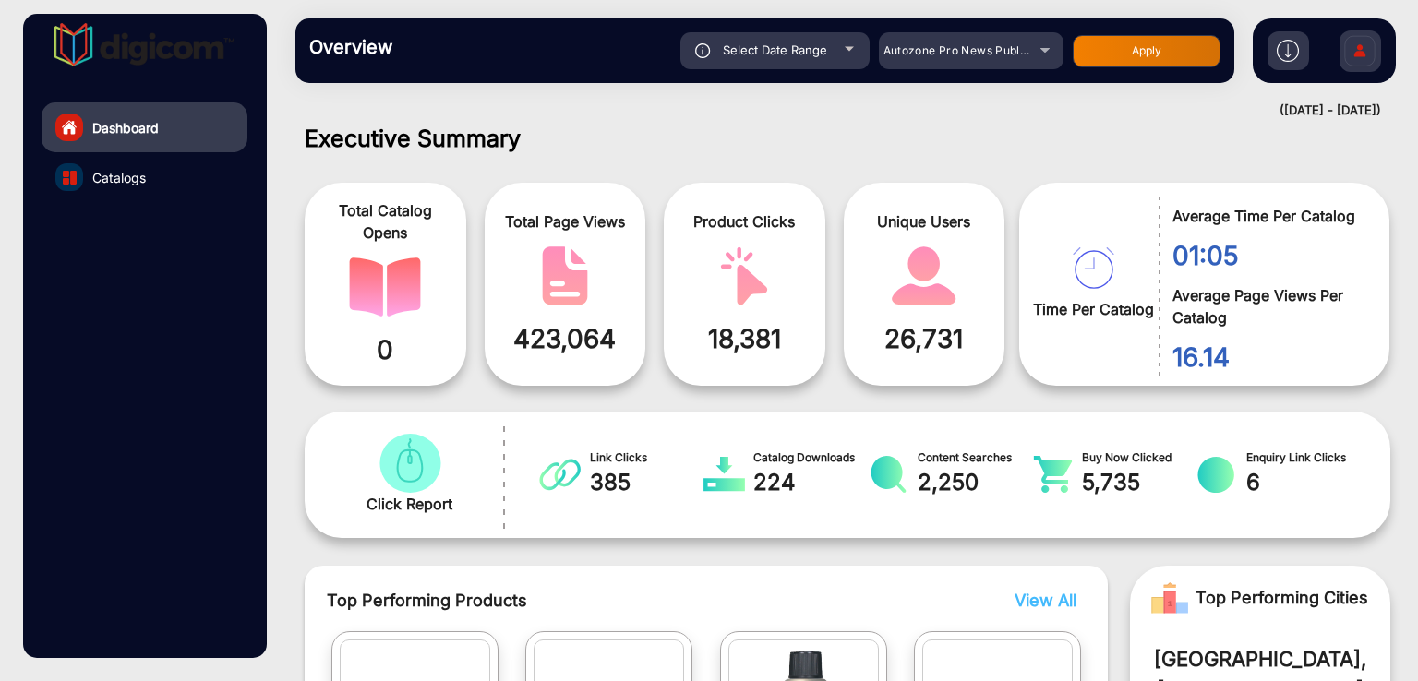
click at [789, 49] on span "Select Date Range" at bounding box center [775, 49] width 104 height 15
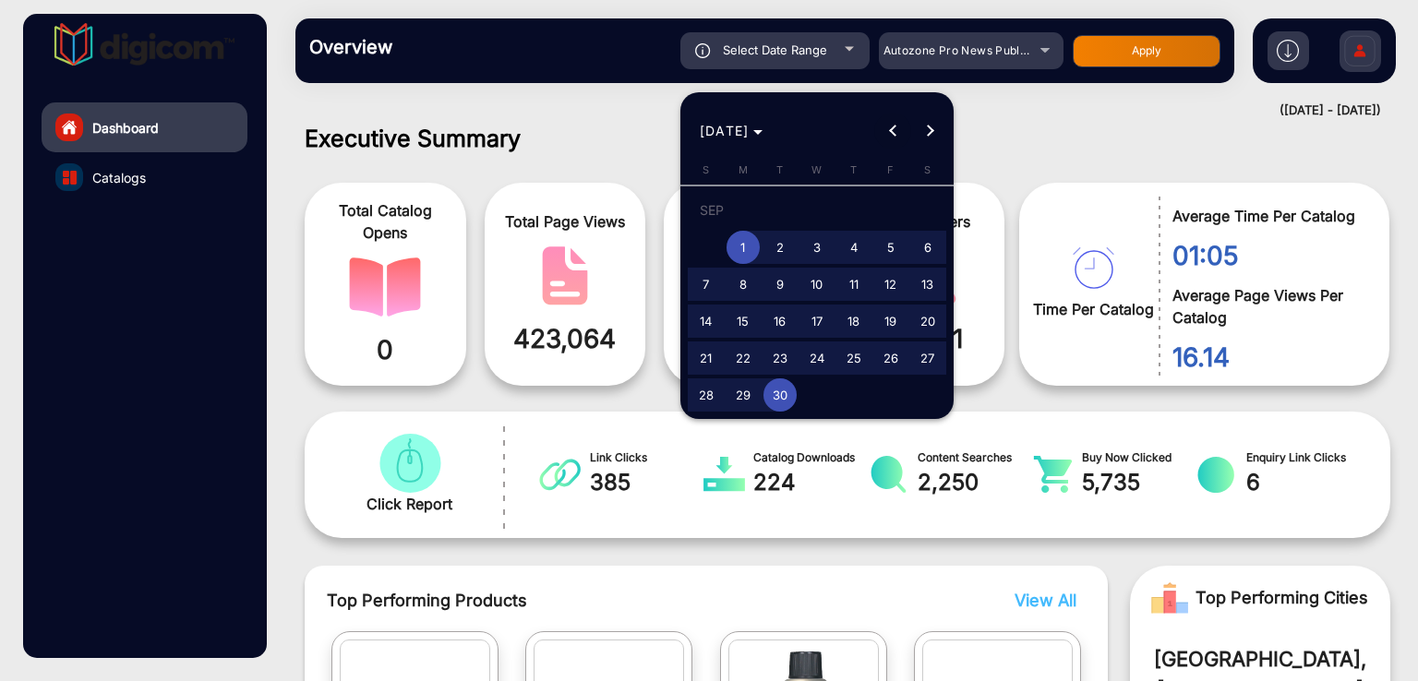
click at [901, 134] on span "Previous month" at bounding box center [892, 131] width 37 height 37
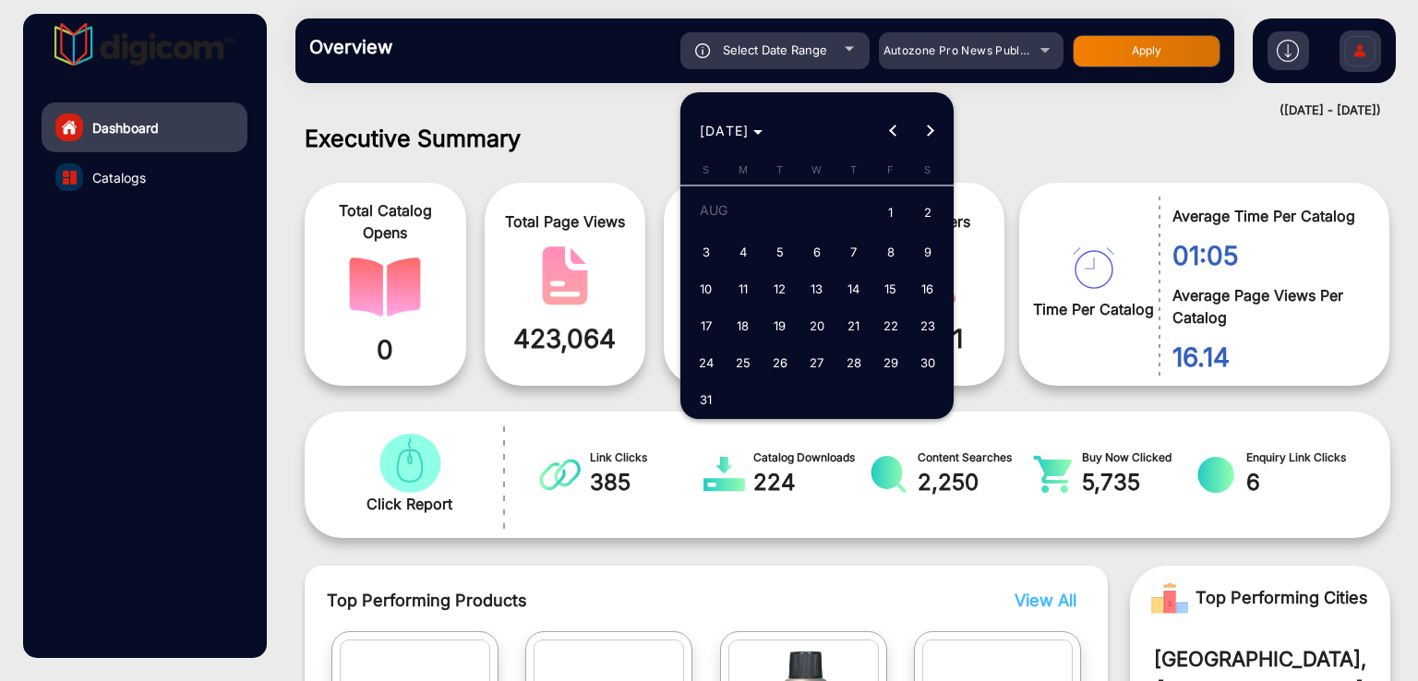
click at [572, 119] on div at bounding box center [709, 340] width 1418 height 681
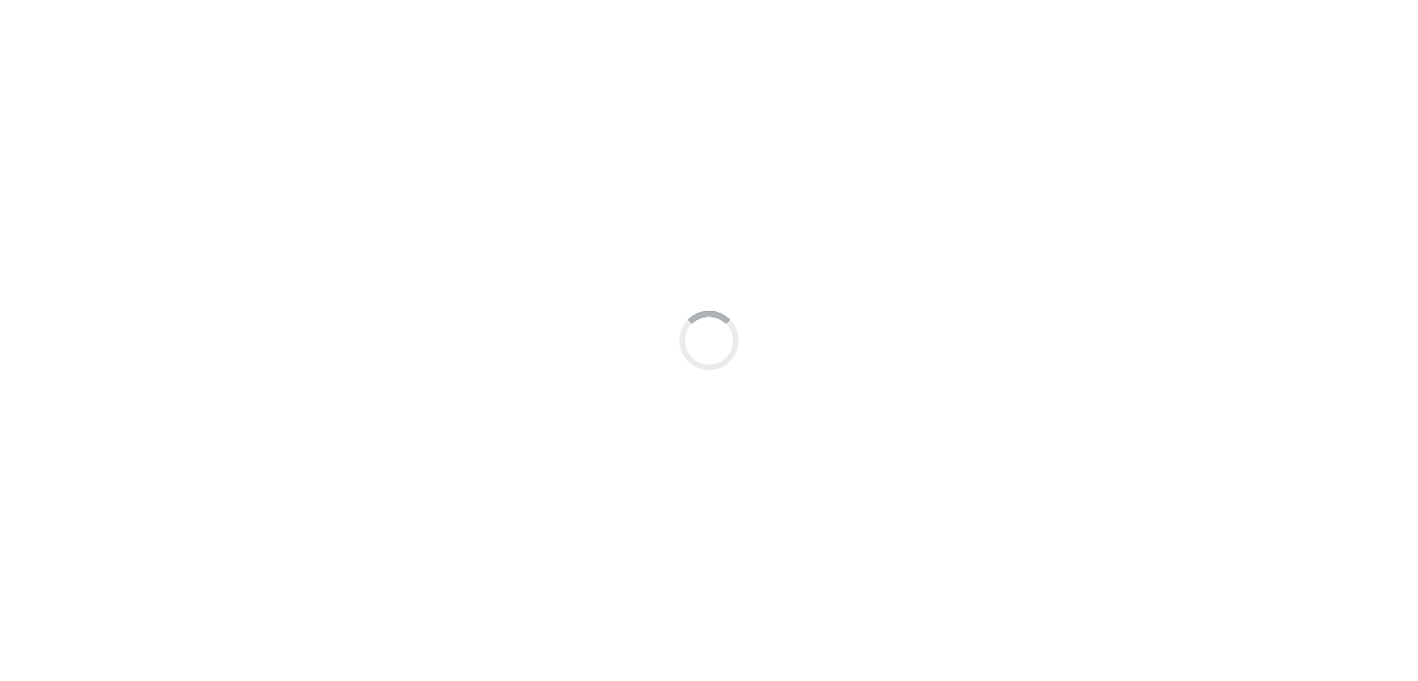
scroll to position [14, 0]
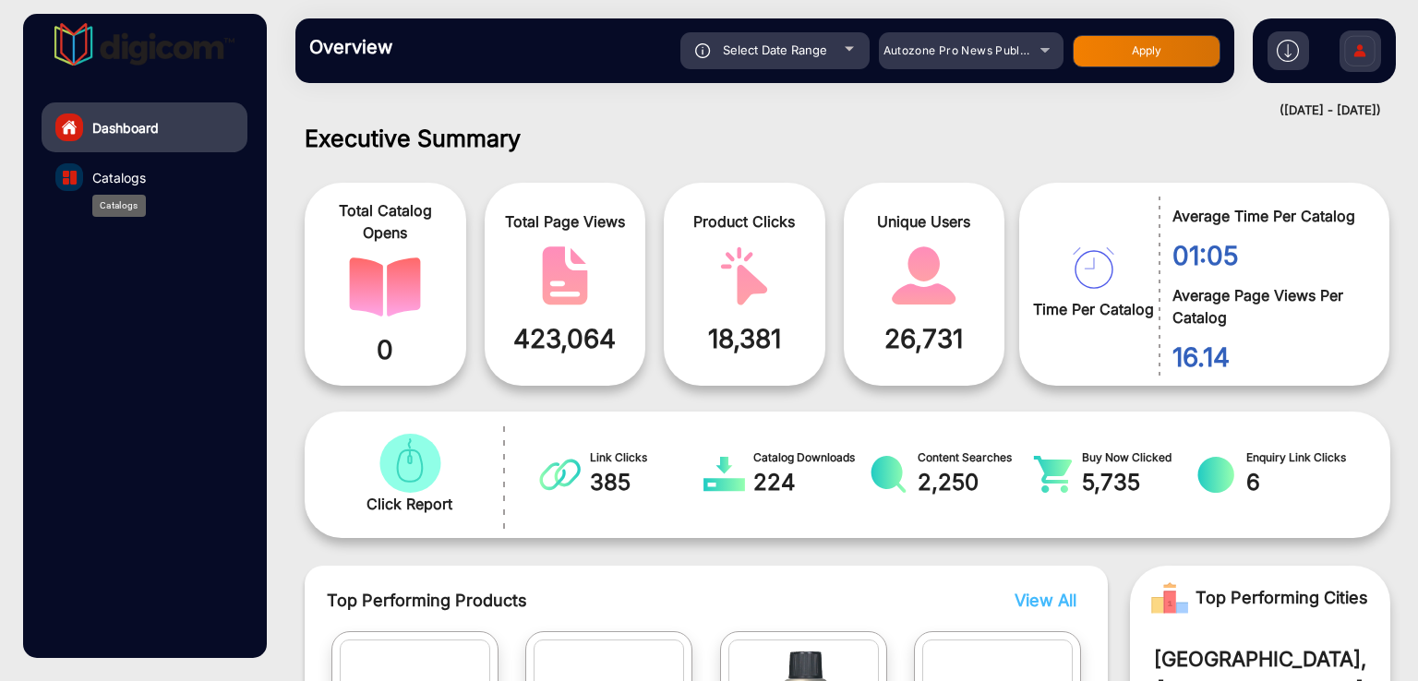
click at [114, 175] on span "Catalogs" at bounding box center [119, 177] width 54 height 19
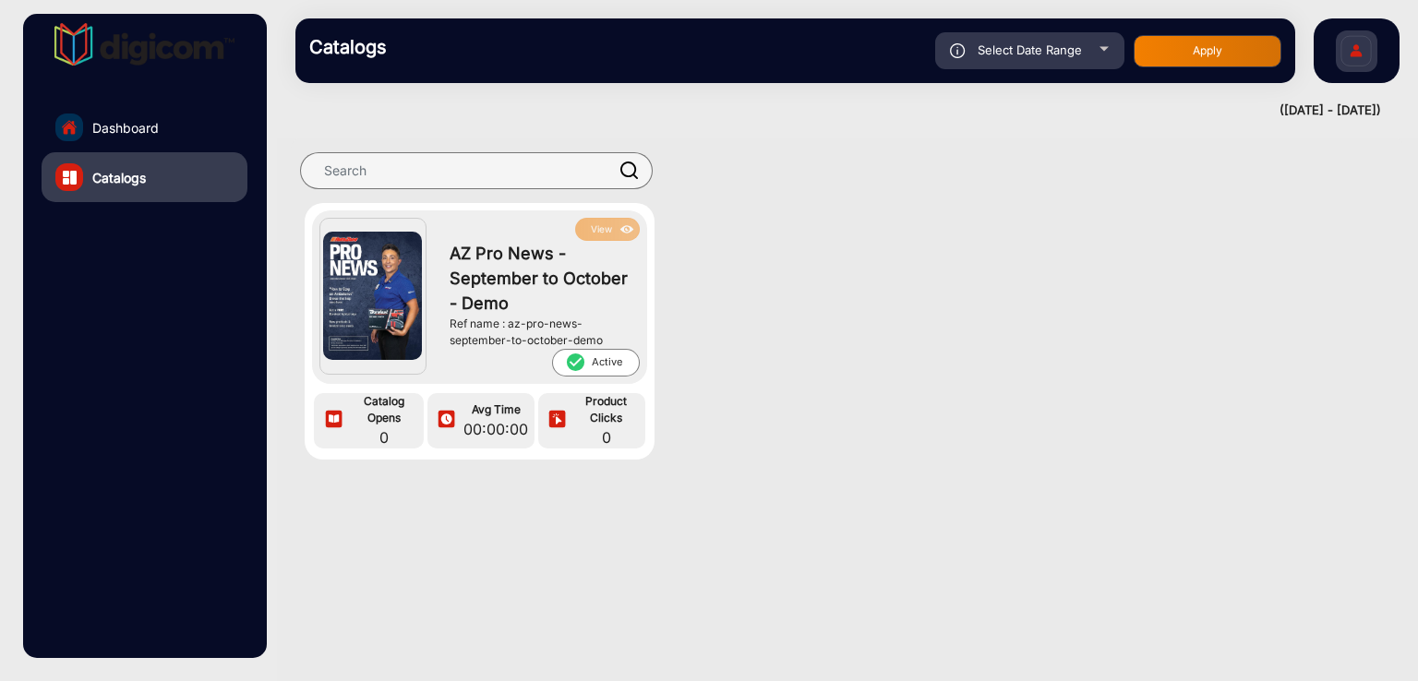
click at [1001, 45] on span "Select Date Range" at bounding box center [1030, 49] width 104 height 15
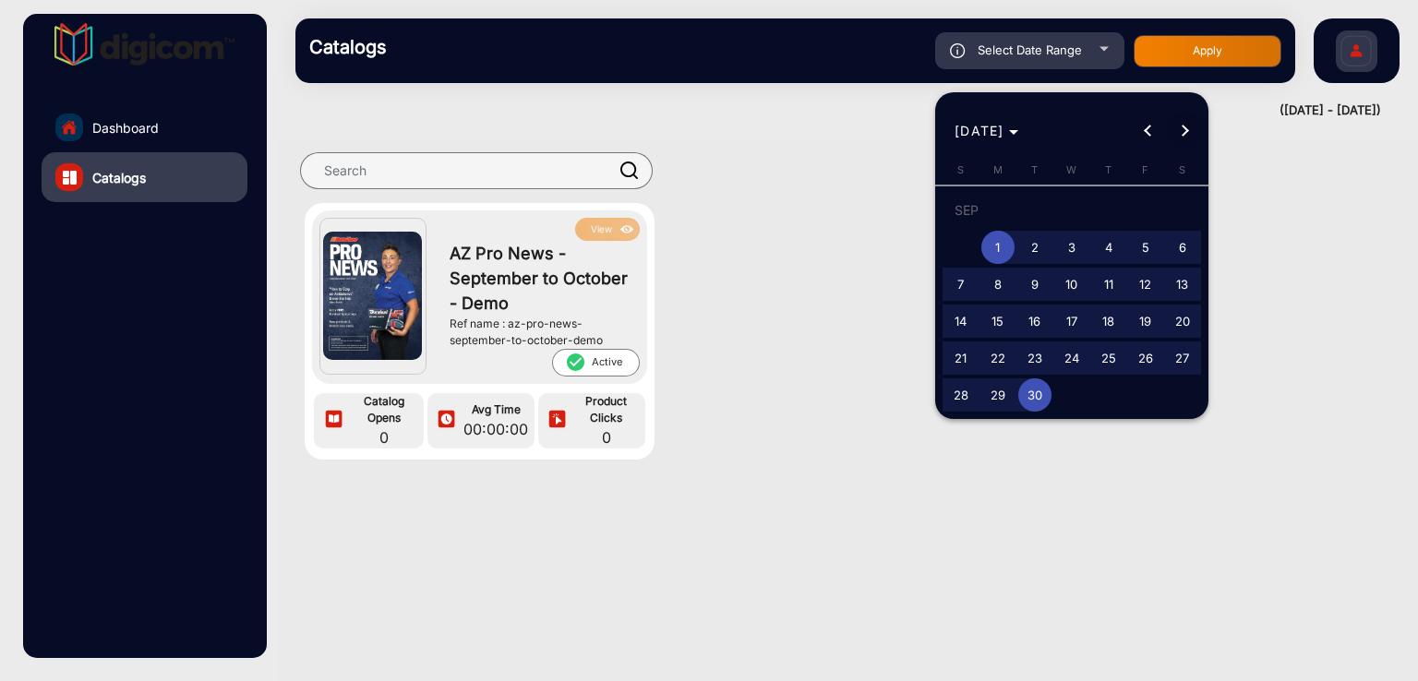
click at [1189, 126] on span "Next month" at bounding box center [1185, 131] width 37 height 37
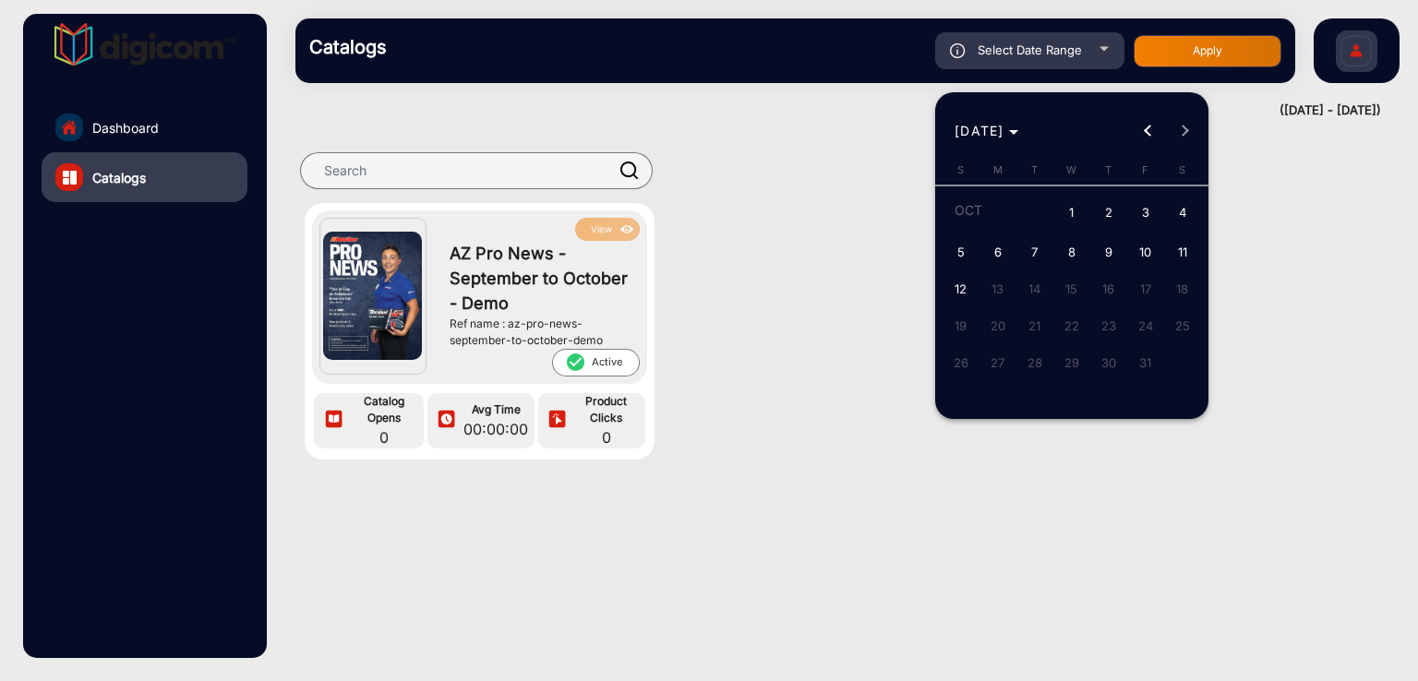
click at [1073, 203] on span "1" at bounding box center [1071, 214] width 33 height 38
type input "[DATE]"
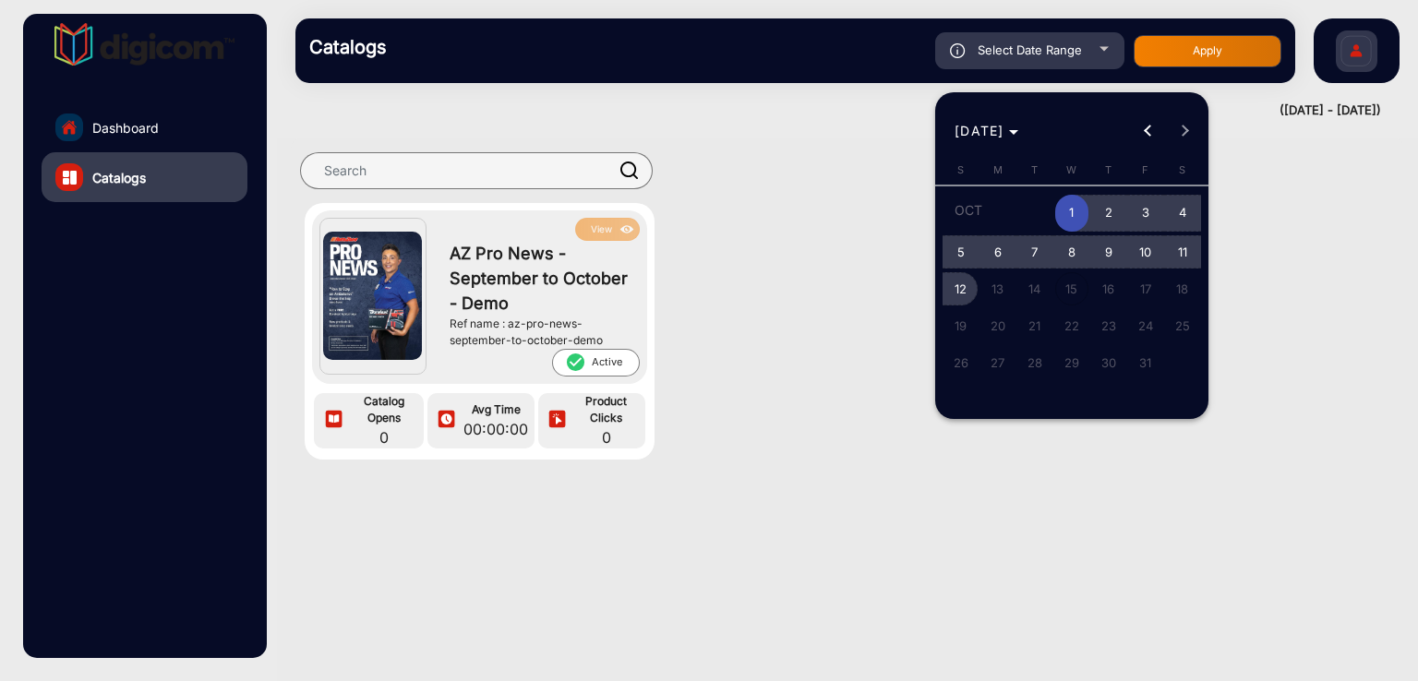
click at [948, 293] on span "12" at bounding box center [960, 288] width 33 height 33
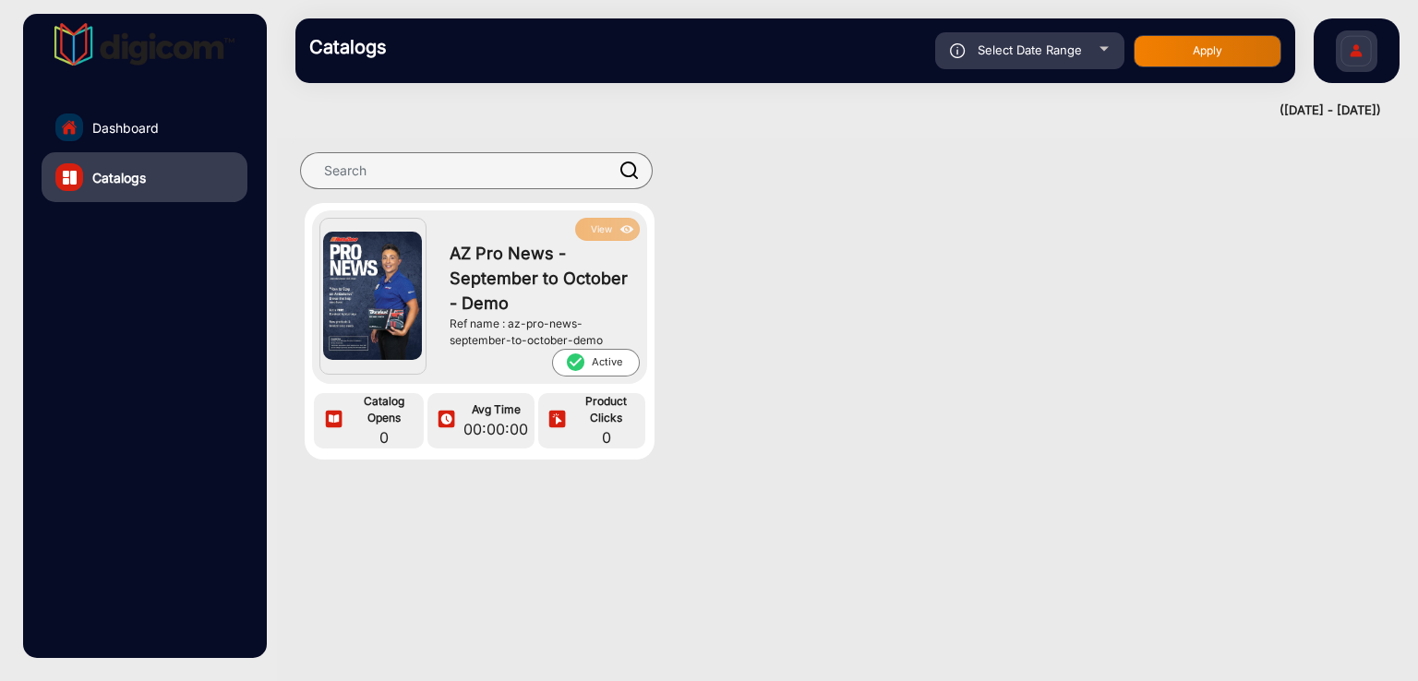
type input "[DATE]"
click at [1163, 57] on button "Apply" at bounding box center [1208, 51] width 148 height 32
click at [126, 126] on span "Dashboard" at bounding box center [125, 127] width 66 height 19
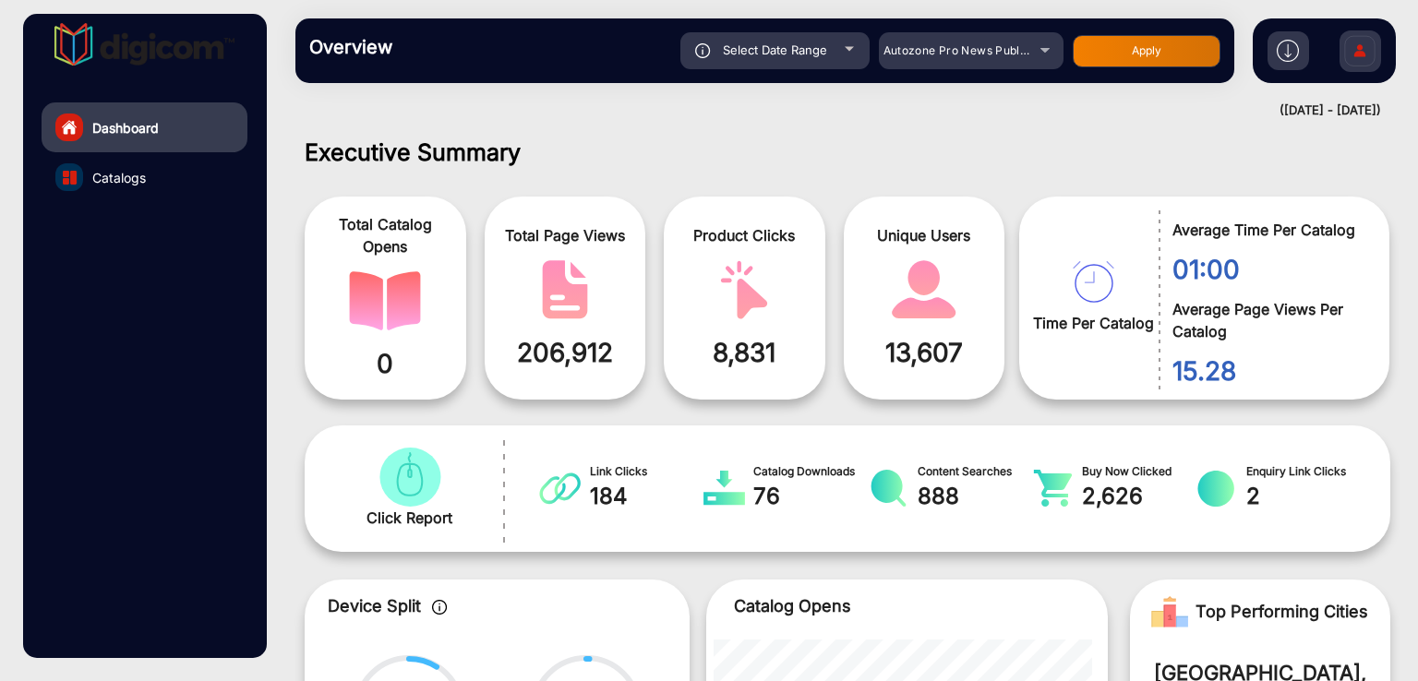
scroll to position [14, 0]
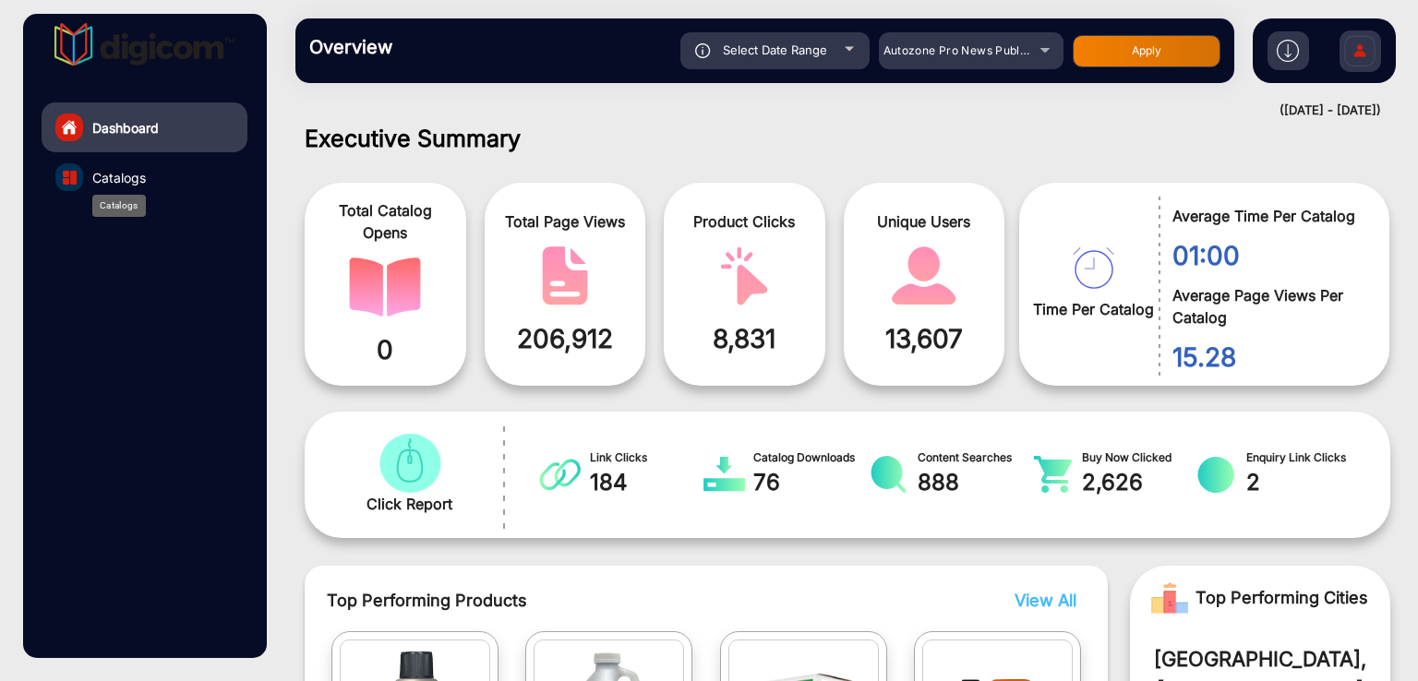
click at [119, 184] on span "Catalogs" at bounding box center [119, 177] width 54 height 19
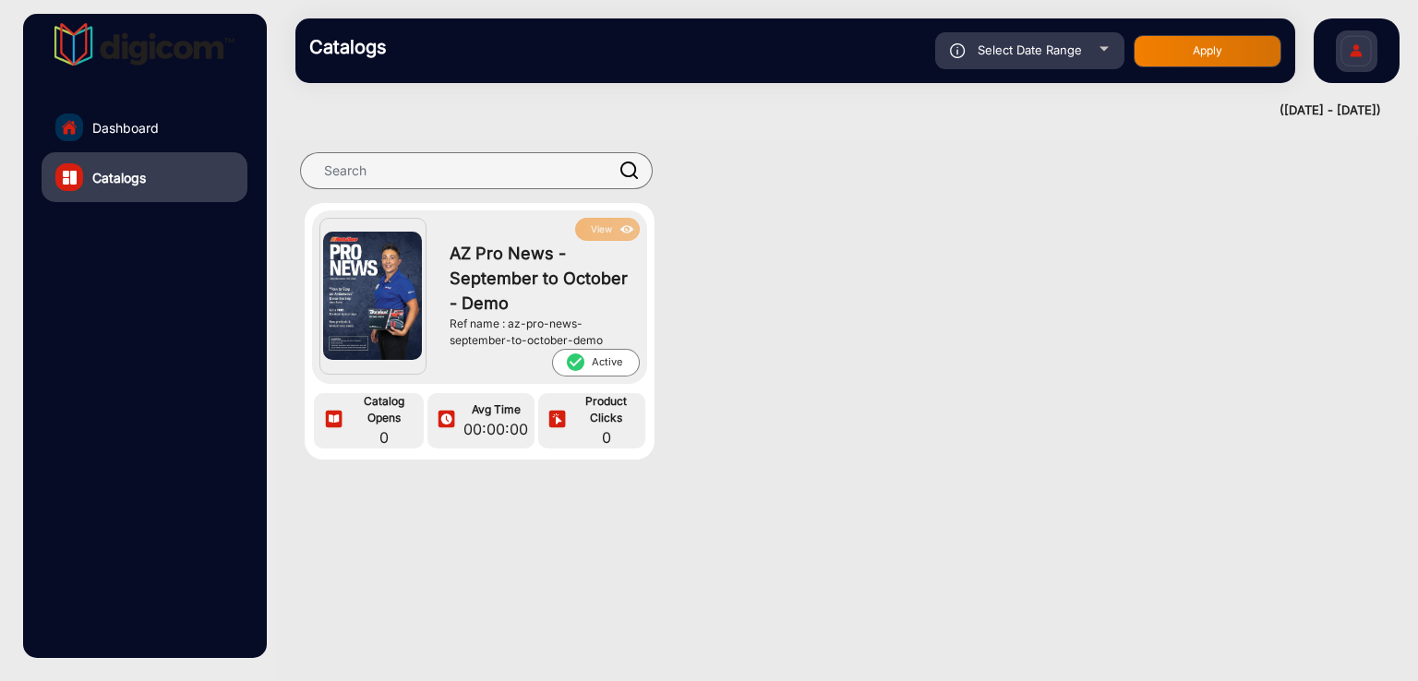
drag, startPoint x: 507, startPoint y: 322, endPoint x: 606, endPoint y: 342, distance: 101.6
click at [606, 342] on div "Ref name : az-pro-news-september-to-october-demo" at bounding box center [540, 332] width 181 height 33
copy div "az-pro-news-september-to-october-demo"
click at [98, 127] on span "Dashboard" at bounding box center [125, 127] width 66 height 19
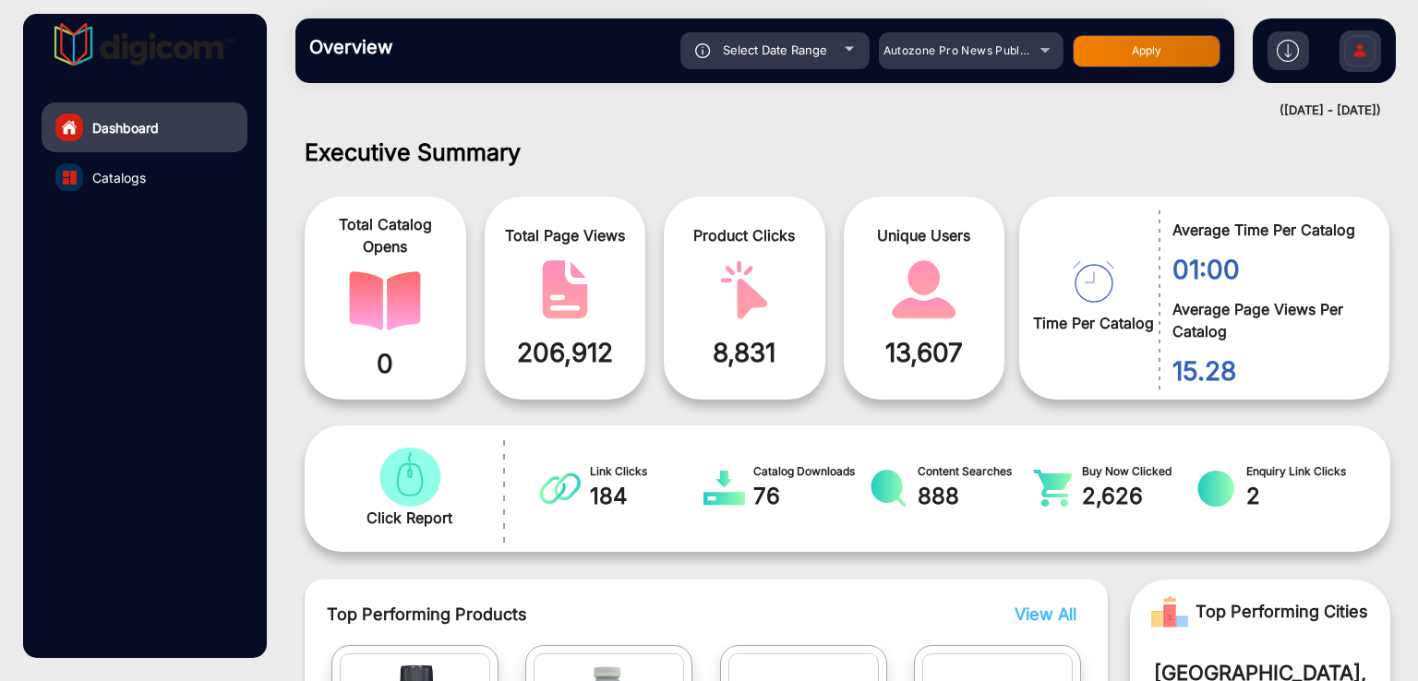
scroll to position [14, 0]
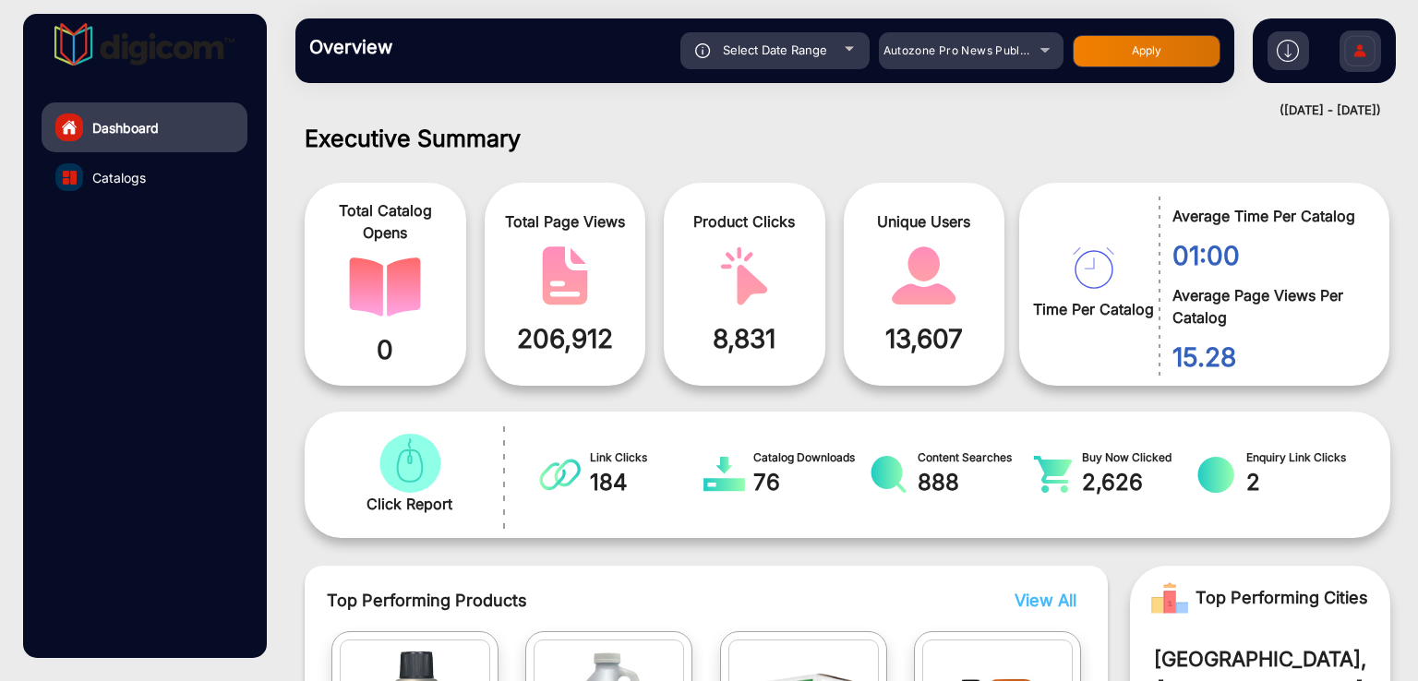
click at [676, 46] on div "Select Date Range [DATE] [DATE] – [DATE] [DATE] Autozone Pro News Publication A…" at bounding box center [811, 50] width 820 height 37
